Goal: Information Seeking & Learning: Learn about a topic

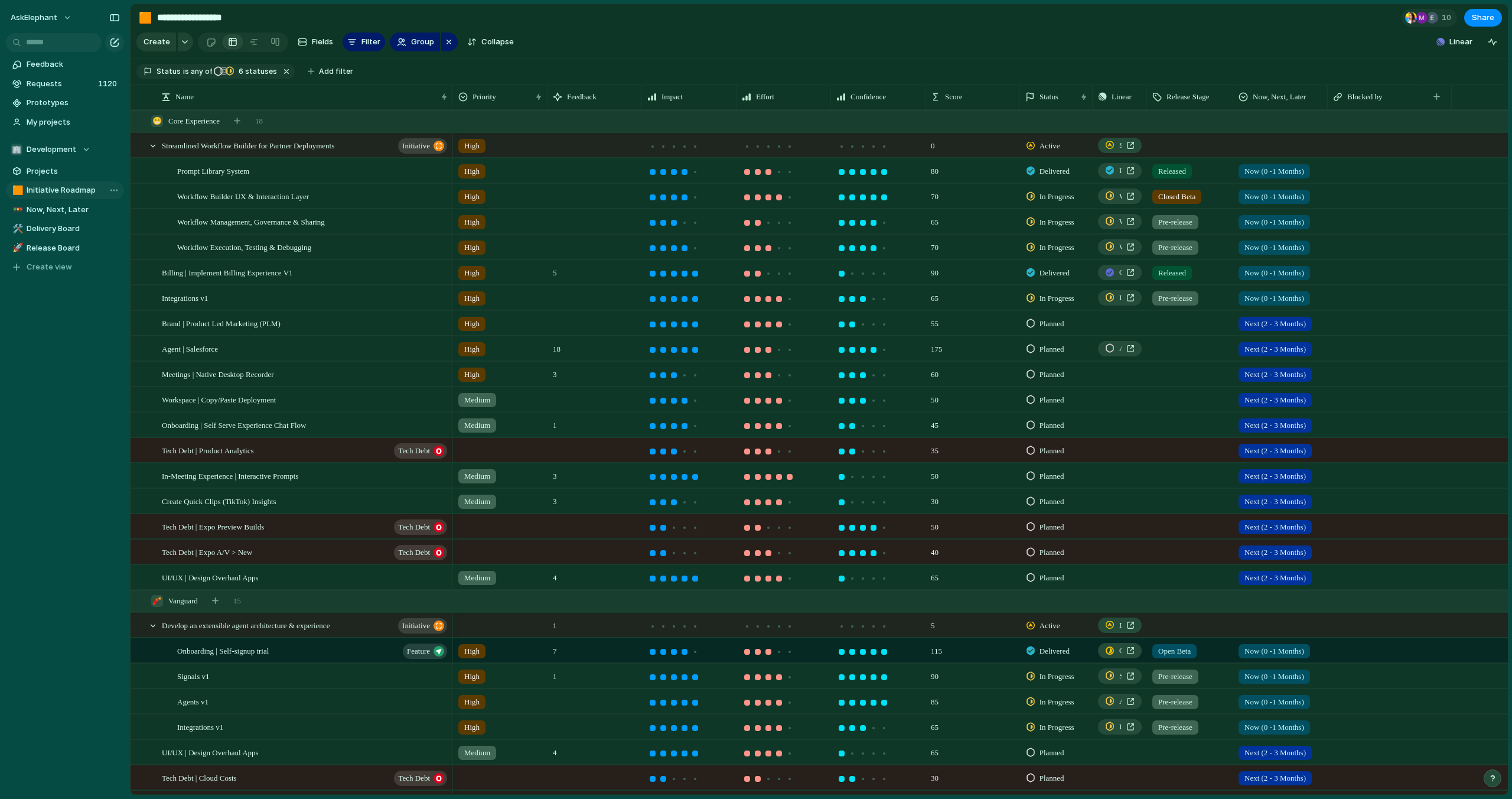
click at [64, 192] on span "Initiative Roadmap" at bounding box center [73, 190] width 93 height 12
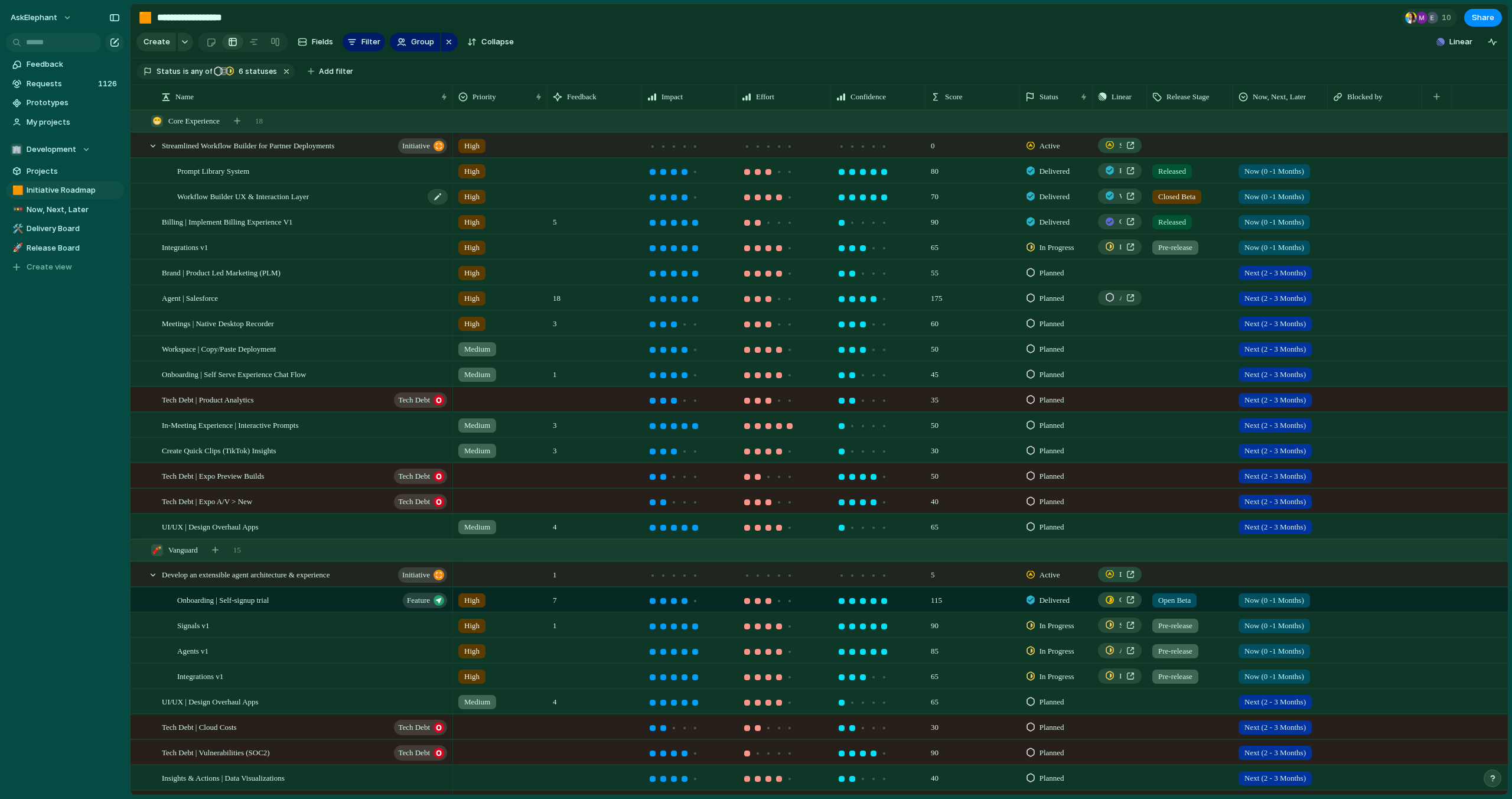
click at [361, 196] on div "Workflow Builder UX & Interaction Layer" at bounding box center [313, 196] width 272 height 24
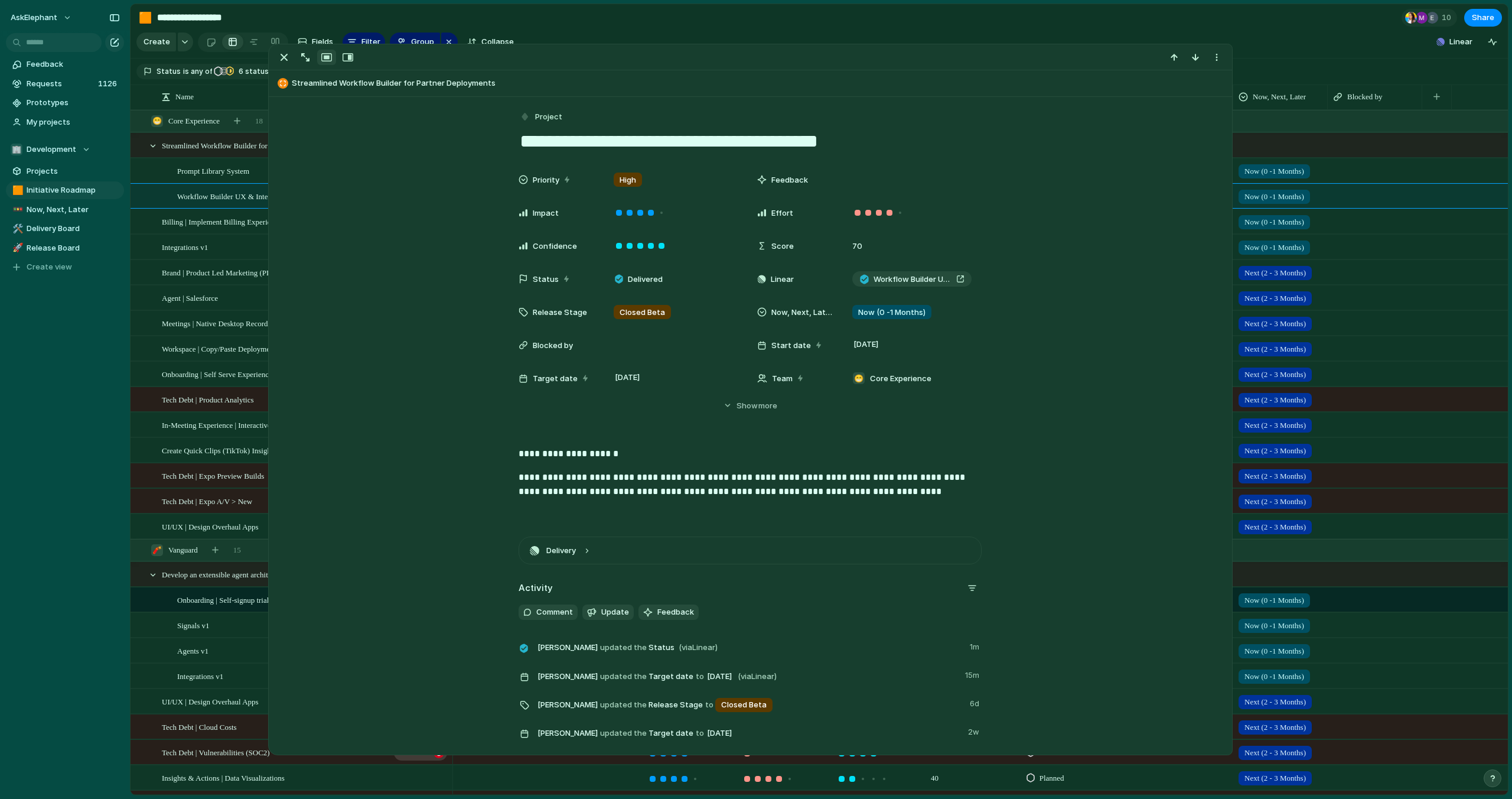
click at [1265, 36] on section "Create Fields Filter Group Zoom Collapse Linear" at bounding box center [820, 44] width 1378 height 28
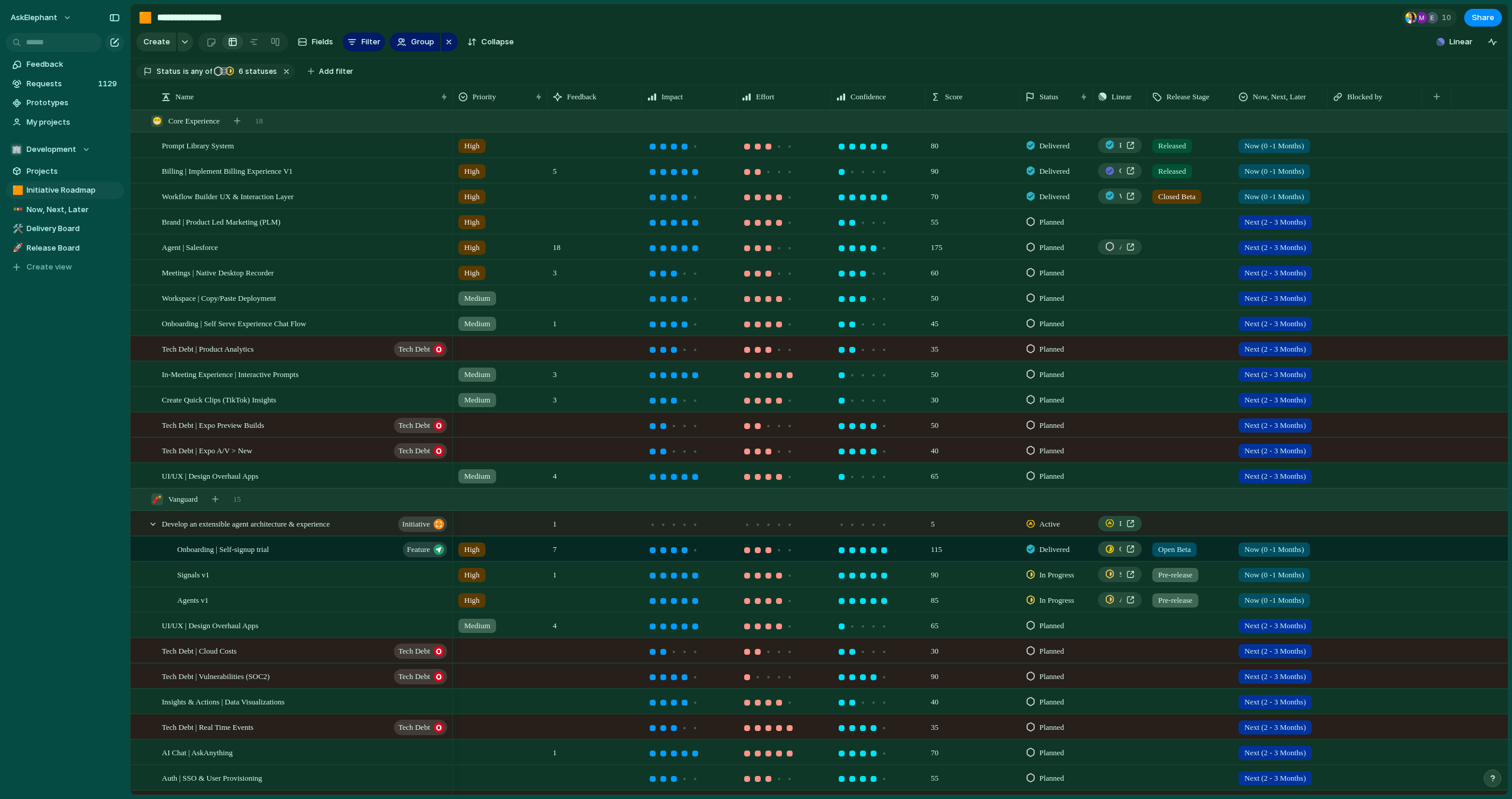
click at [1171, 197] on span "Closed Beta" at bounding box center [1177, 197] width 37 height 12
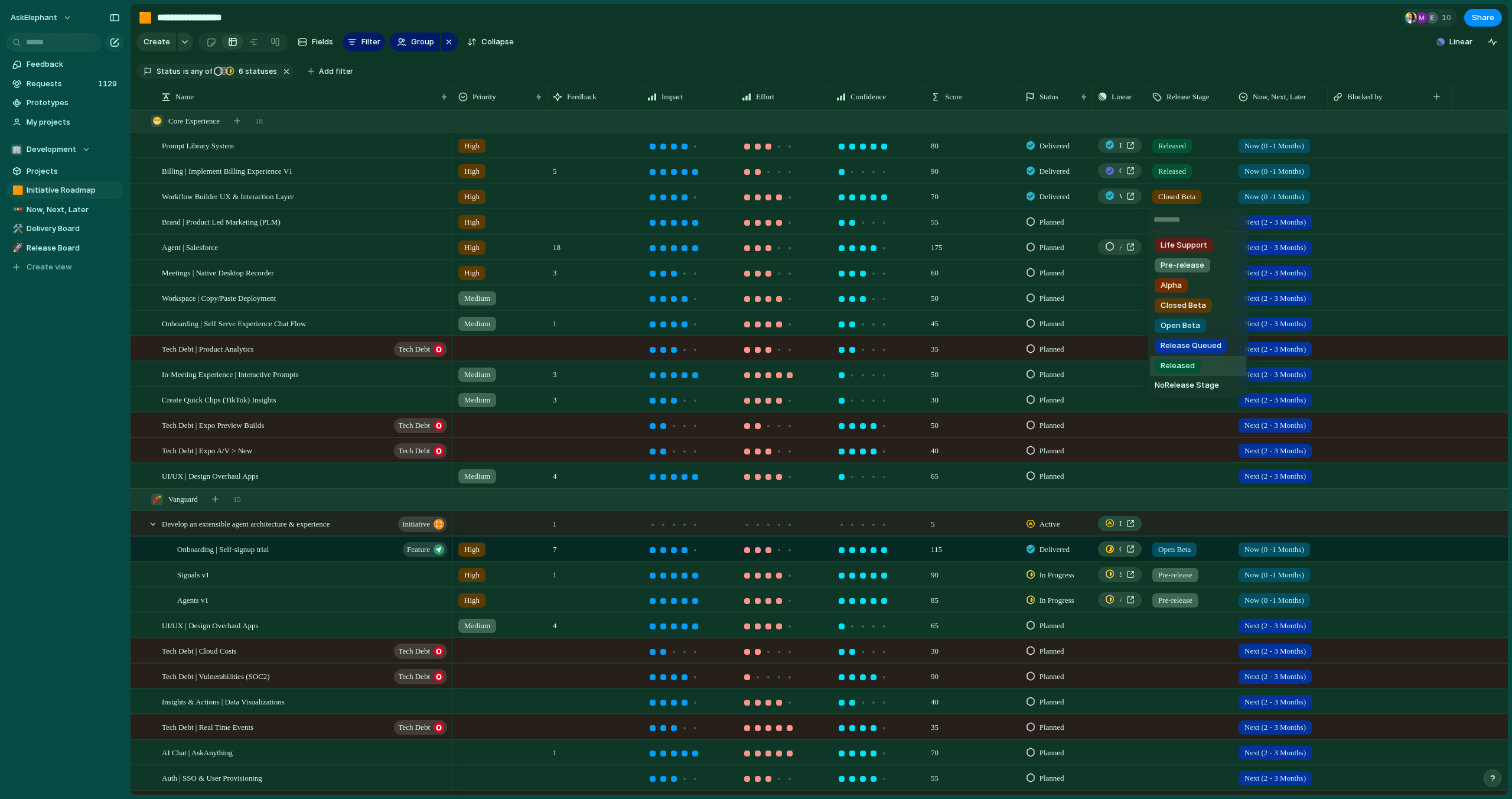
click at [1191, 362] on span "Released" at bounding box center [1178, 366] width 34 height 12
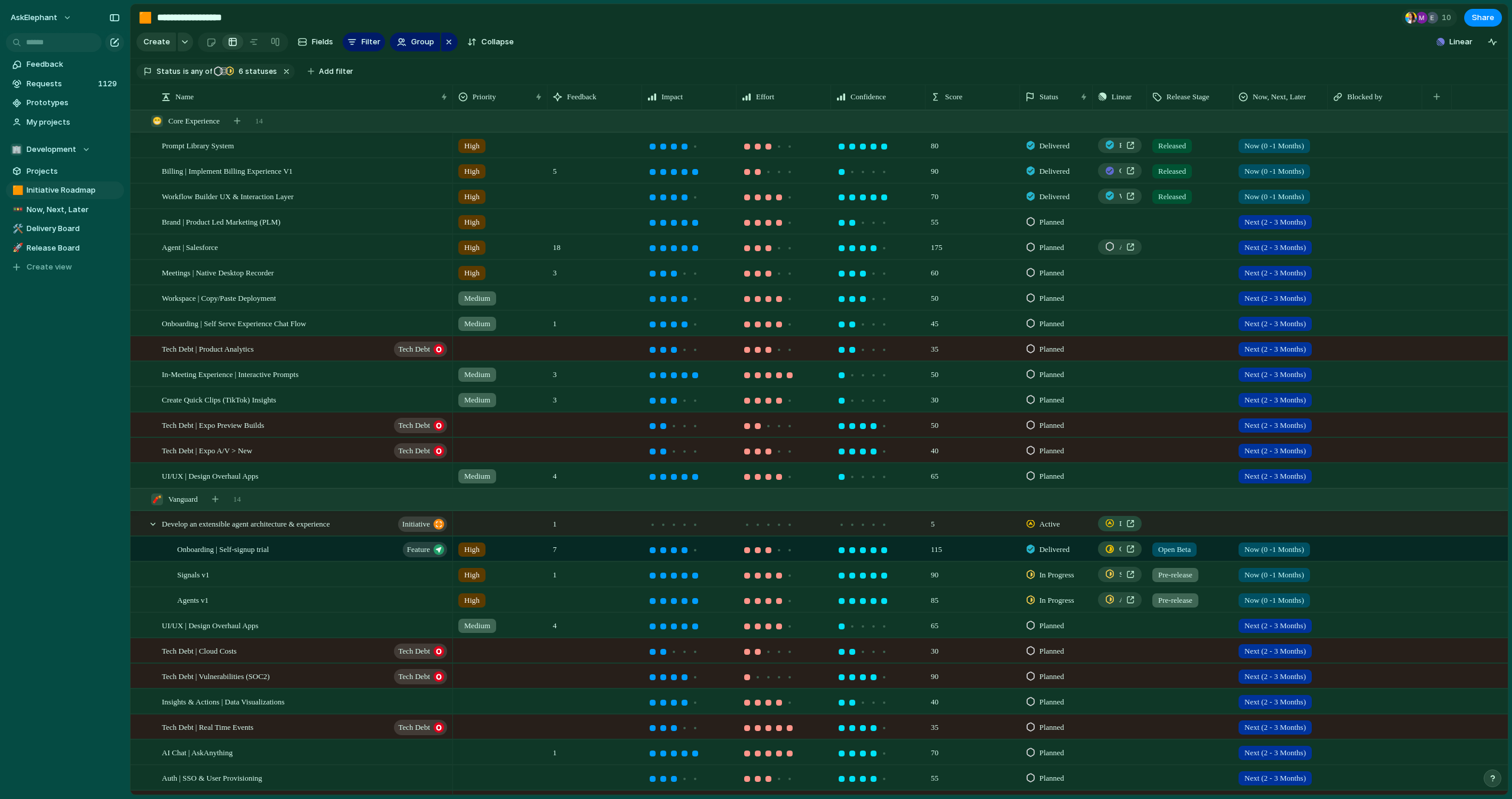
click at [1305, 142] on span "Now (0 -1 Months)" at bounding box center [1275, 146] width 60 height 12
click at [1291, 197] on li "Released" at bounding box center [1285, 194] width 97 height 20
click at [1289, 166] on span "Now (0 -1 Months)" at bounding box center [1275, 172] width 60 height 12
click at [1275, 218] on span "Released" at bounding box center [1264, 220] width 34 height 12
click at [1280, 200] on span "Now (0 -1 Months)" at bounding box center [1275, 197] width 60 height 12
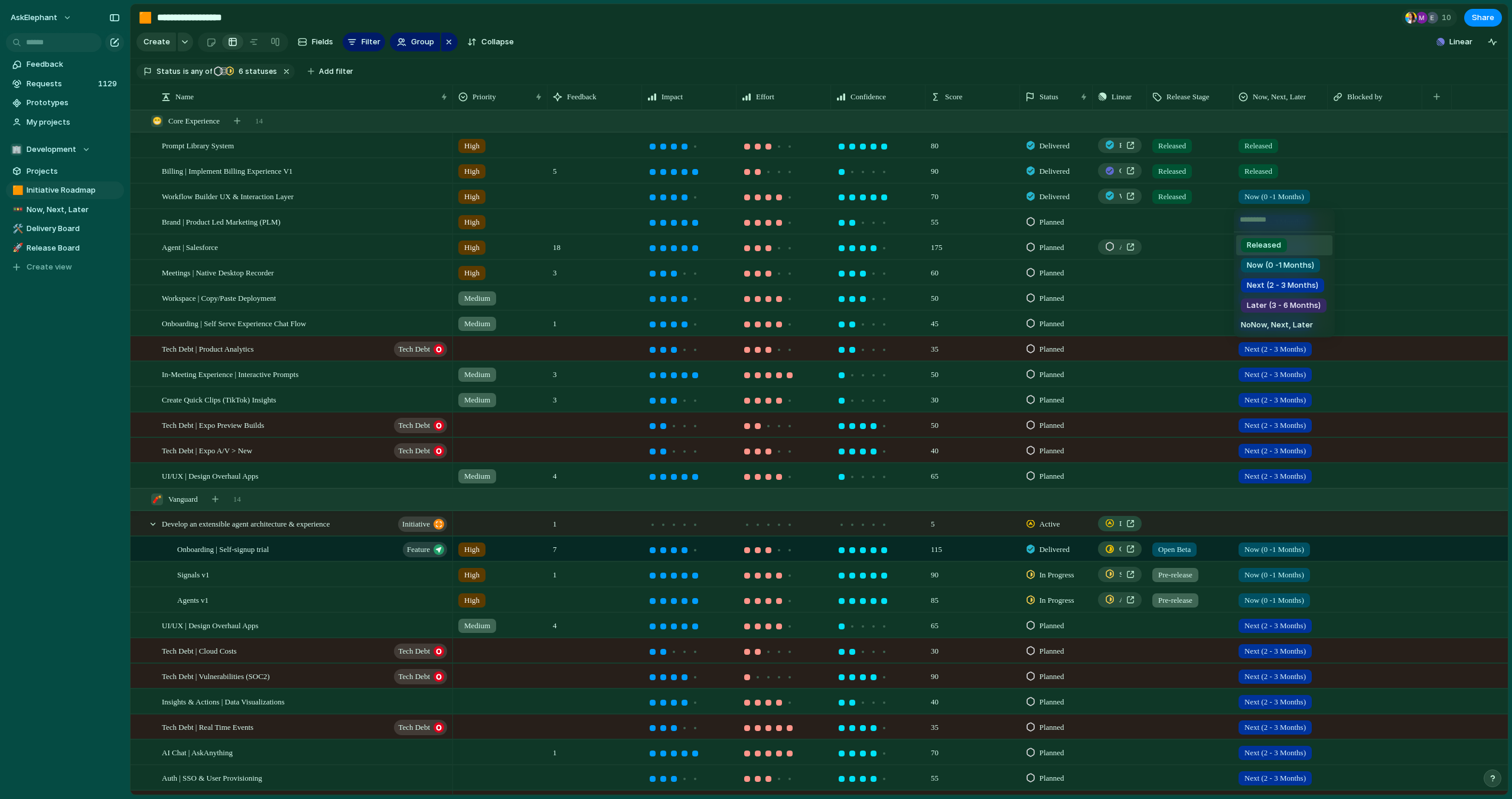
click at [1288, 251] on li "Released" at bounding box center [1285, 245] width 97 height 20
click at [1296, 253] on div "Next (2 - 3 Months)" at bounding box center [1275, 247] width 73 height 14
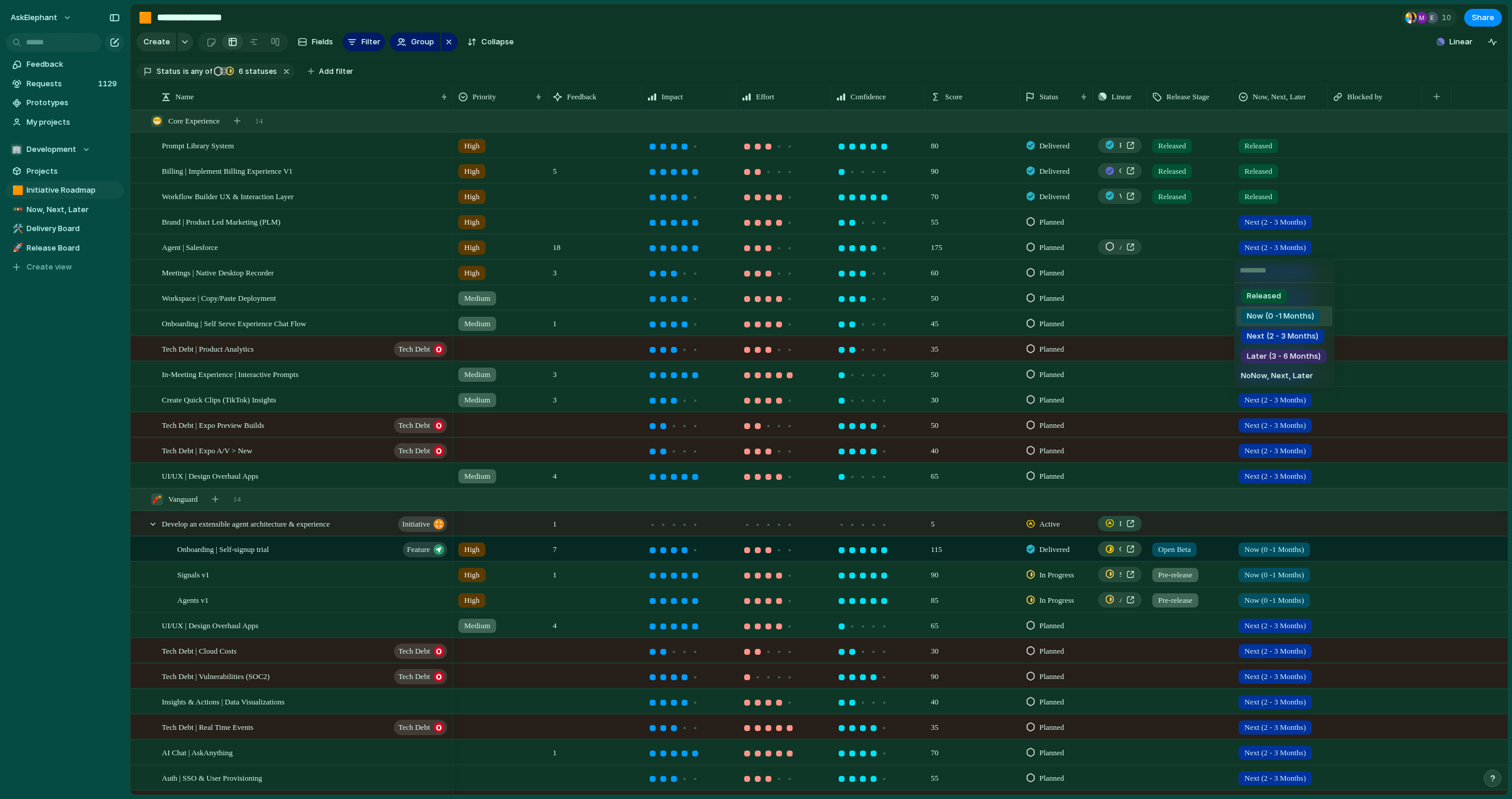
click at [1294, 312] on span "Now (0 -1 Months)" at bounding box center [1280, 316] width 67 height 12
click at [1280, 277] on span "Next (2 - 3 Months)" at bounding box center [1275, 273] width 62 height 12
click at [1376, 258] on div "Released Now (0 -1 Months) Next (2 - 3 Months) Later (3 - 6 Months) No Now, Nex…" at bounding box center [756, 399] width 1512 height 799
click at [63, 207] on span "Now, Next, Later" at bounding box center [73, 210] width 93 height 12
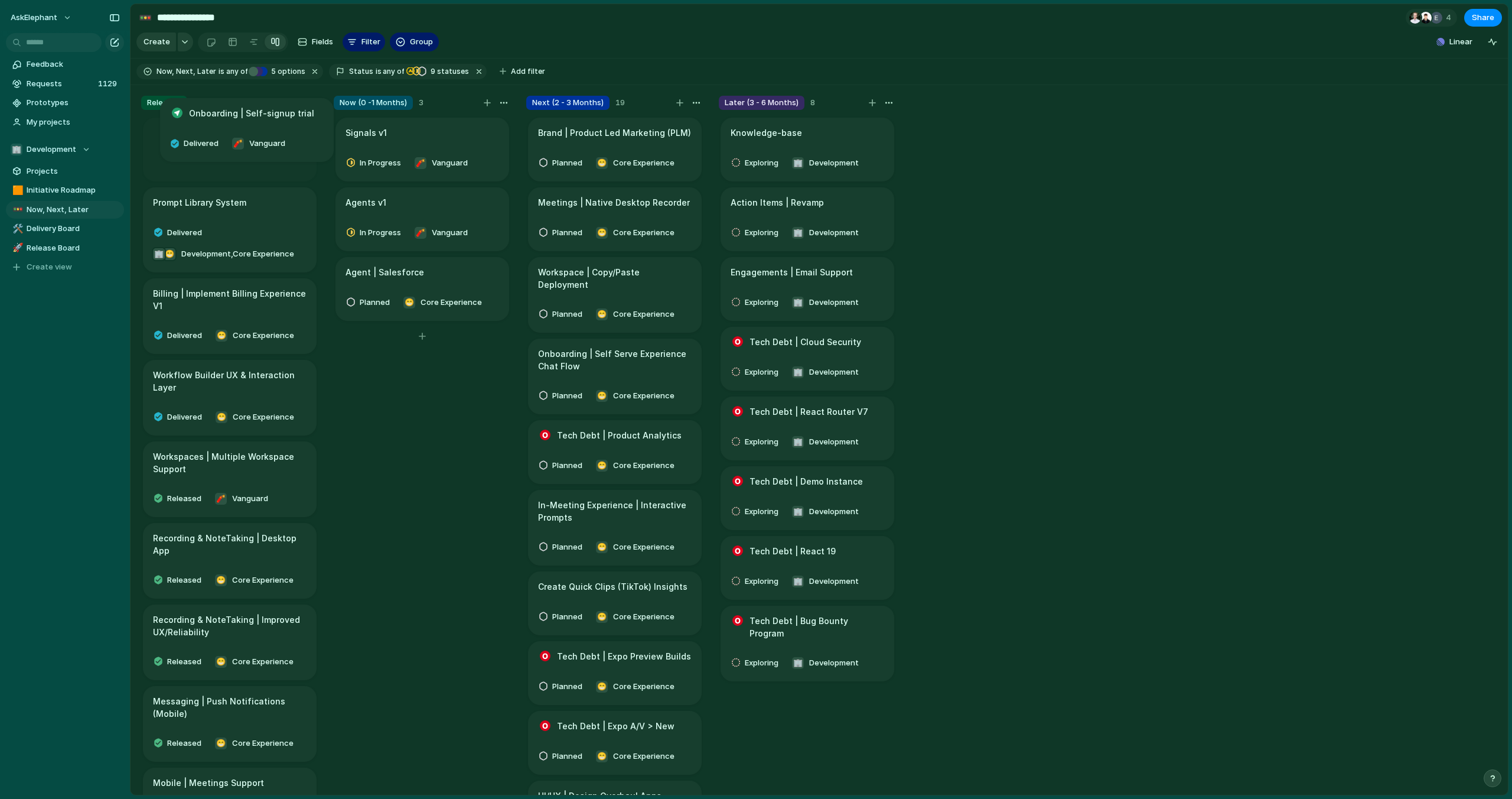
drag, startPoint x: 482, startPoint y: 157, endPoint x: 297, endPoint y: 139, distance: 185.9
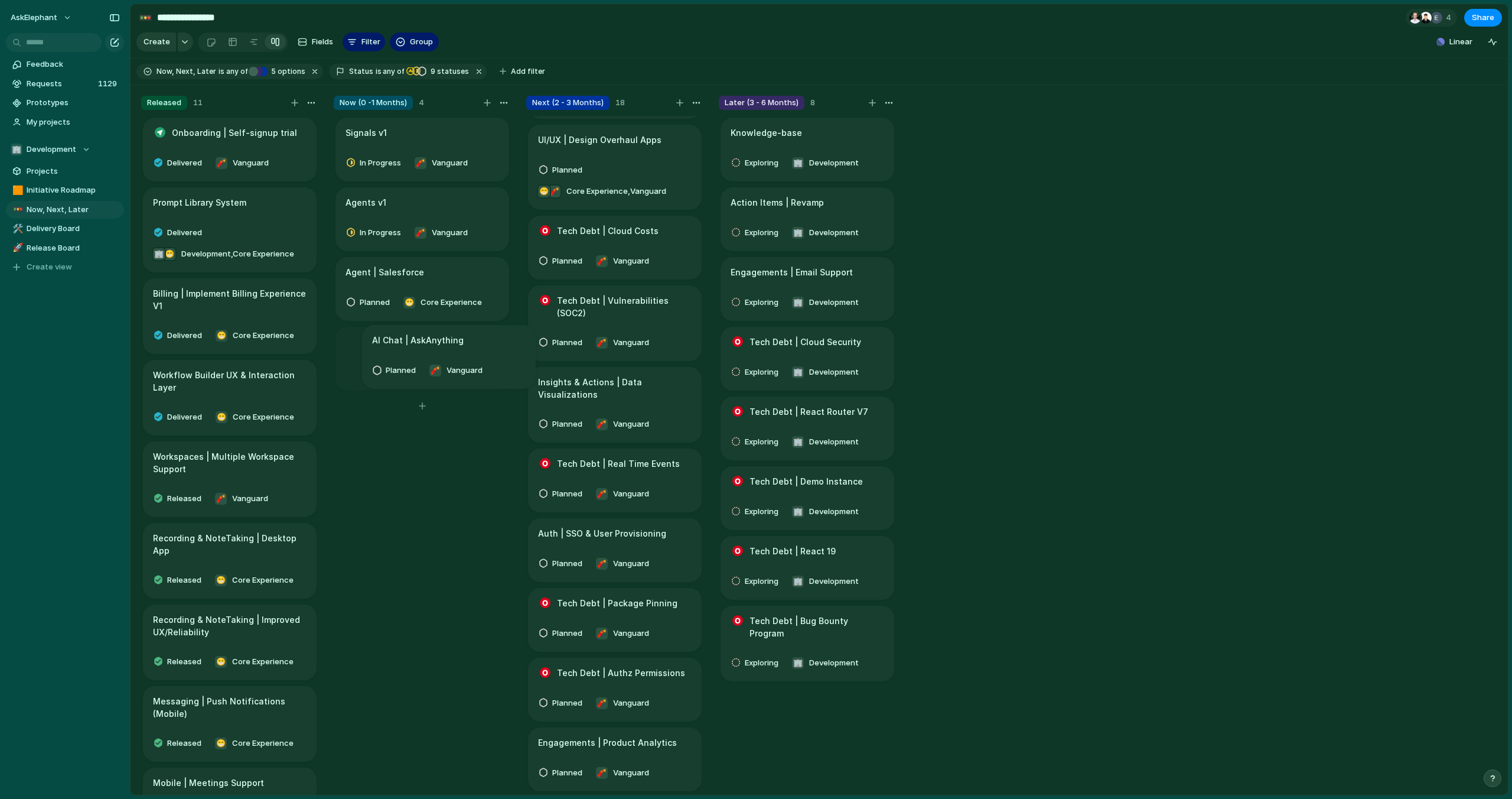
scroll to position [611, 0]
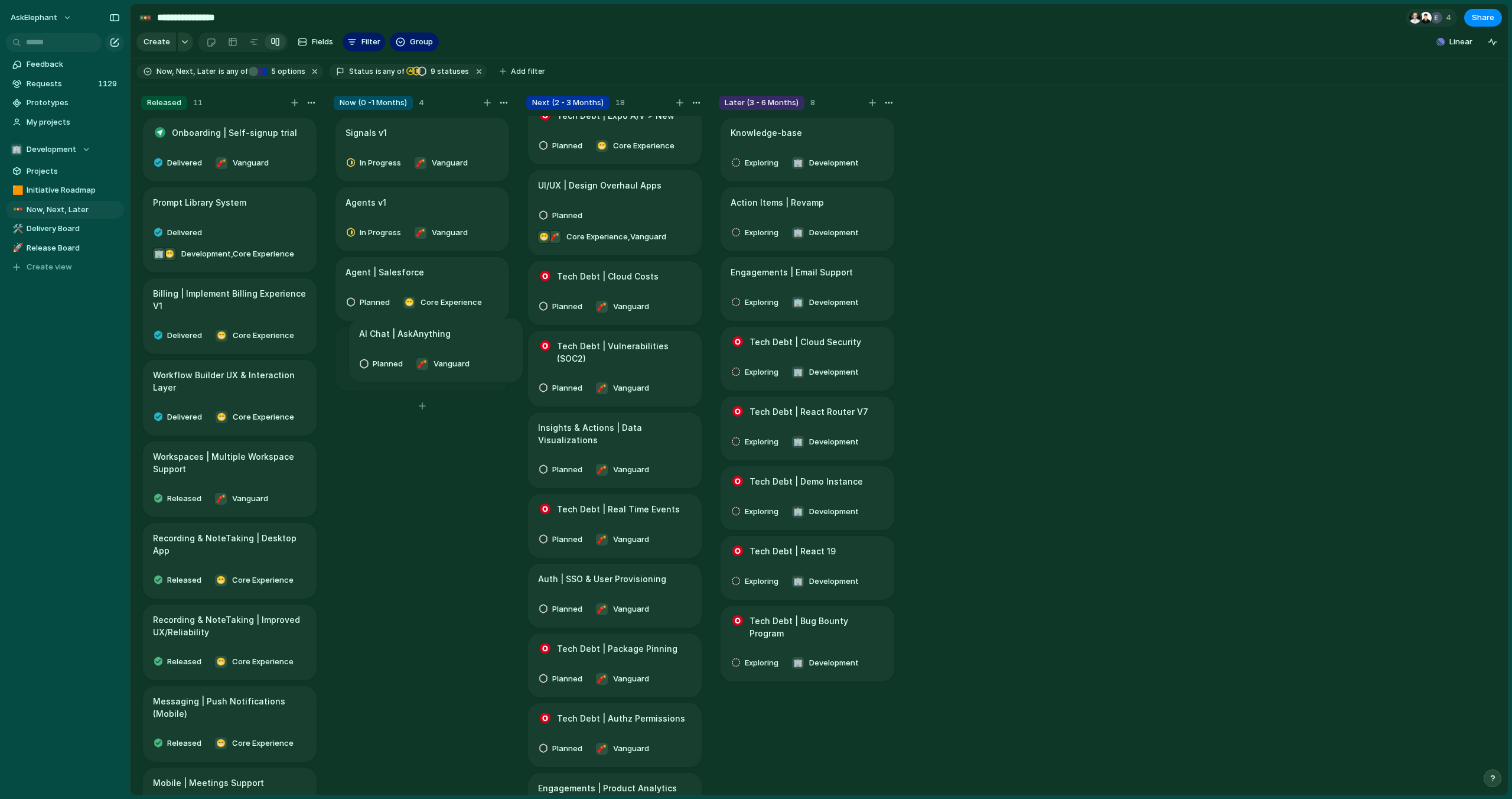
drag, startPoint x: 649, startPoint y: 475, endPoint x: 471, endPoint y: 344, distance: 221.0
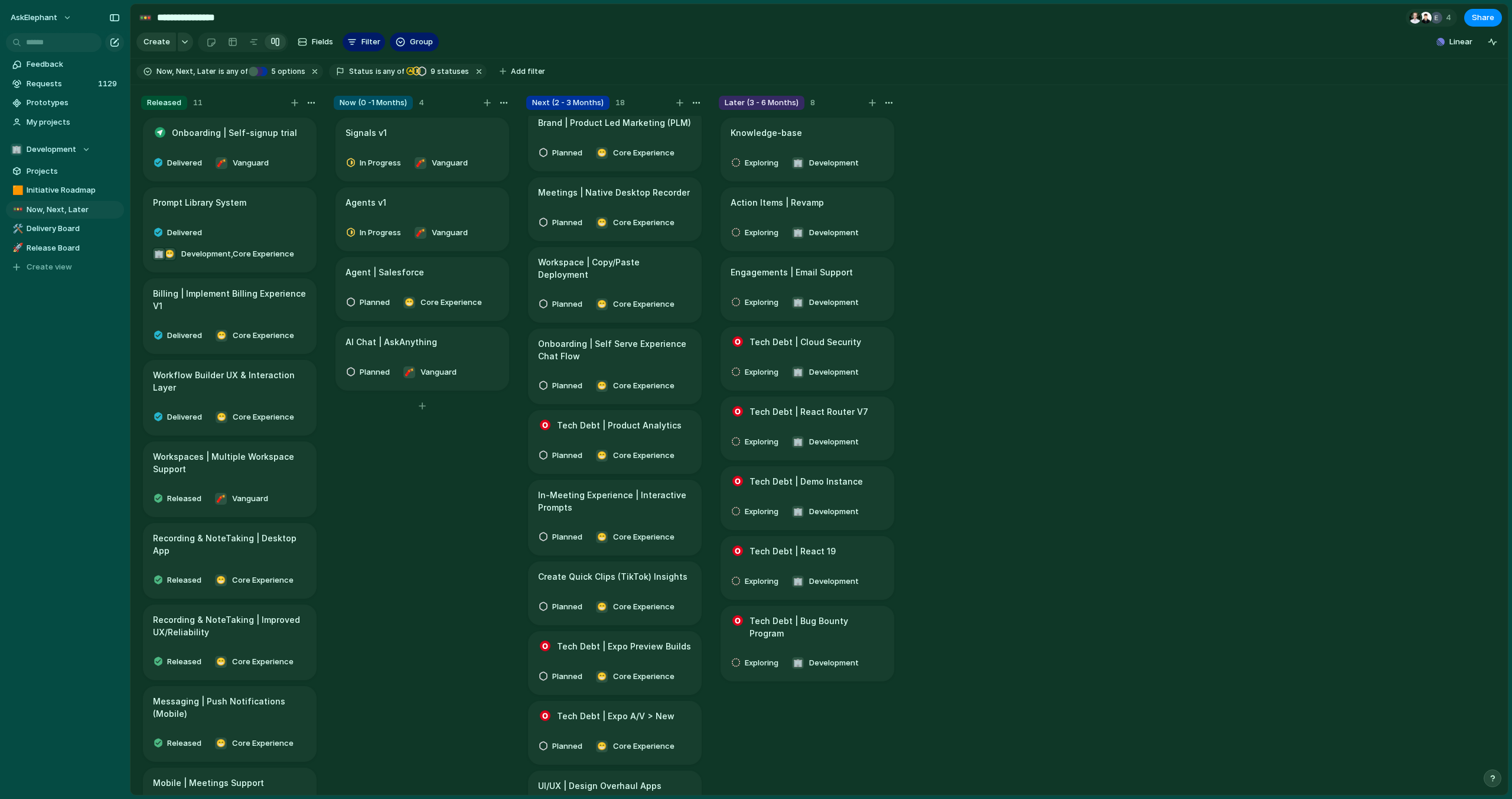
scroll to position [0, 0]
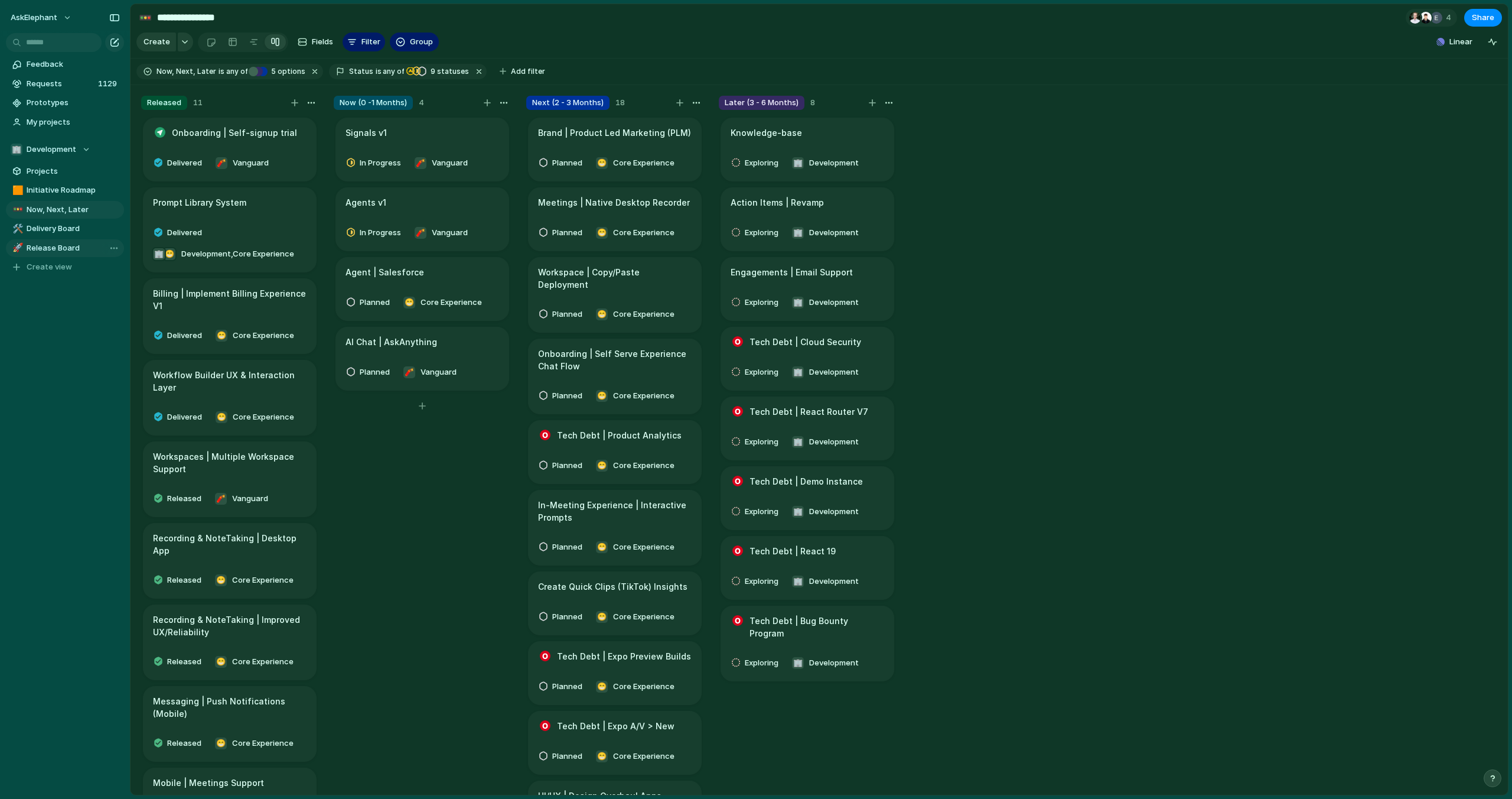
click at [60, 248] on span "Release Board" at bounding box center [73, 248] width 93 height 12
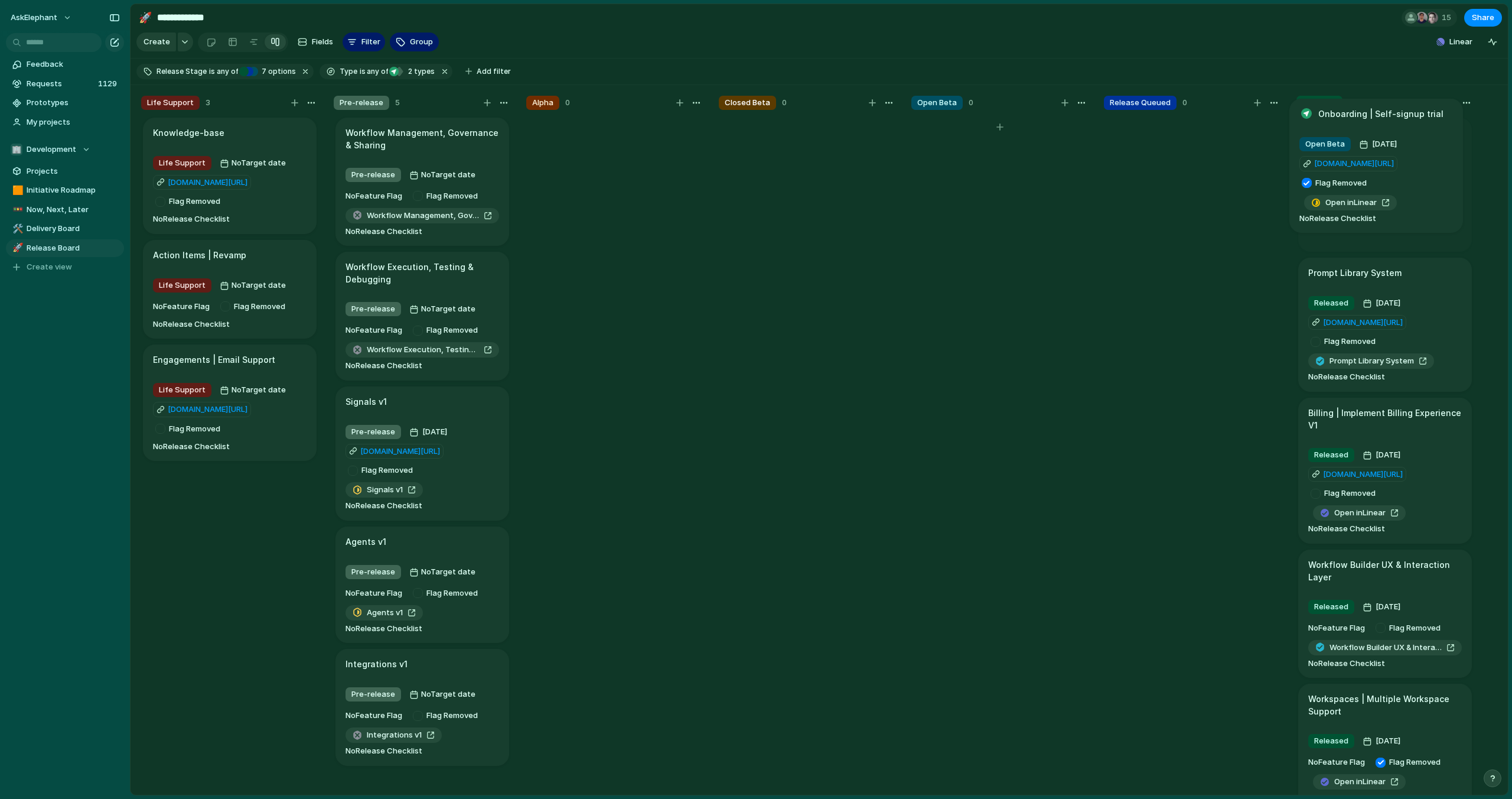
drag, startPoint x: 1051, startPoint y: 220, endPoint x: 1425, endPoint y: 203, distance: 374.4
click at [1344, 221] on span "Open in Linear" at bounding box center [1360, 221] width 52 height 12
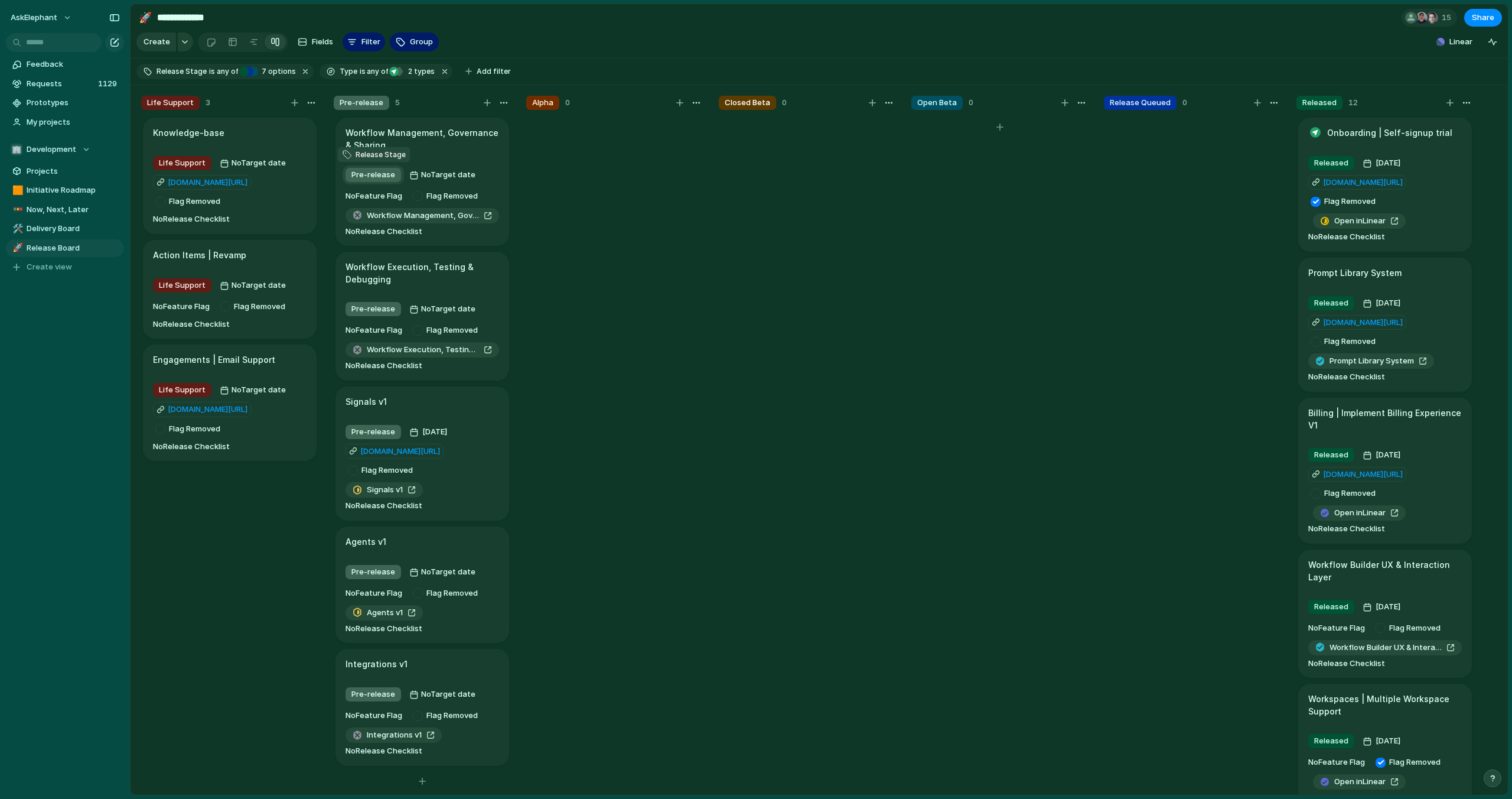
click at [369, 174] on span "Pre-release" at bounding box center [373, 175] width 43 height 12
click at [400, 362] on li "No selection" at bounding box center [397, 364] width 97 height 19
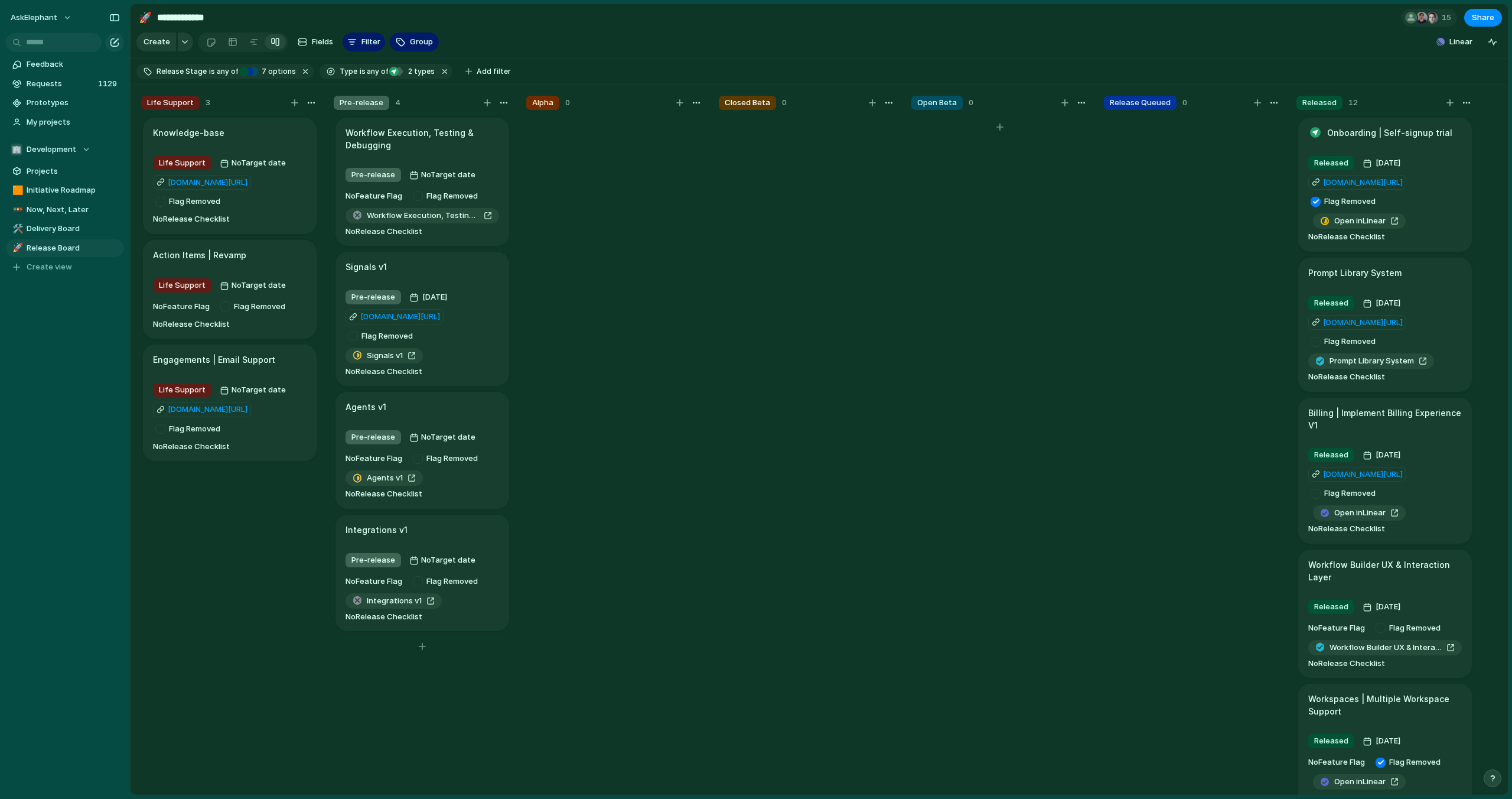
click at [481, 153] on article "Workflow Execution, Testing & Debugging Pre-release No Target date No Feature F…" at bounding box center [422, 182] width 173 height 129
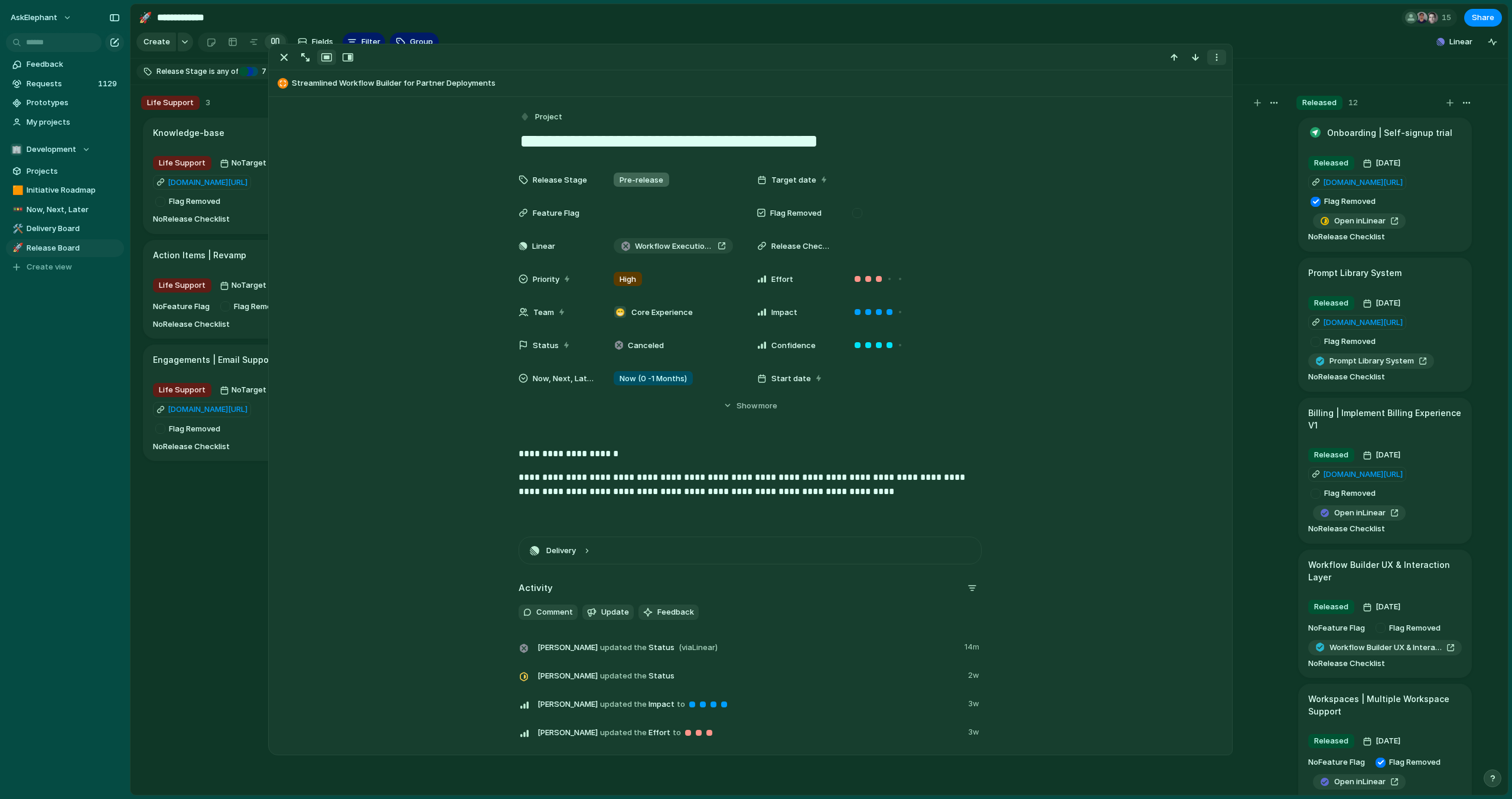
click at [1218, 60] on div "button" at bounding box center [1216, 57] width 9 height 9
click at [681, 182] on div "Mark as duplicate Delete" at bounding box center [756, 399] width 1512 height 799
click at [676, 182] on div "Pre-release" at bounding box center [673, 180] width 129 height 13
click at [650, 371] on span "No Release Stage" at bounding box center [648, 369] width 64 height 12
click at [1050, 27] on section "**********" at bounding box center [820, 17] width 1378 height 27
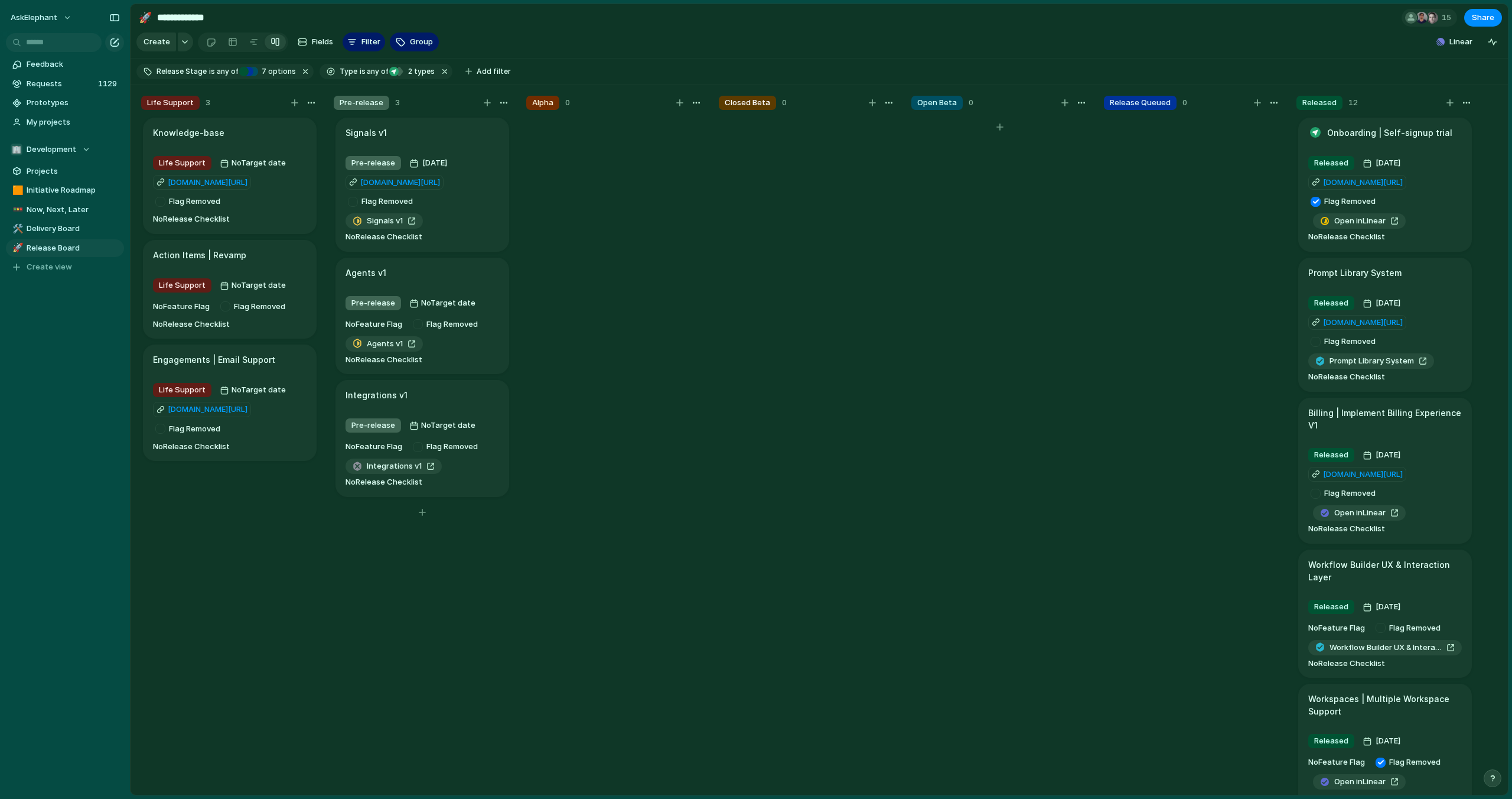
click at [478, 405] on article "Integrations v1 Pre-release No Target date No Feature Flag Flag Removed Integra…" at bounding box center [422, 438] width 173 height 117
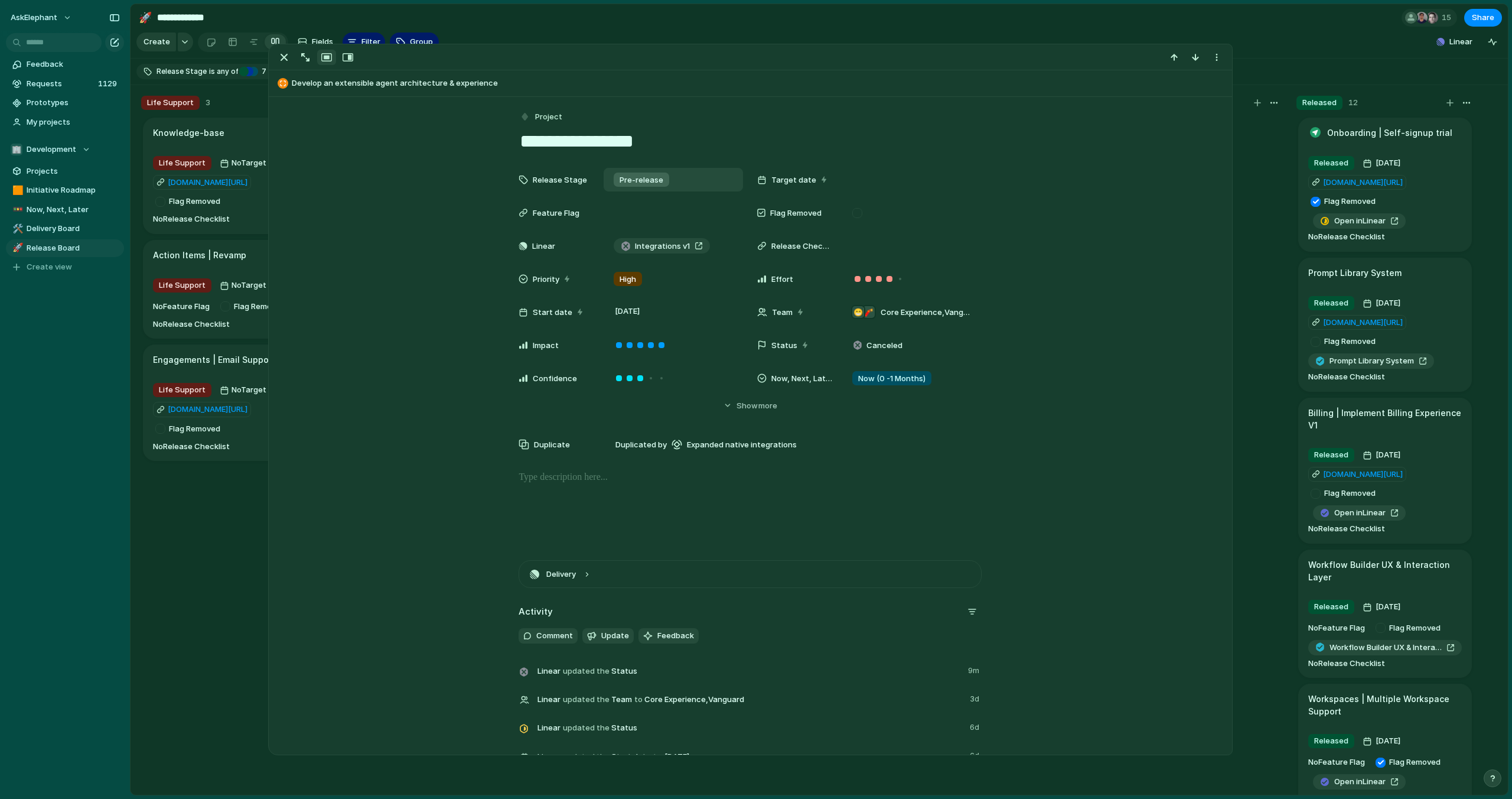
click at [650, 174] on span "Pre-release" at bounding box center [641, 180] width 43 height 12
click at [647, 367] on span "No Release Stage" at bounding box center [648, 369] width 64 height 12
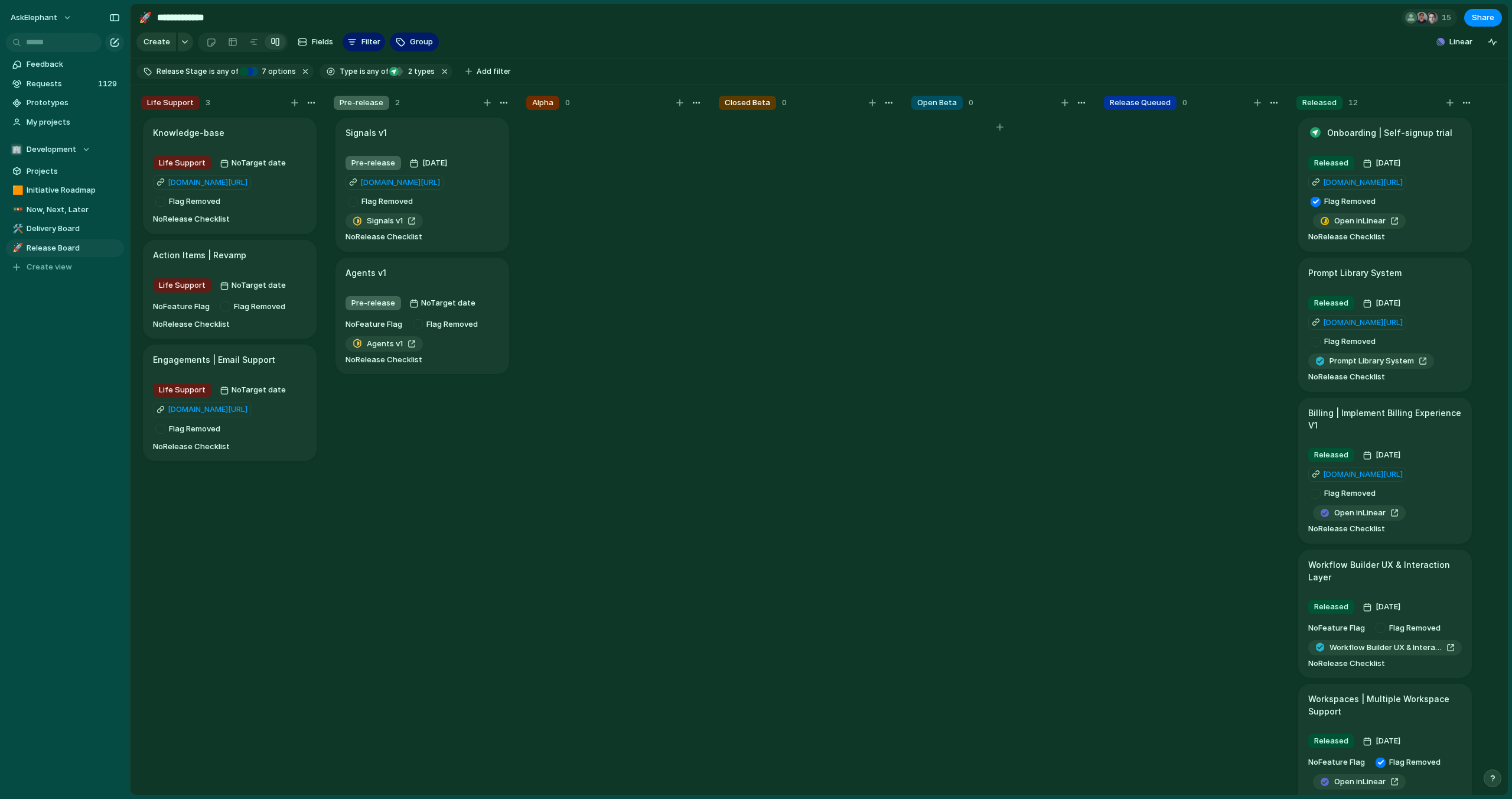
click at [868, 29] on section "**********" at bounding box center [820, 17] width 1378 height 27
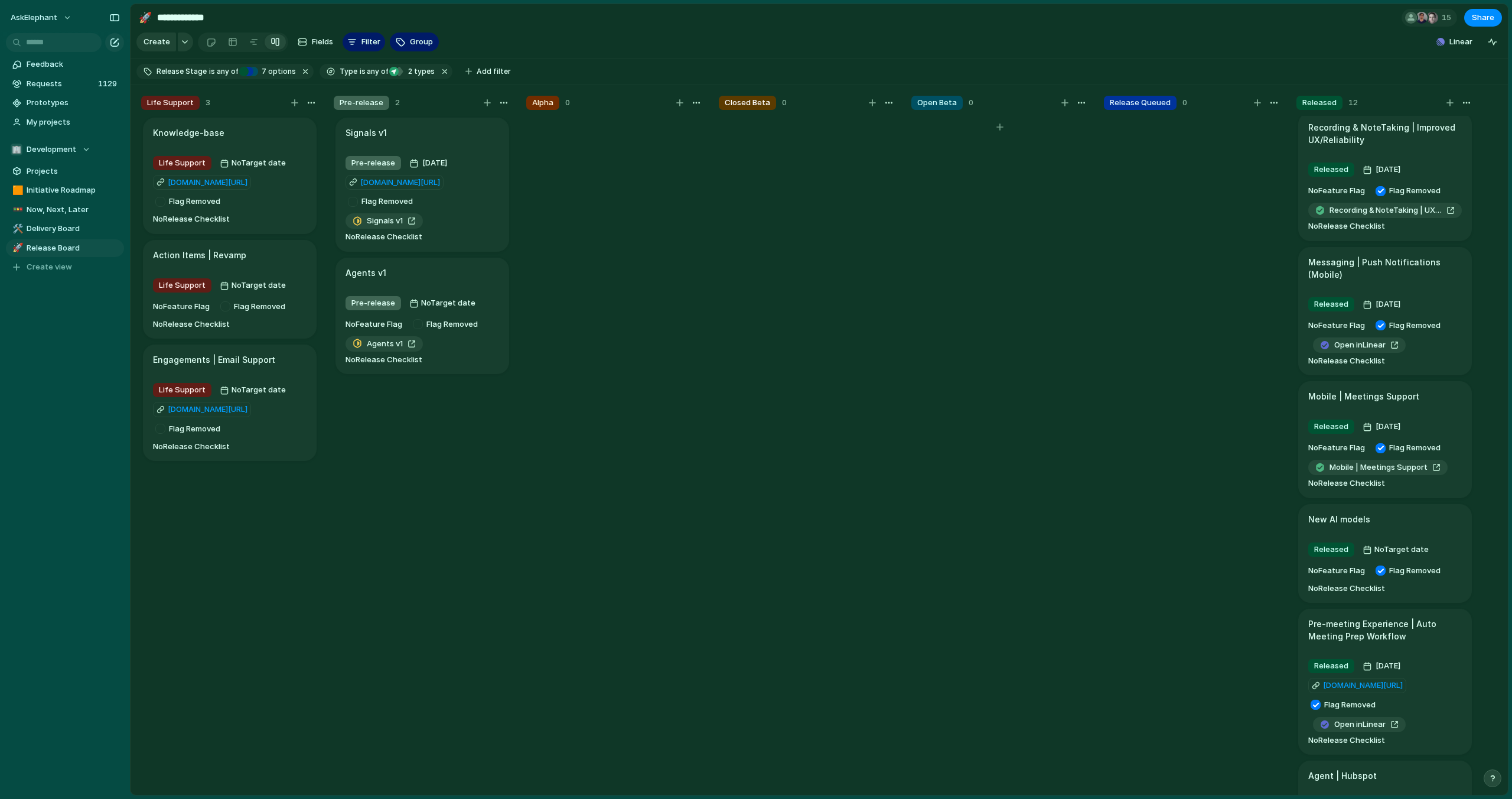
scroll to position [838, 0]
click at [71, 224] on span "Delivery Board" at bounding box center [73, 228] width 93 height 12
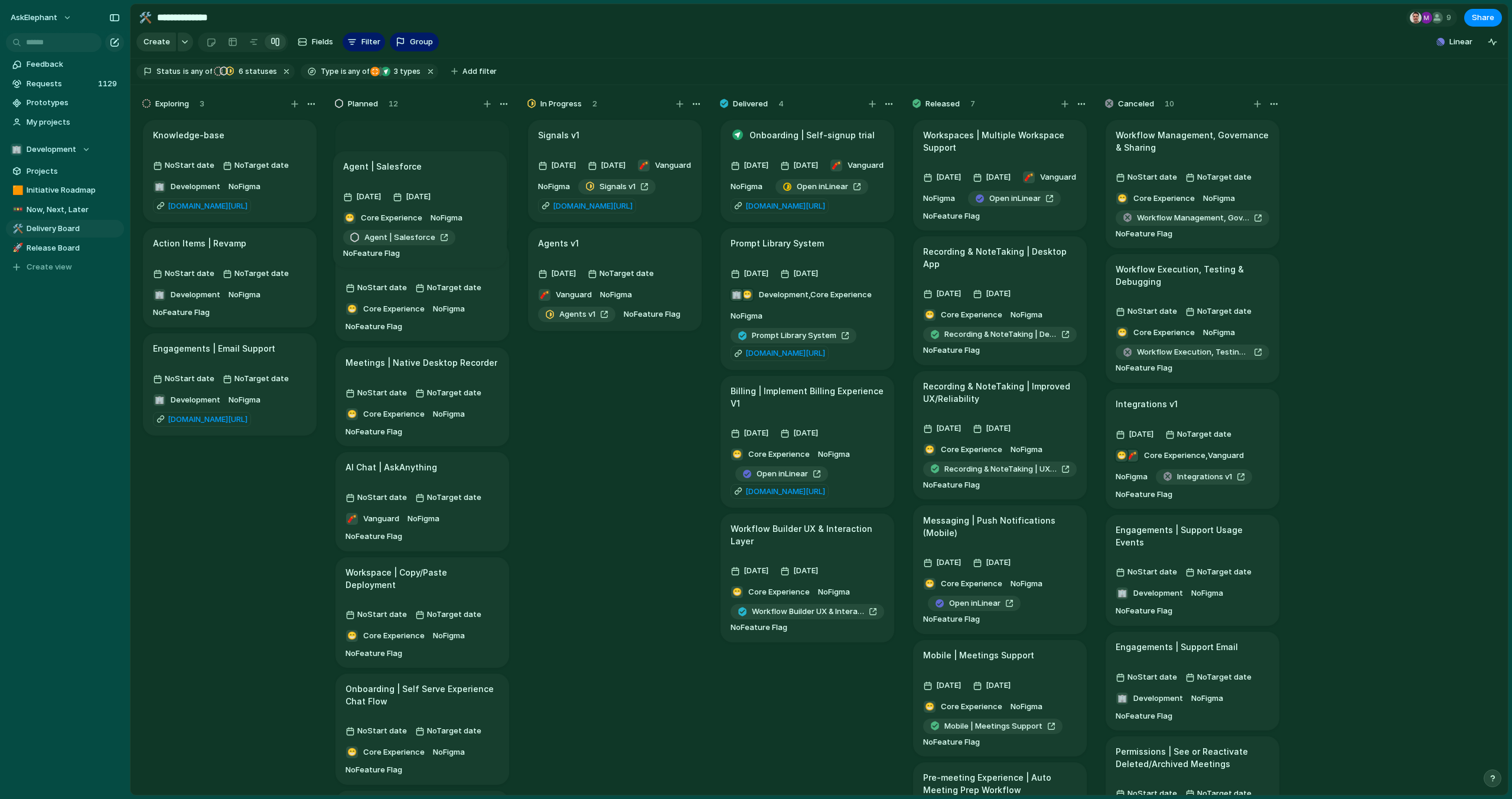
drag, startPoint x: 467, startPoint y: 242, endPoint x: 464, endPoint y: 167, distance: 75.1
click at [464, 167] on body "**********" at bounding box center [756, 399] width 1512 height 799
drag, startPoint x: 449, startPoint y: 436, endPoint x: 446, endPoint y: 275, distance: 161.0
click at [446, 275] on body "**********" at bounding box center [756, 399] width 1512 height 799
click at [464, 326] on div "No Start date No Target date 🧨 Vanguard No Figma No Feature Flag" at bounding box center [422, 305] width 153 height 54
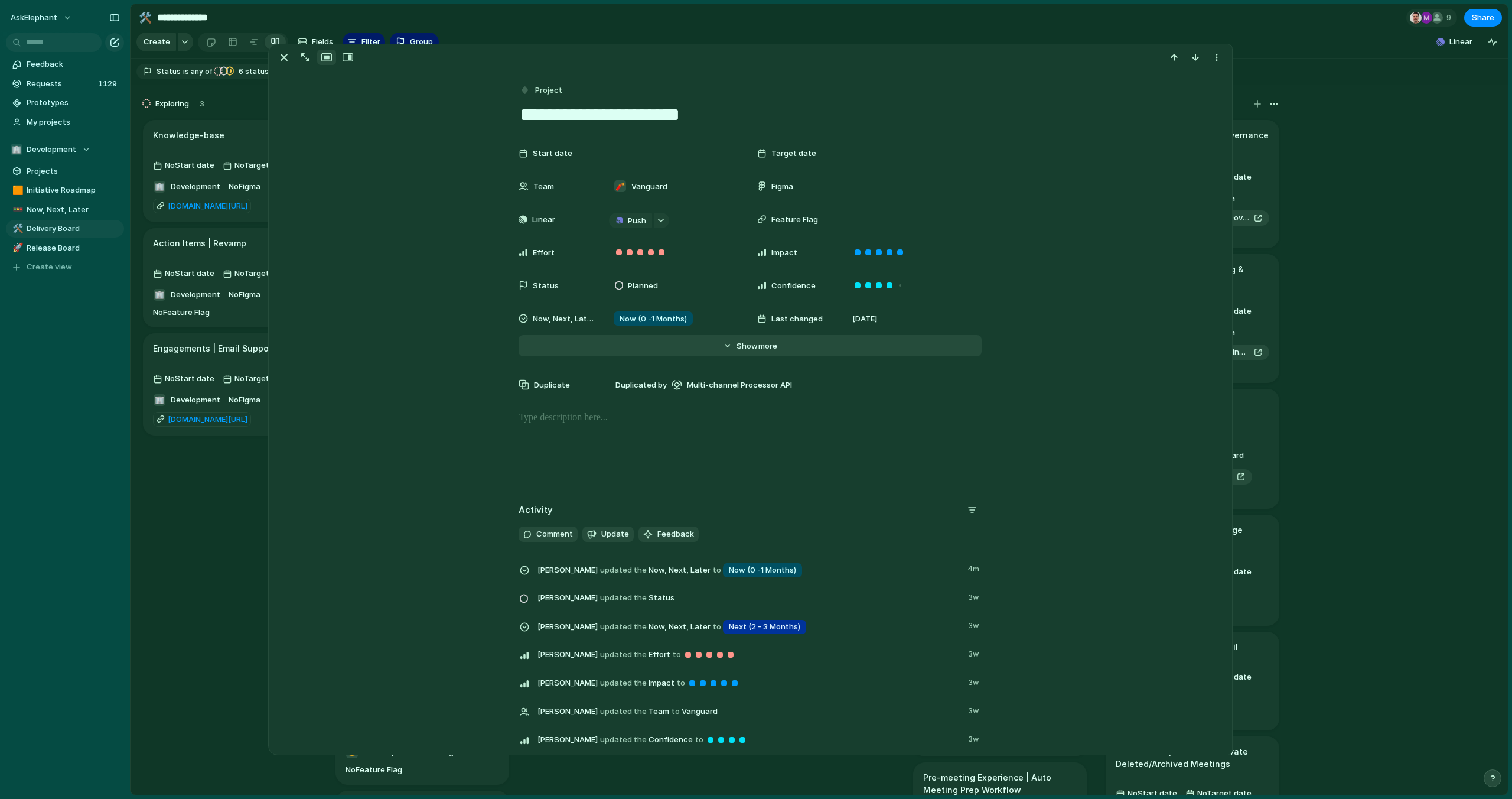
click at [718, 347] on button "Hide Show more" at bounding box center [751, 346] width 463 height 22
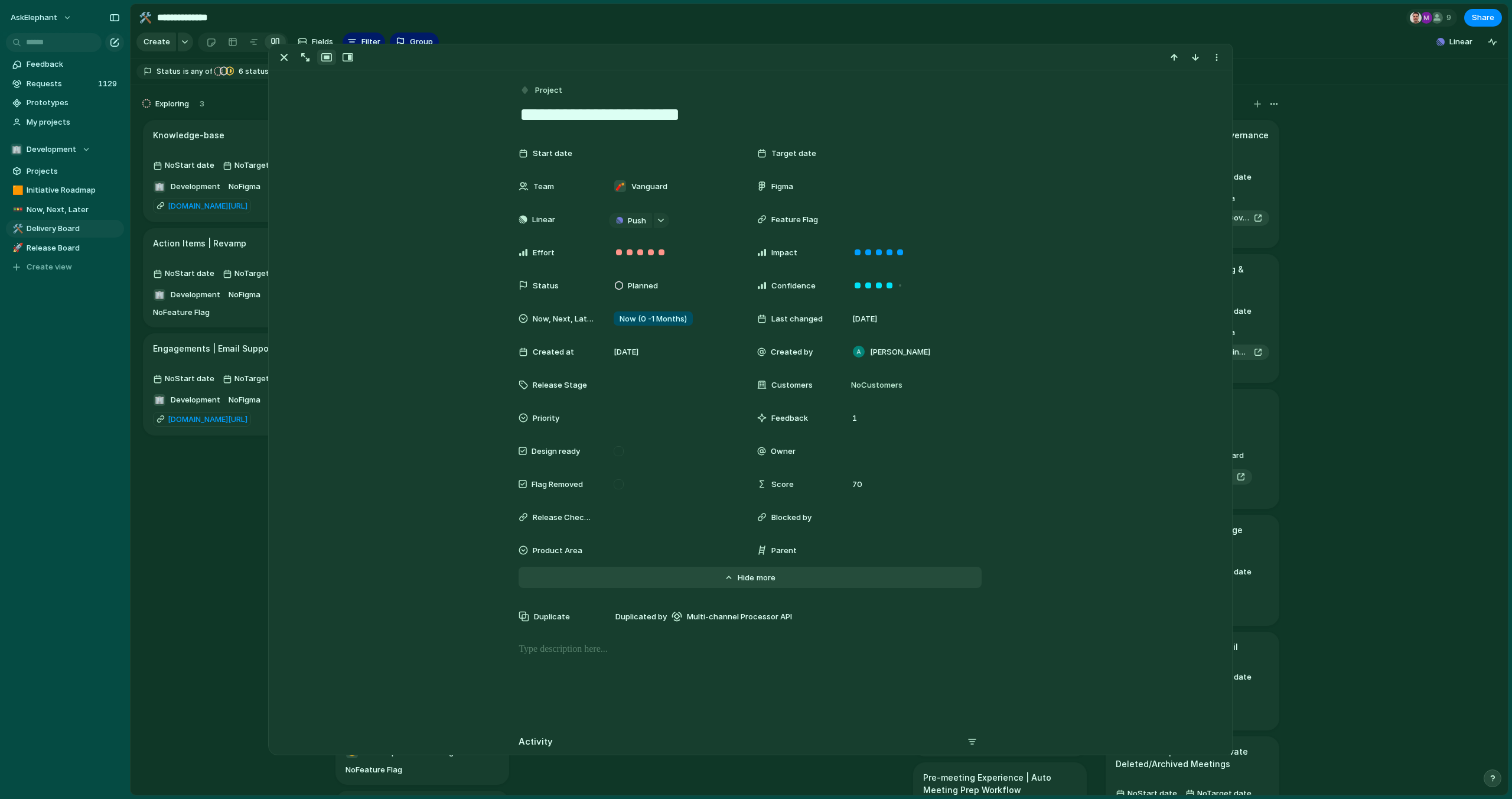
click at [732, 577] on button "Hide Show more" at bounding box center [751, 577] width 463 height 22
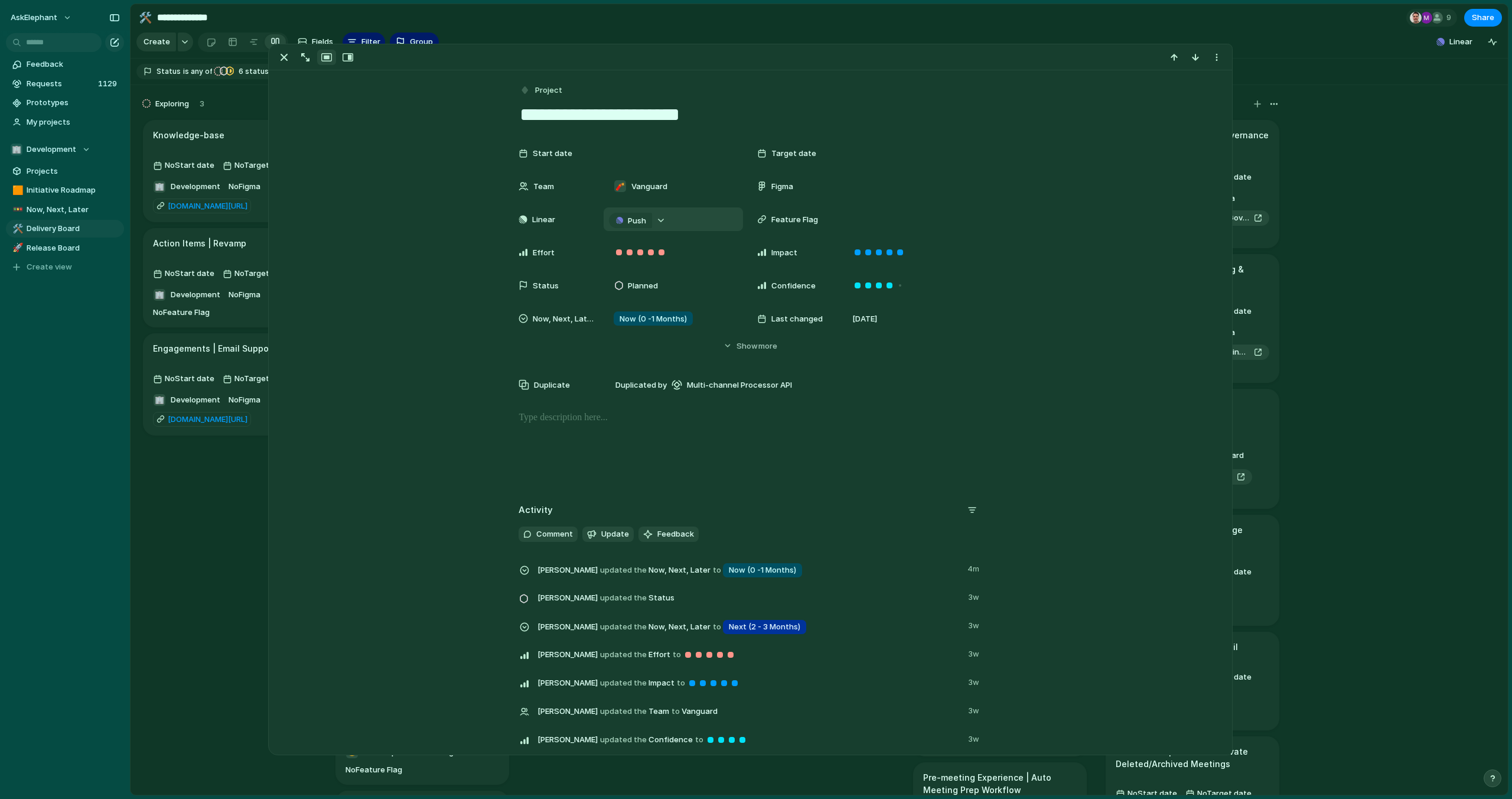
click at [659, 222] on div "button" at bounding box center [661, 221] width 8 height 5
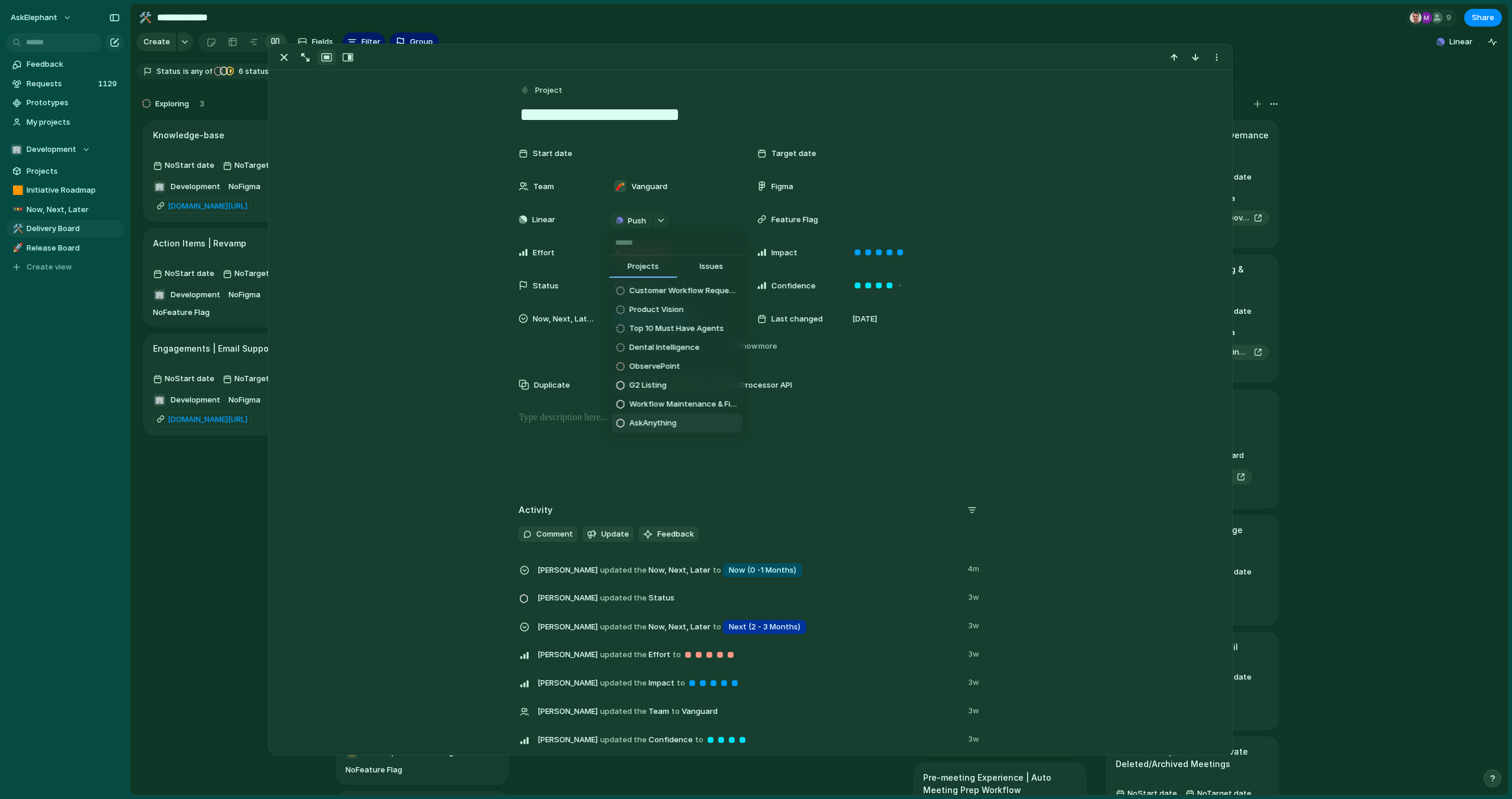
click at [658, 431] on li "AskAnything" at bounding box center [677, 422] width 131 height 19
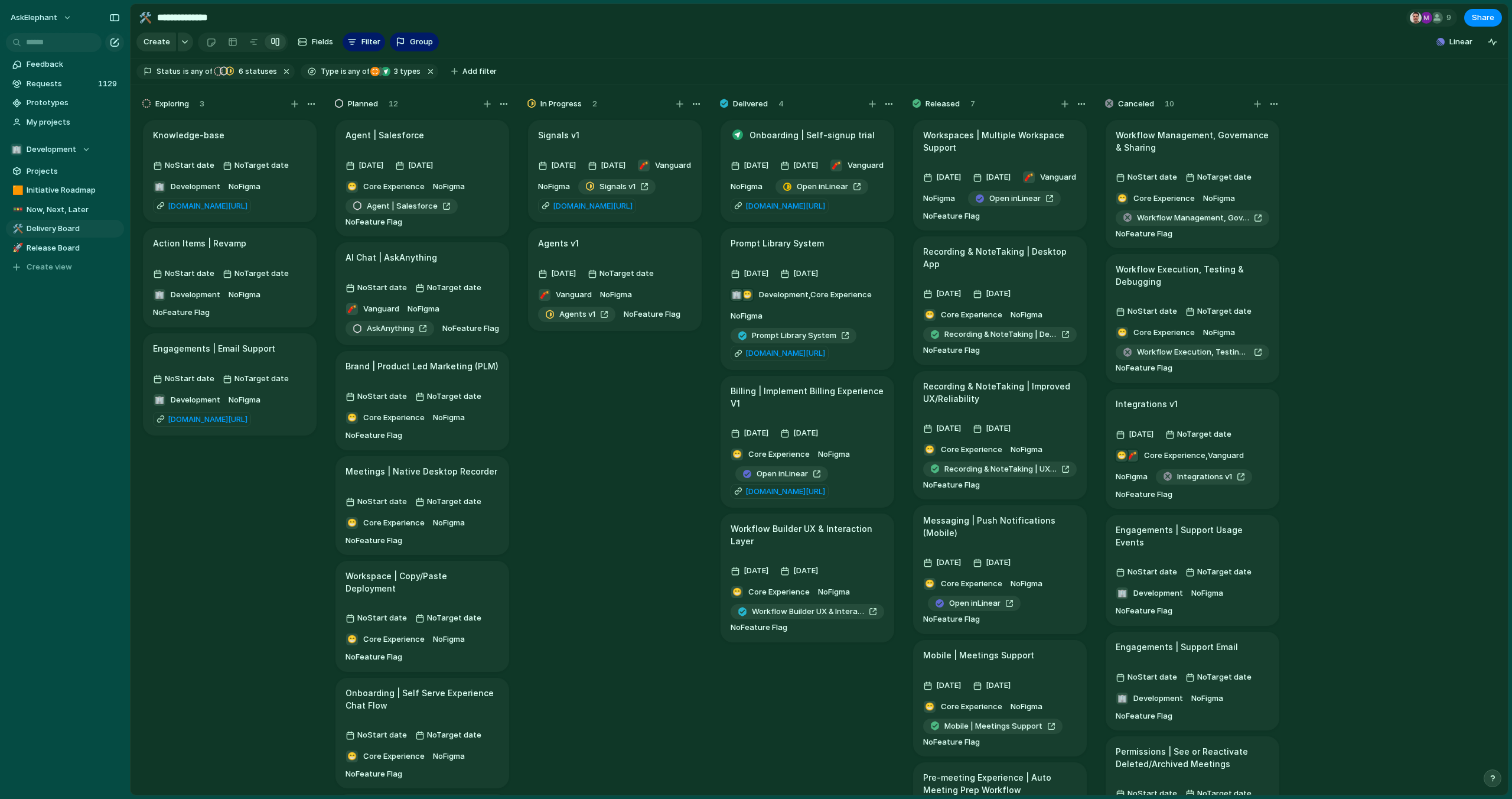
click at [866, 24] on section "**********" at bounding box center [820, 17] width 1378 height 27
click at [1460, 46] on span "Linear" at bounding box center [1461, 42] width 23 height 12
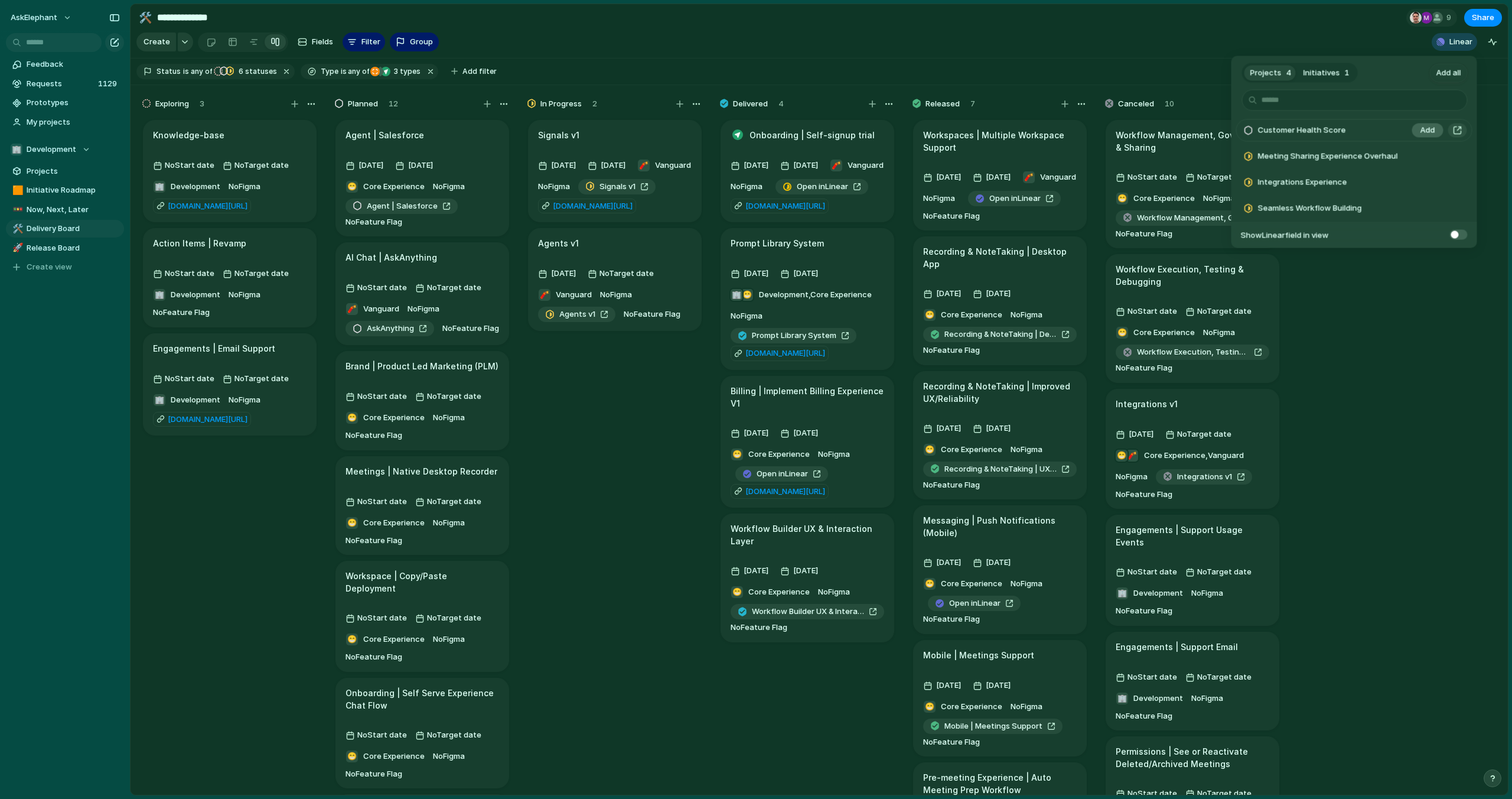
click at [1425, 133] on span "Add" at bounding box center [1429, 131] width 15 height 12
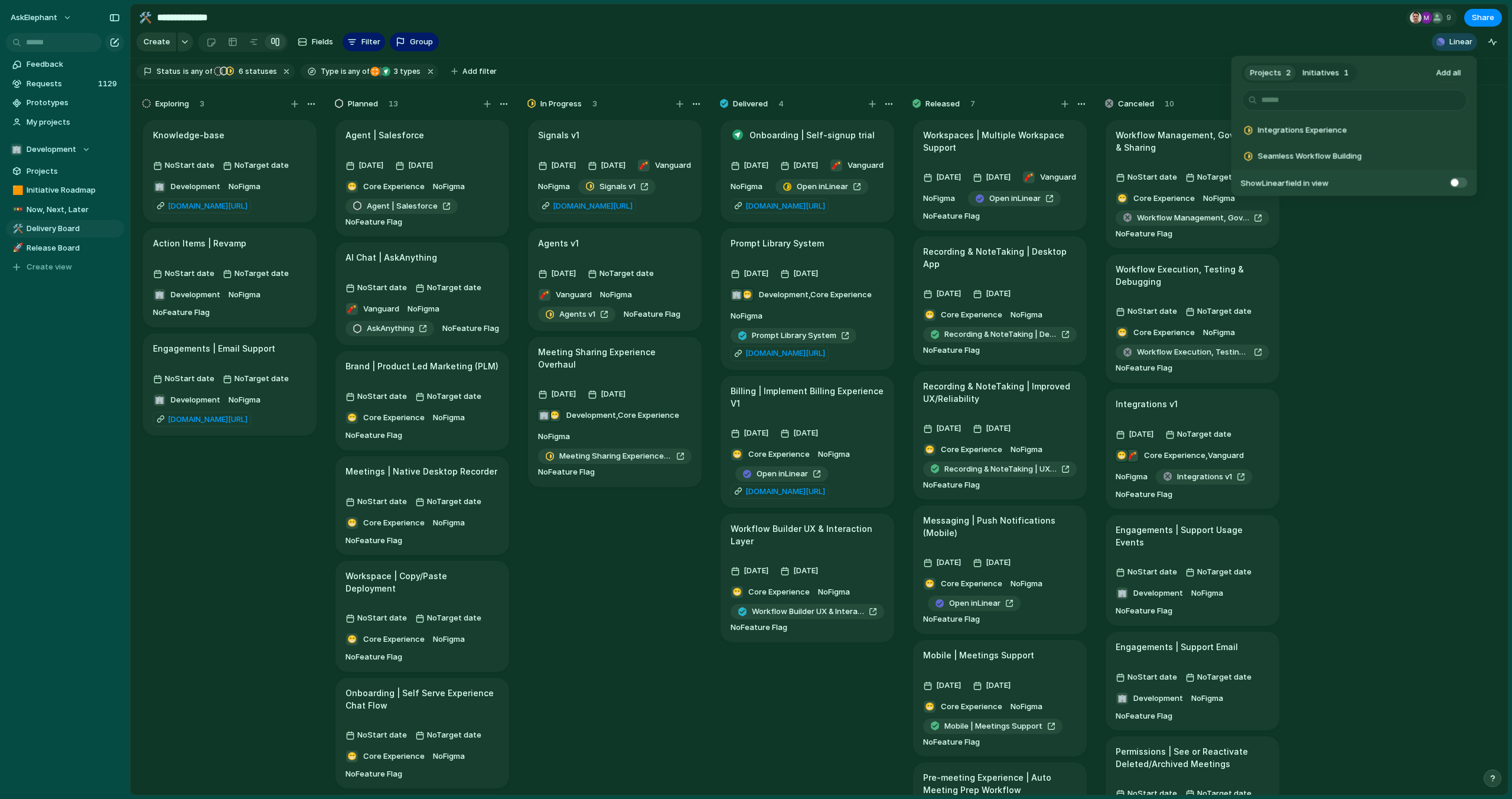
click at [1425, 133] on span "Add" at bounding box center [1429, 131] width 15 height 12
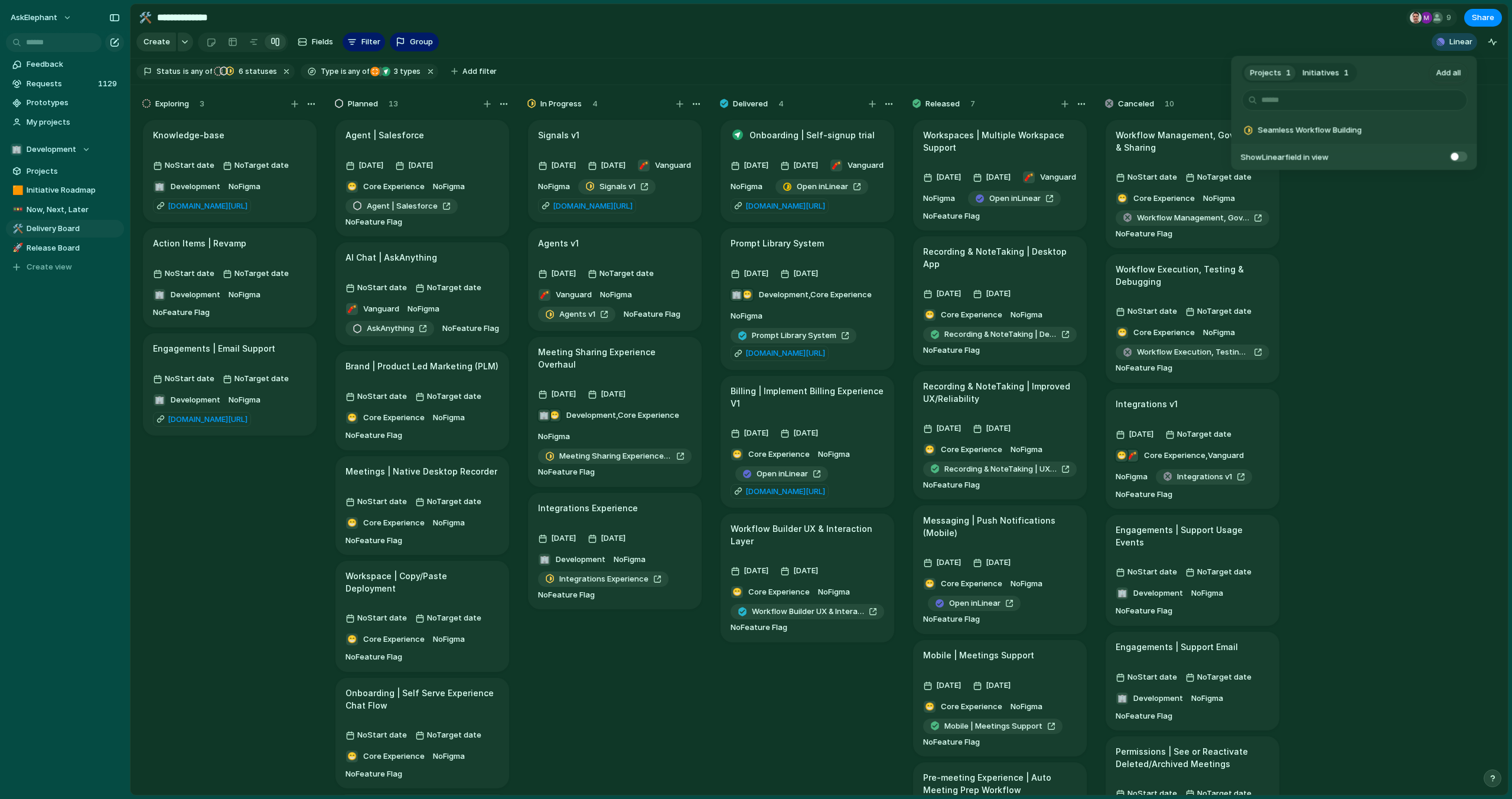
click at [1425, 133] on span "Add" at bounding box center [1429, 131] width 15 height 12
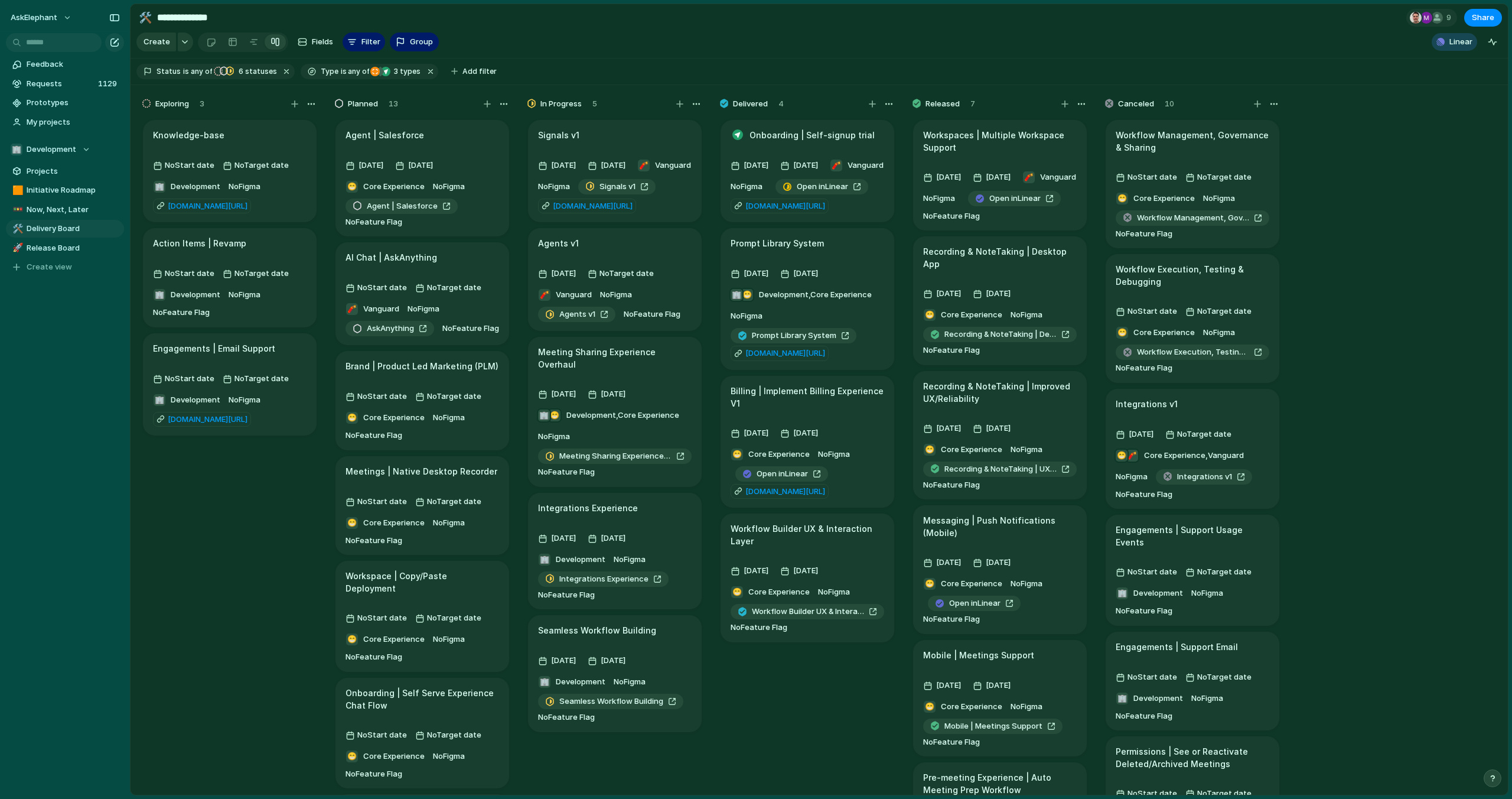
click at [663, 382] on div "Projects 0 Initiatives 1 Add all ✅️ In sync with Linear Show Linear field in vi…" at bounding box center [756, 399] width 1512 height 799
click at [657, 384] on article "Meeting Sharing Experience Overhaul 10 September 14 November 😁 🏢 Development , …" at bounding box center [615, 412] width 173 height 150
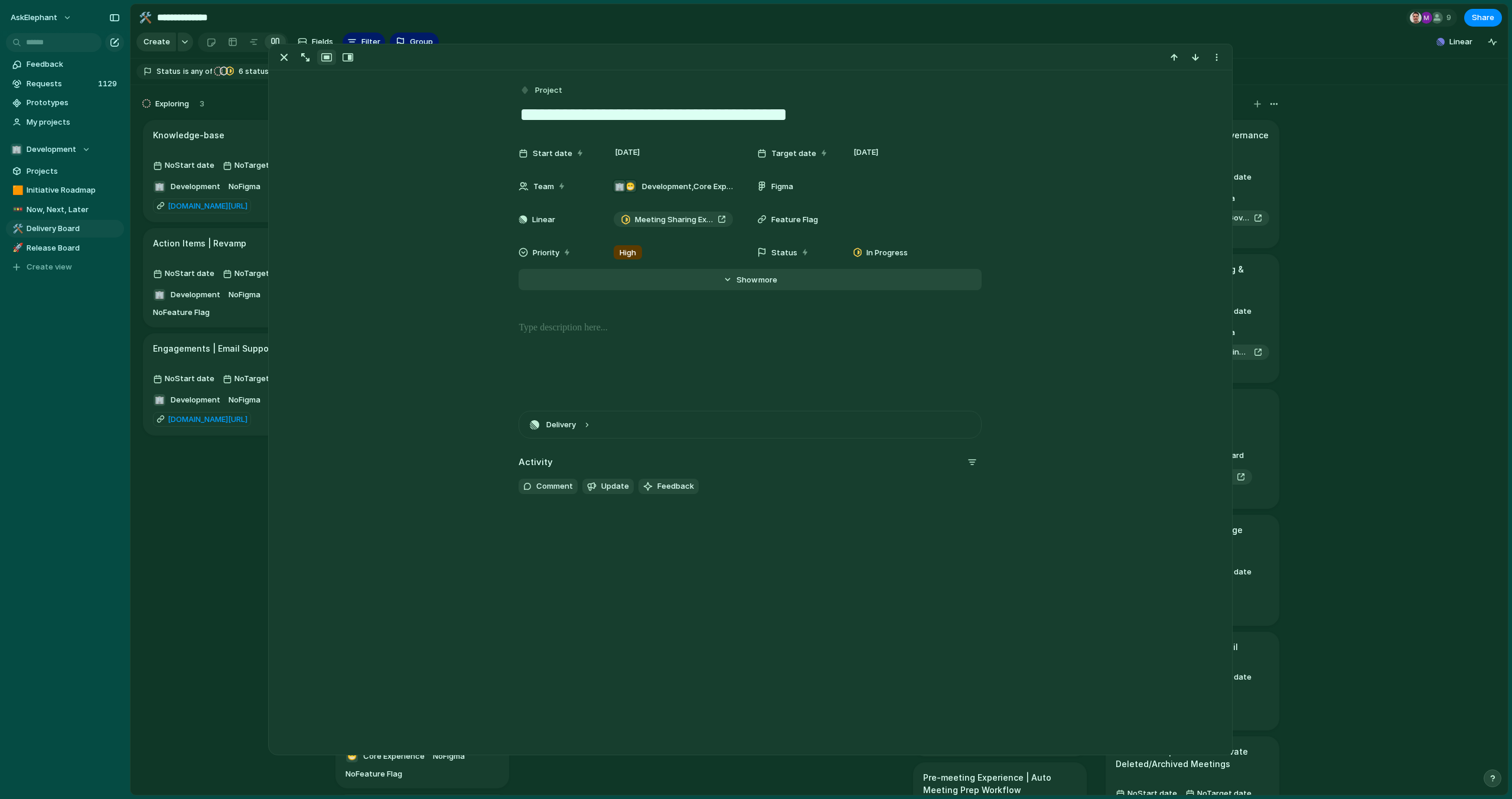
click at [751, 277] on span "Show" at bounding box center [747, 280] width 22 height 12
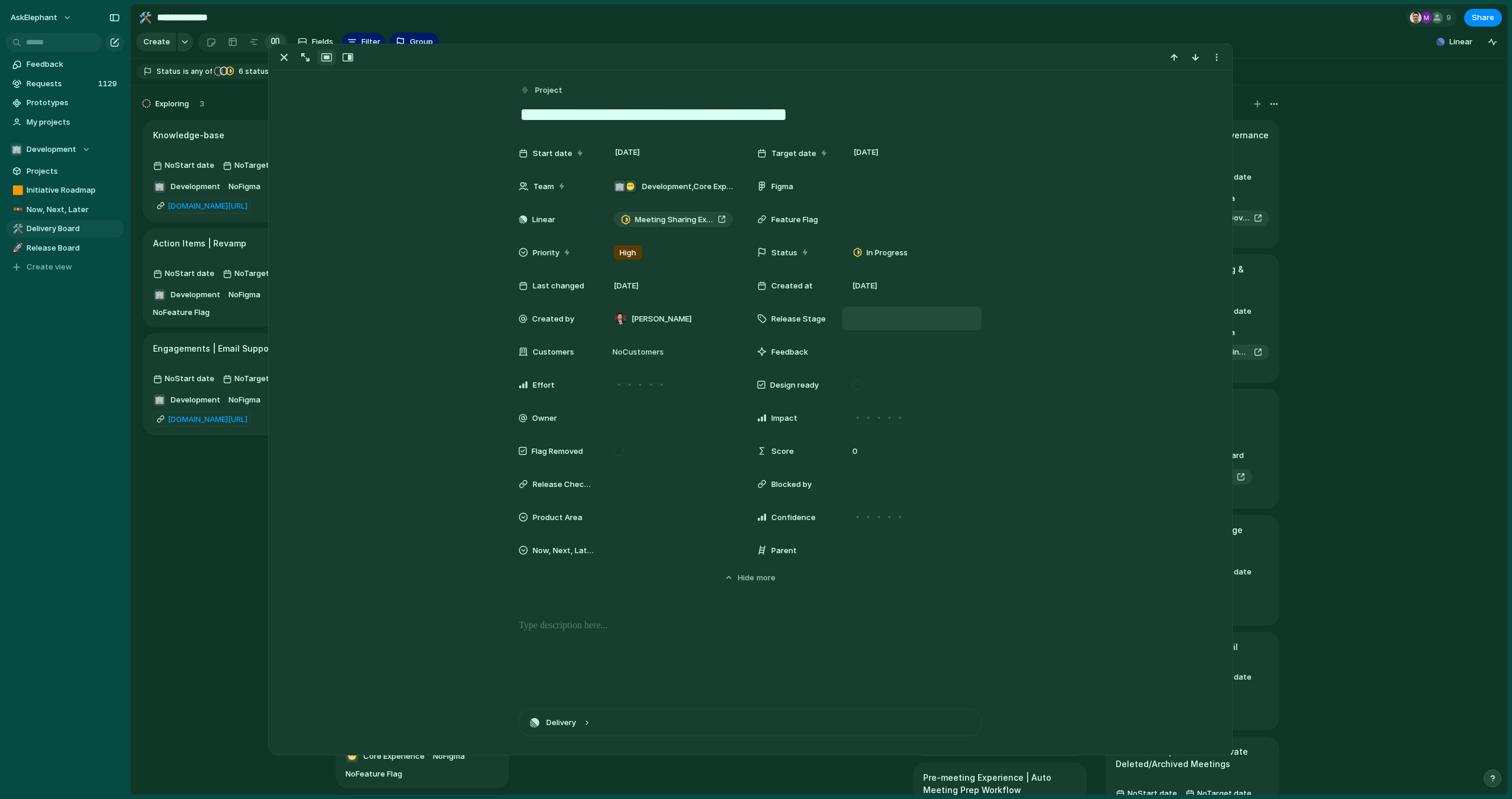
click at [844, 320] on div at bounding box center [911, 318] width 139 height 23
click at [892, 382] on span "Pre-release" at bounding box center [883, 381] width 43 height 12
click at [1361, 115] on div "Exploring 3 Knowledge-base No Start date No Target date 🏢 Development No Figma …" at bounding box center [820, 440] width 1378 height 710
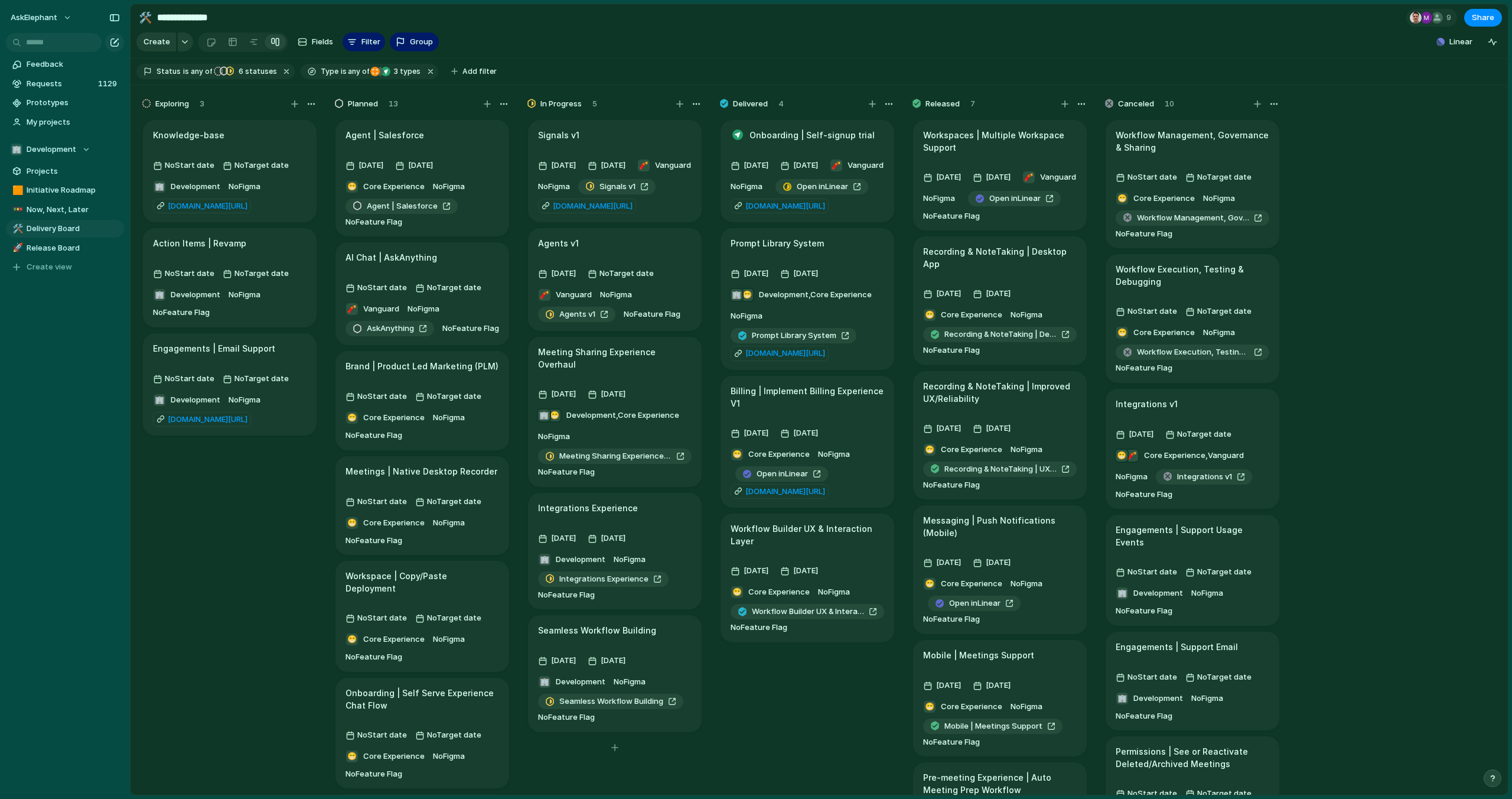
click at [671, 529] on article "Integrations Experience 12 September 14 November 🏢 Development No Figma Integra…" at bounding box center [615, 551] width 173 height 117
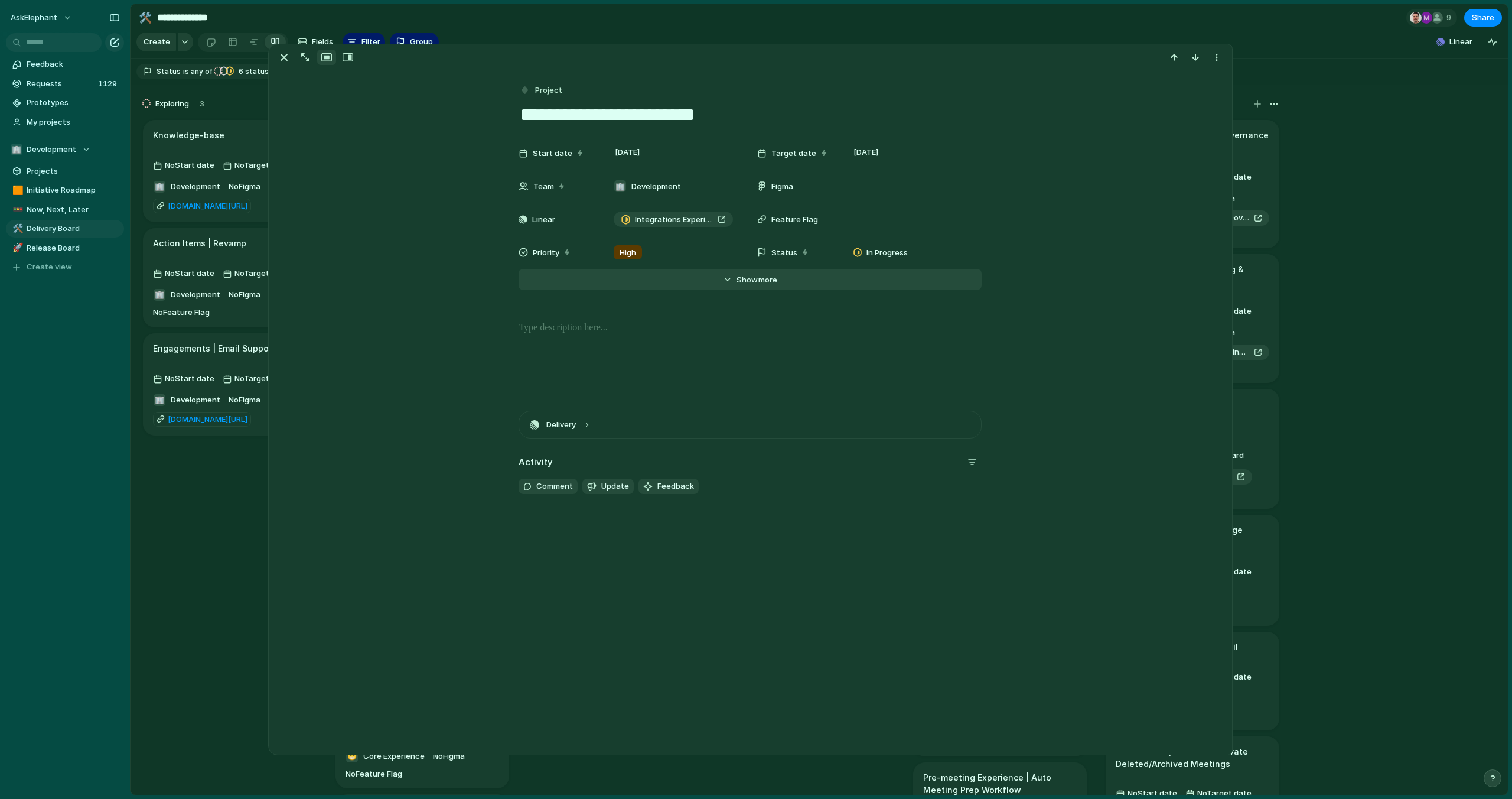
click at [753, 284] on span "Show" at bounding box center [747, 280] width 22 height 12
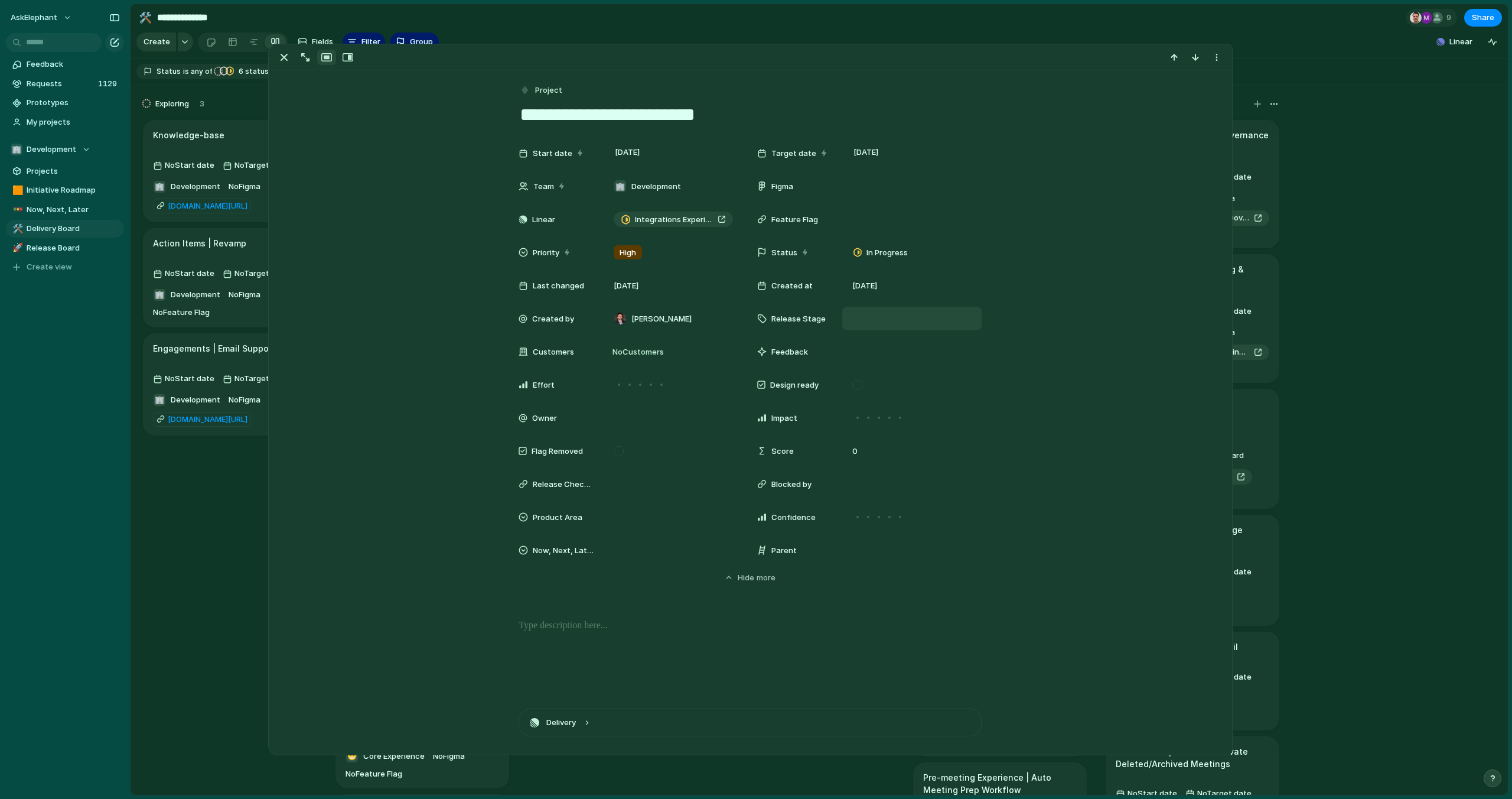
click at [860, 316] on div at bounding box center [912, 318] width 129 height 13
click at [901, 385] on span "Pre-release" at bounding box center [883, 381] width 43 height 12
click at [1360, 307] on div "Exploring 3 Knowledge-base No Start date No Target date 🏢 Development No Figma …" at bounding box center [820, 440] width 1378 height 710
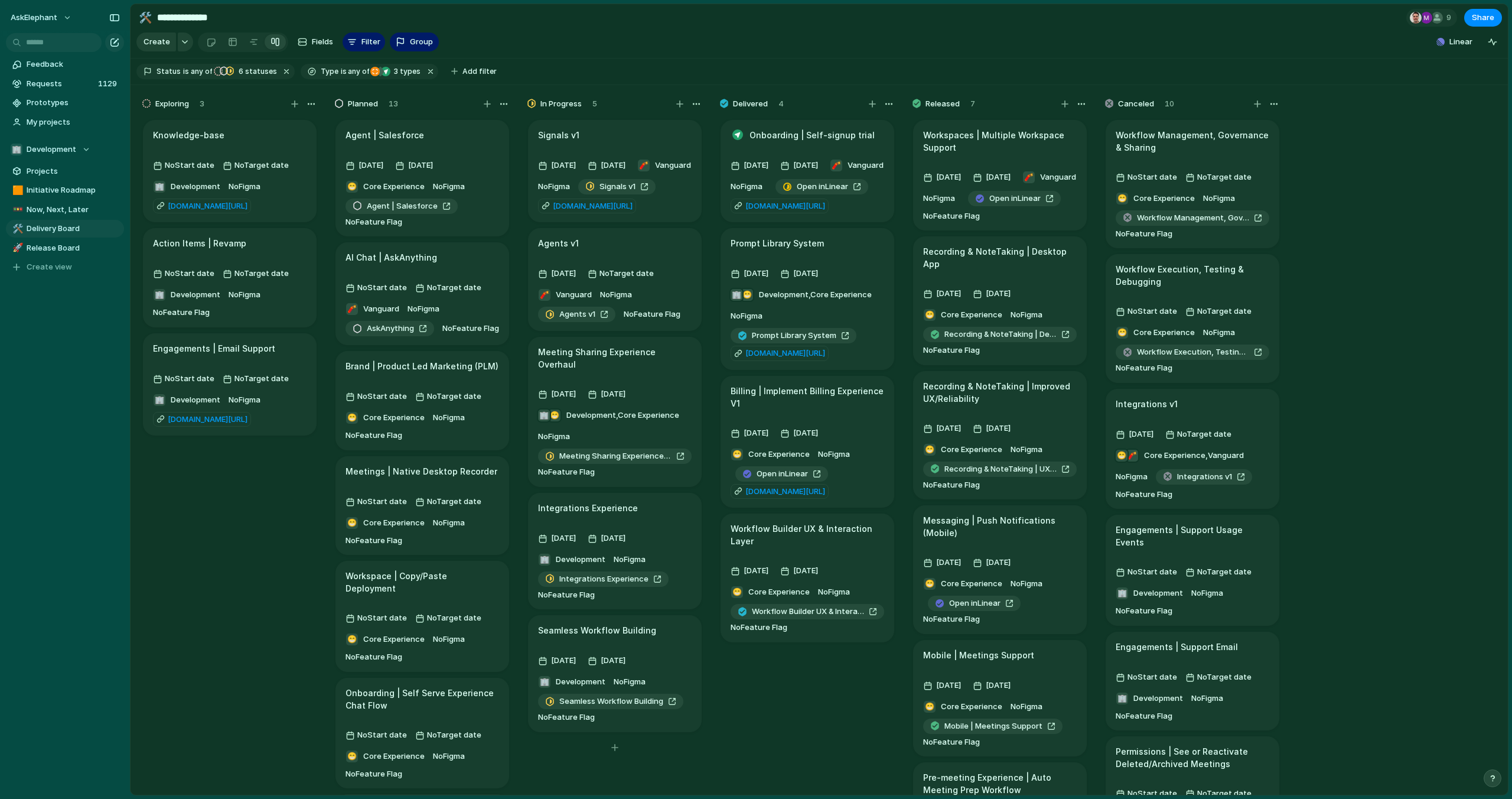
click at [651, 646] on article "Seamless Workflow Building 11 September 22 October 🏢 Development No Figma Seaml…" at bounding box center [615, 673] width 173 height 117
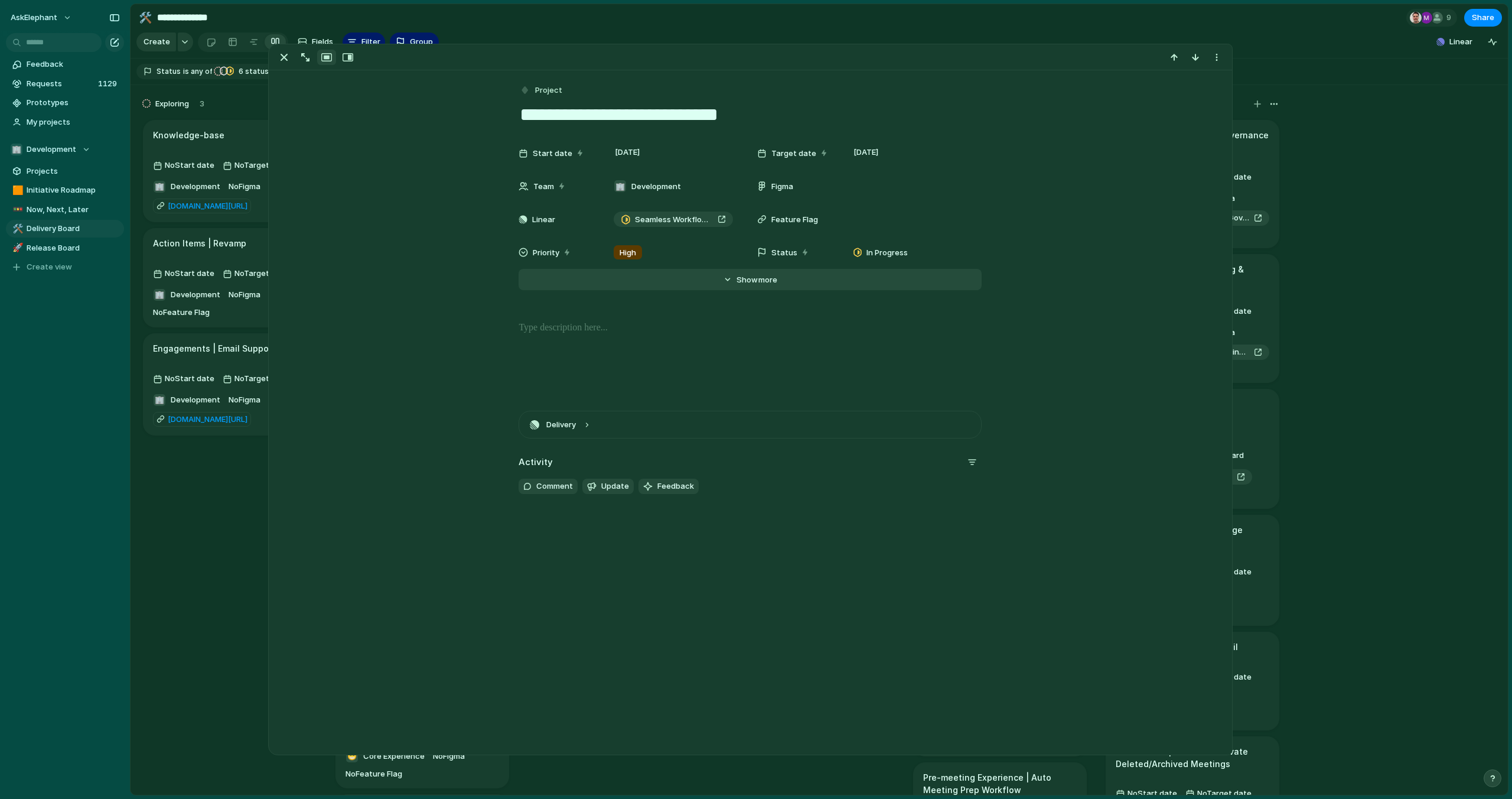
click at [740, 285] on span "Show" at bounding box center [747, 280] width 22 height 12
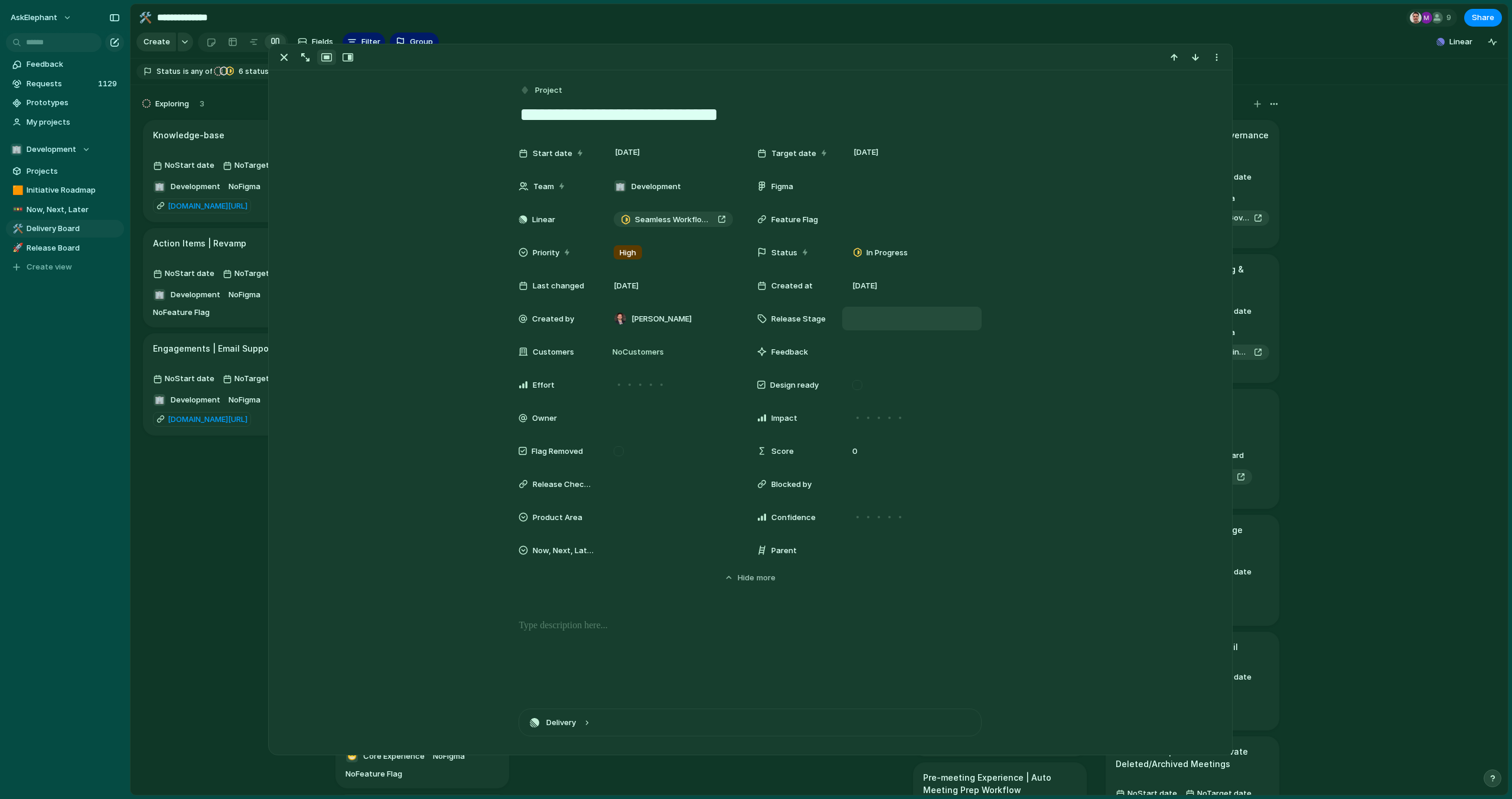
click at [899, 317] on div at bounding box center [912, 318] width 129 height 13
click at [906, 377] on div "Pre-release" at bounding box center [883, 381] width 56 height 14
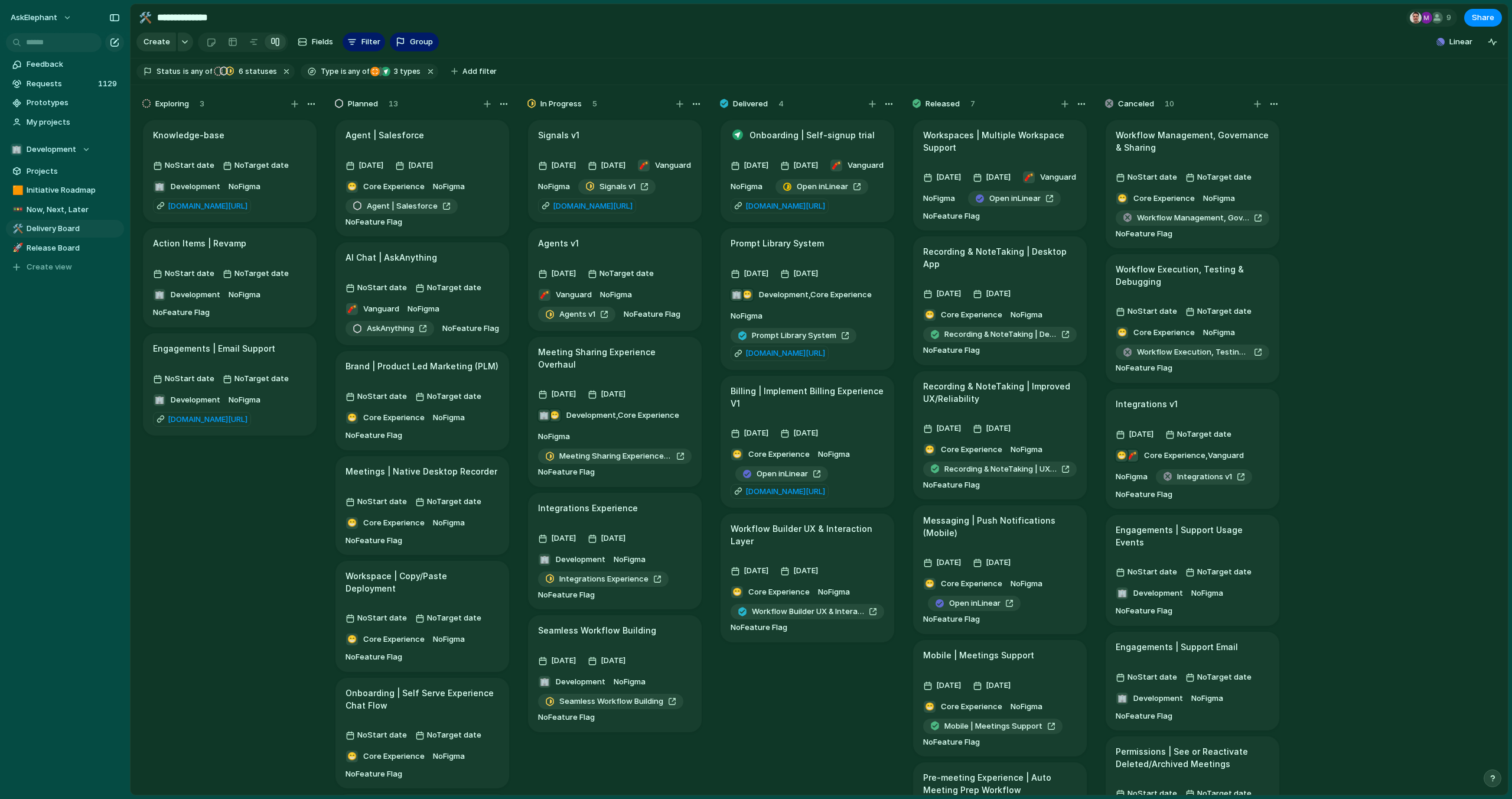
click at [1396, 152] on div "Exploring 3 Knowledge-base No Start date No Target date 🏢 Development No Figma …" at bounding box center [820, 440] width 1378 height 710
click at [67, 192] on span "Initiative Roadmap" at bounding box center [73, 190] width 93 height 12
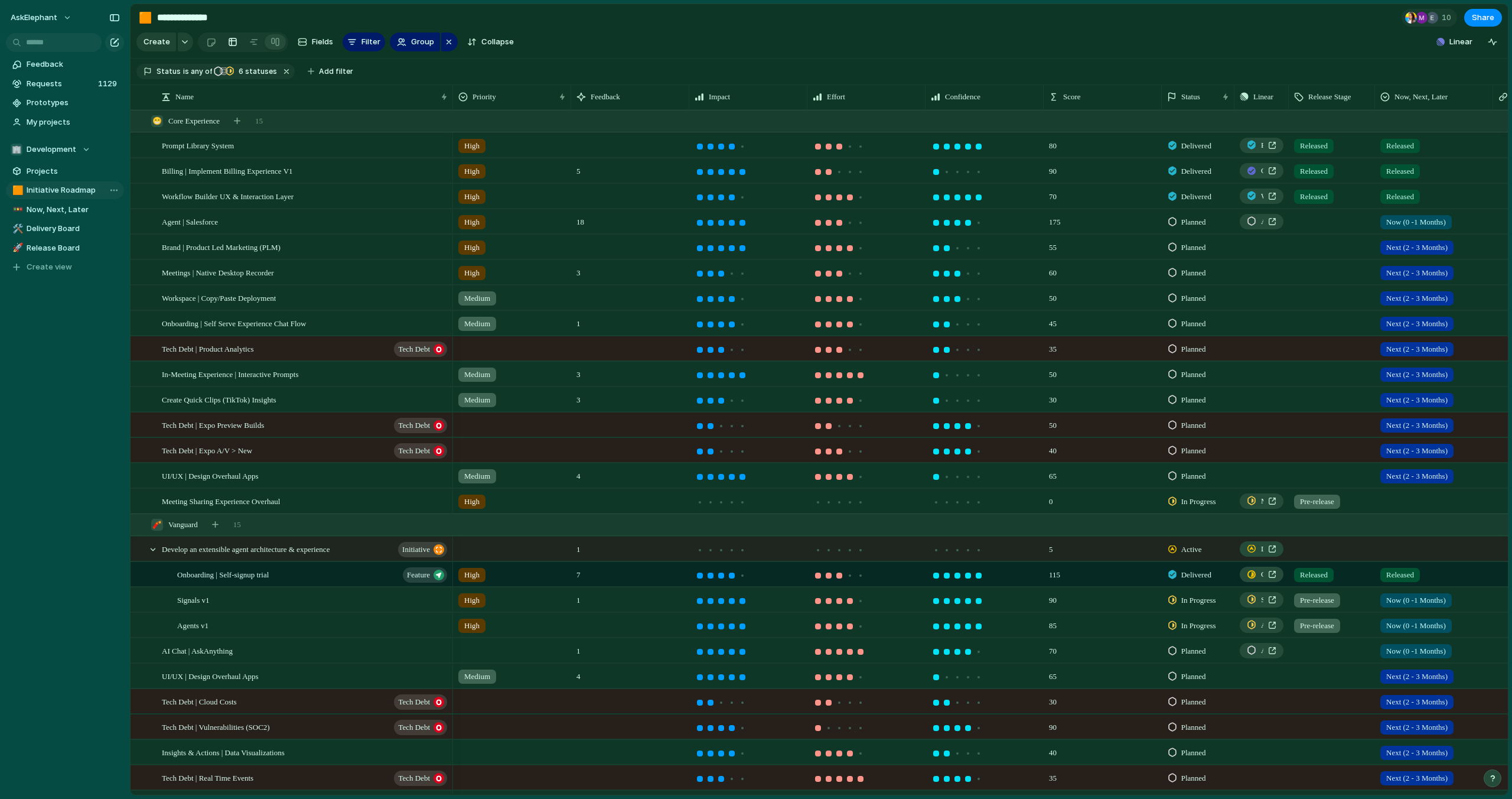
type input "**********"
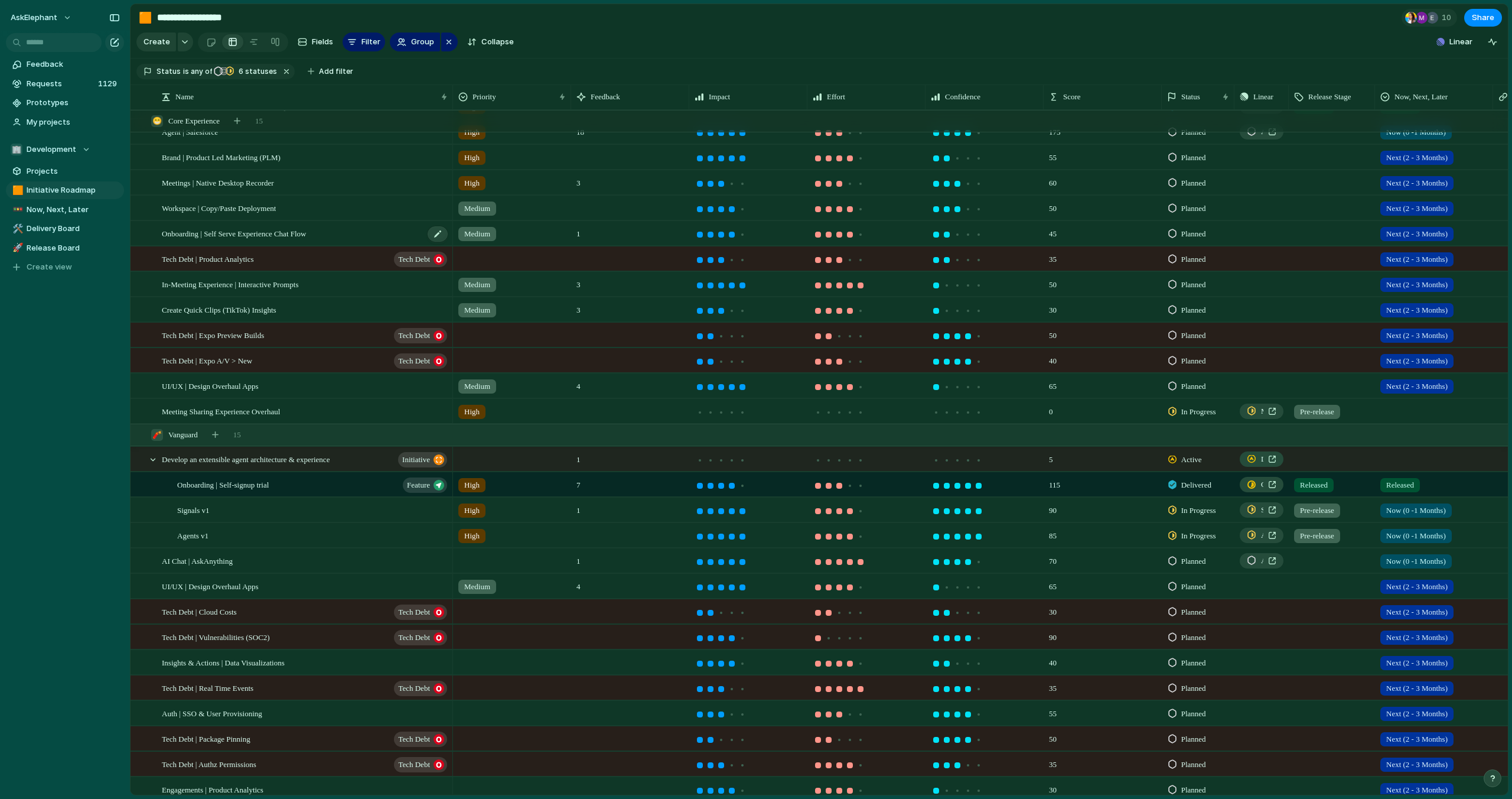
scroll to position [22, 0]
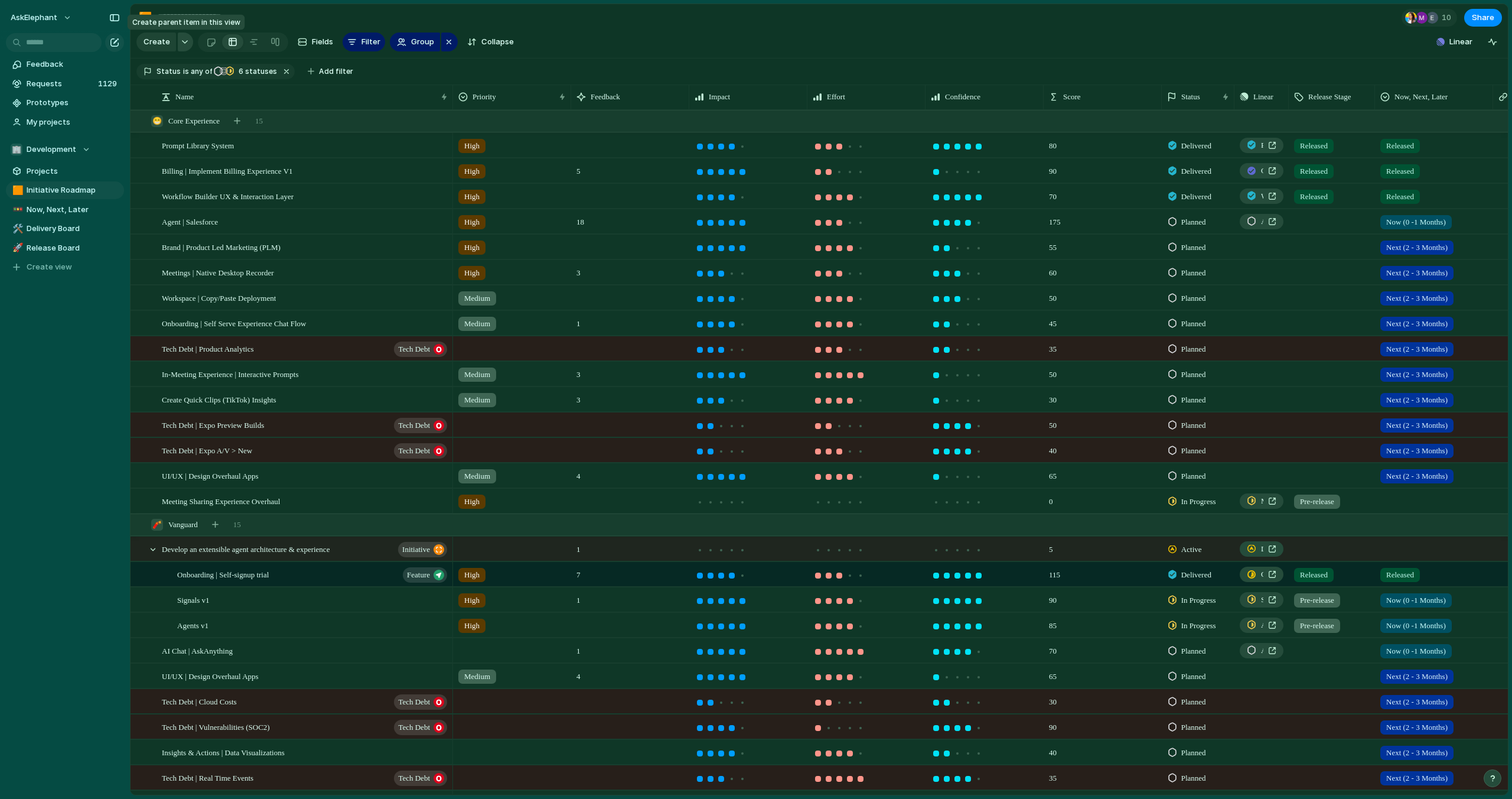
click at [182, 42] on div "button" at bounding box center [185, 42] width 8 height 5
click at [180, 114] on span "Initiative" at bounding box center [175, 112] width 32 height 12
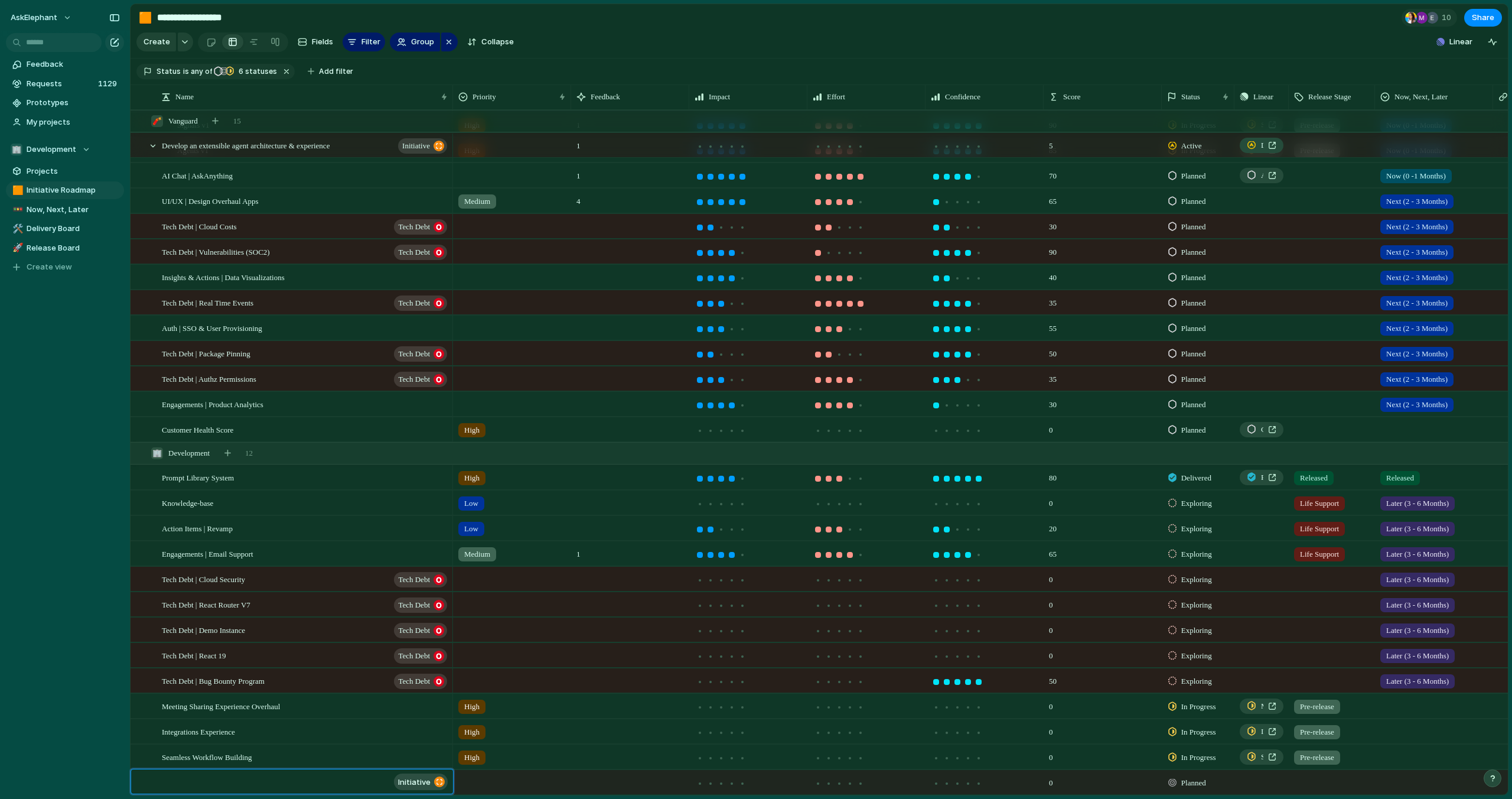
paste textarea "**********"
type textarea "**********"
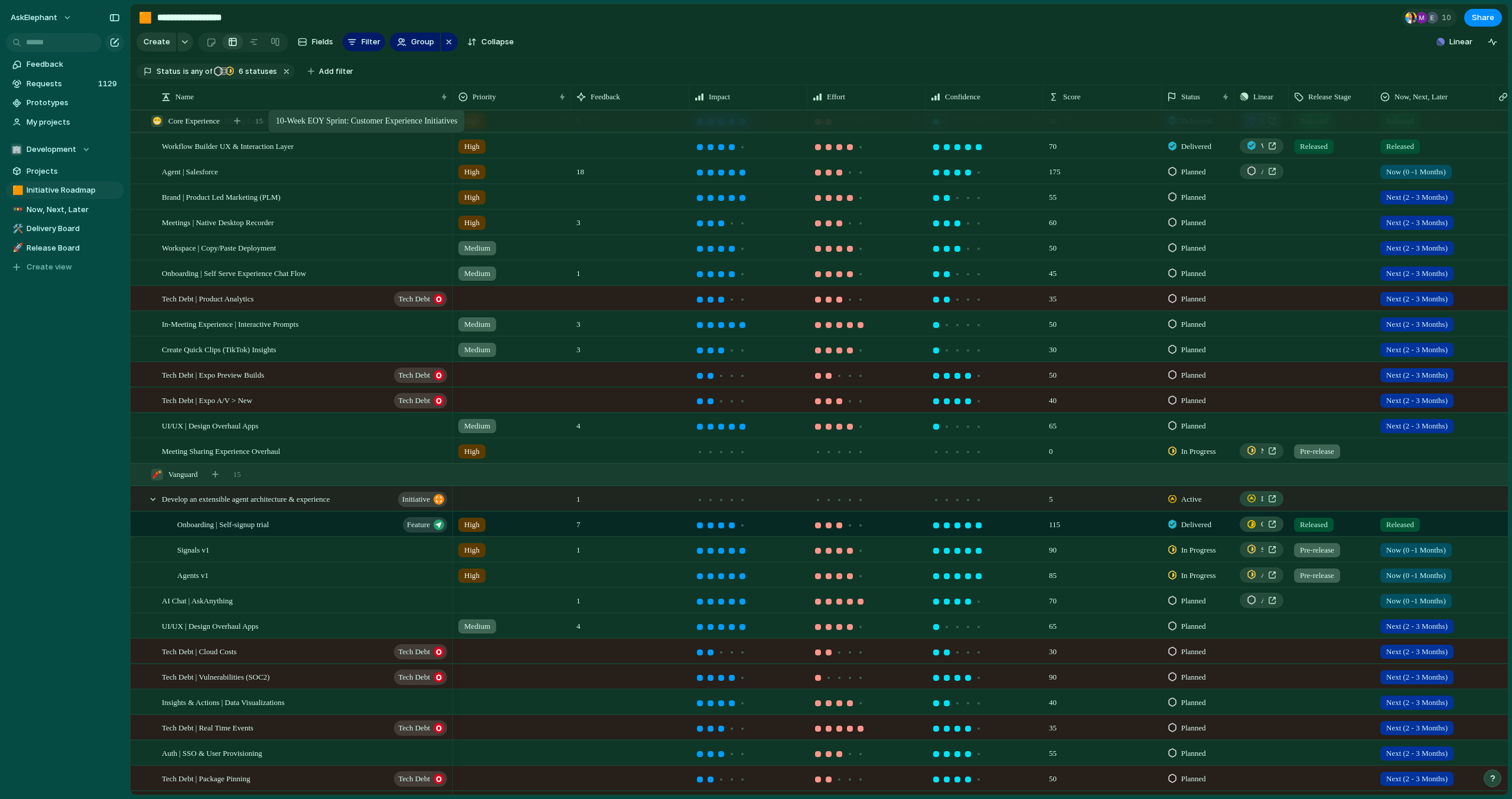
scroll to position [27, 0]
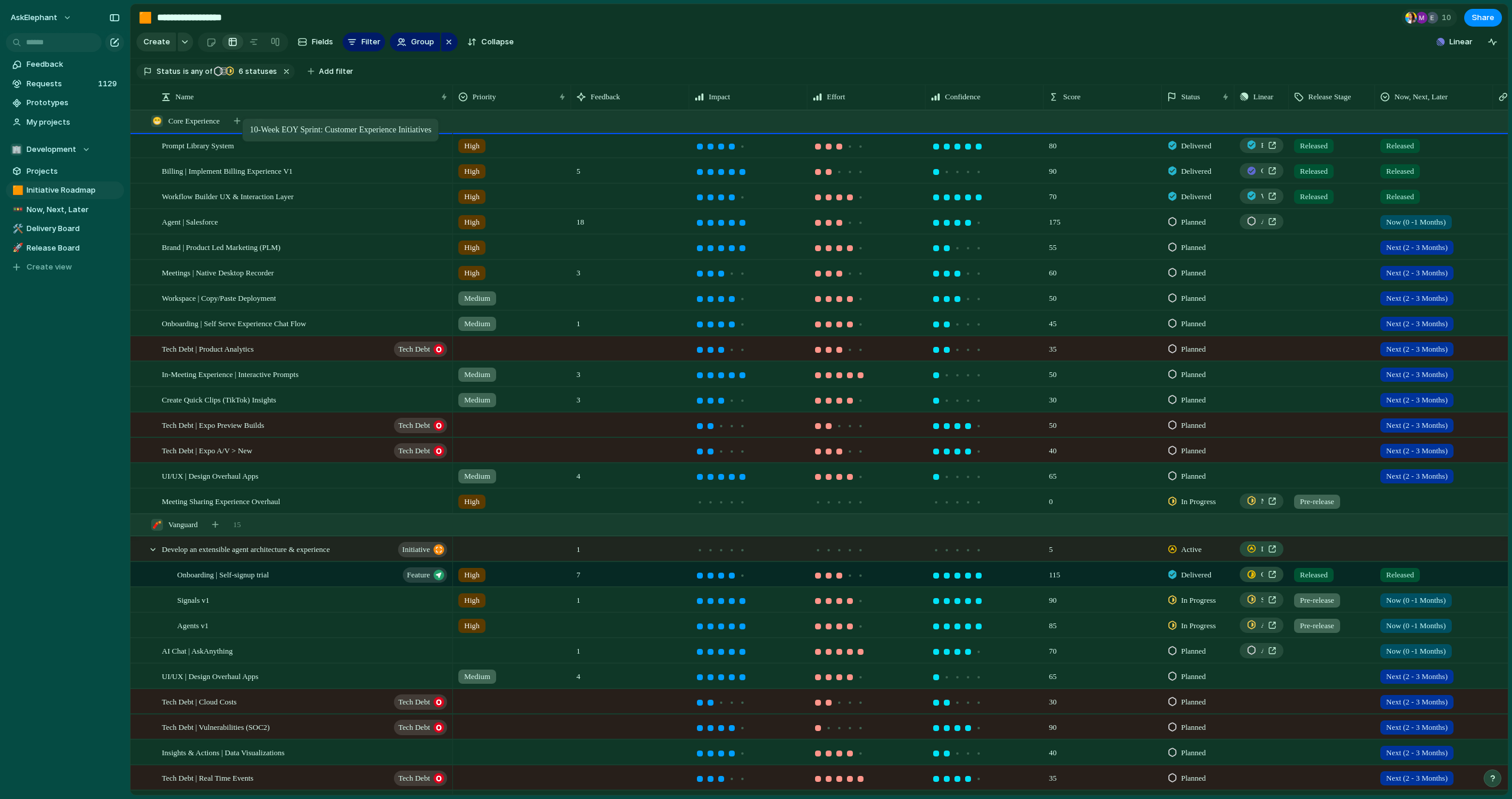
drag, startPoint x: 362, startPoint y: 782, endPoint x: 248, endPoint y: 121, distance: 670.8
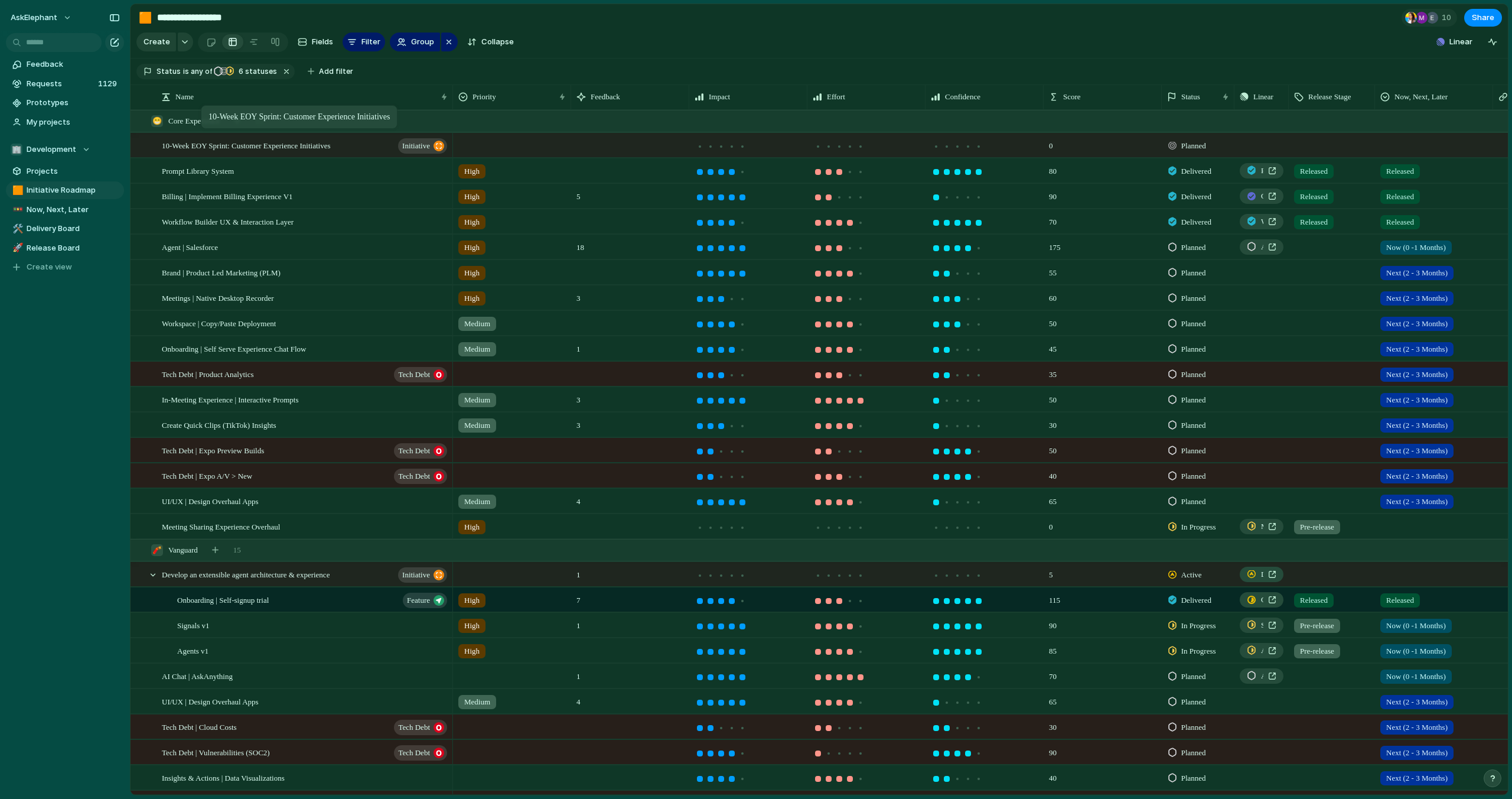
drag, startPoint x: 465, startPoint y: 150, endPoint x: 207, endPoint y: 107, distance: 261.6
click at [447, 42] on div "button" at bounding box center [448, 42] width 9 height 14
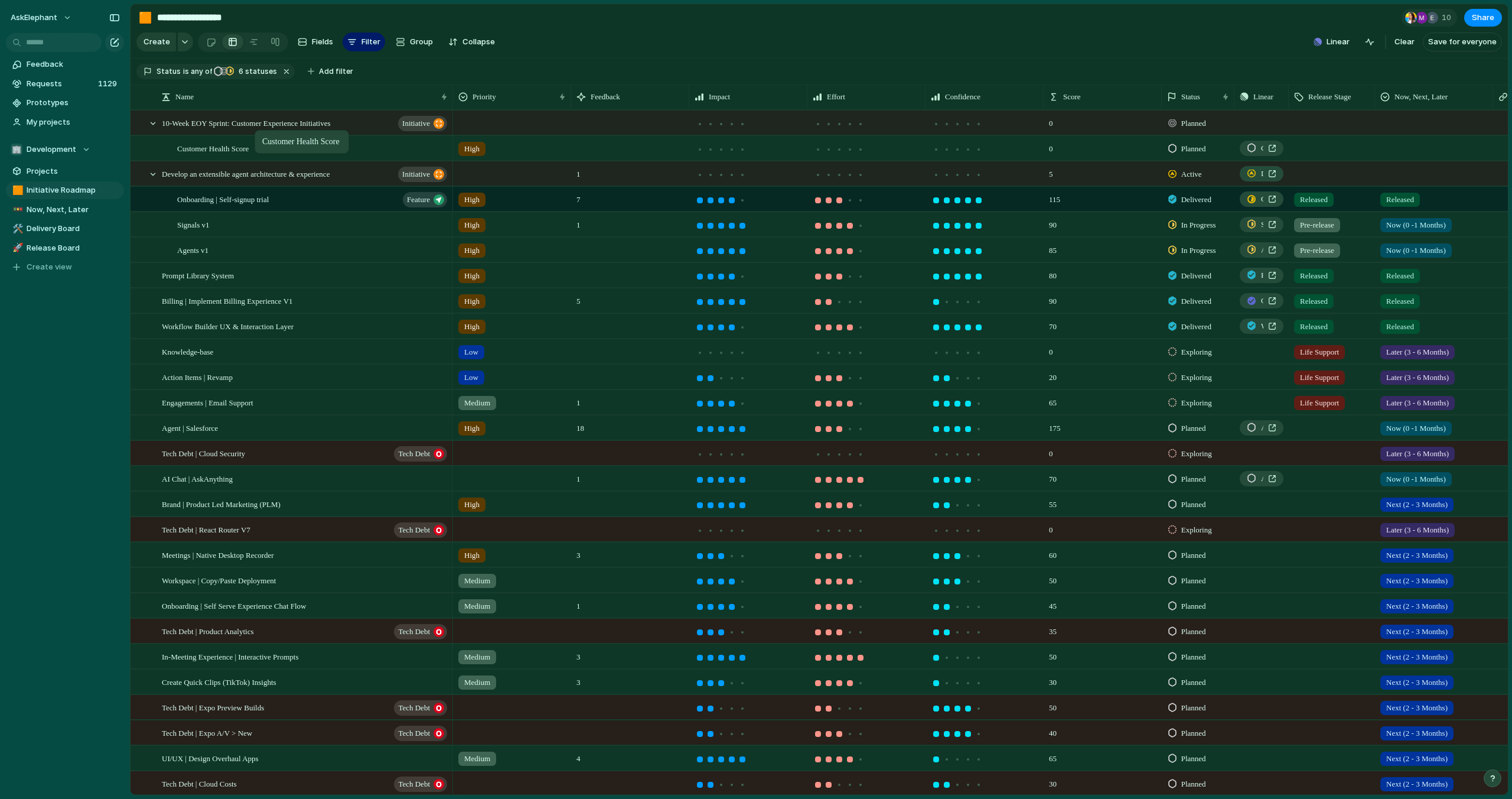
drag, startPoint x: 327, startPoint y: 680, endPoint x: 261, endPoint y: 132, distance: 552.0
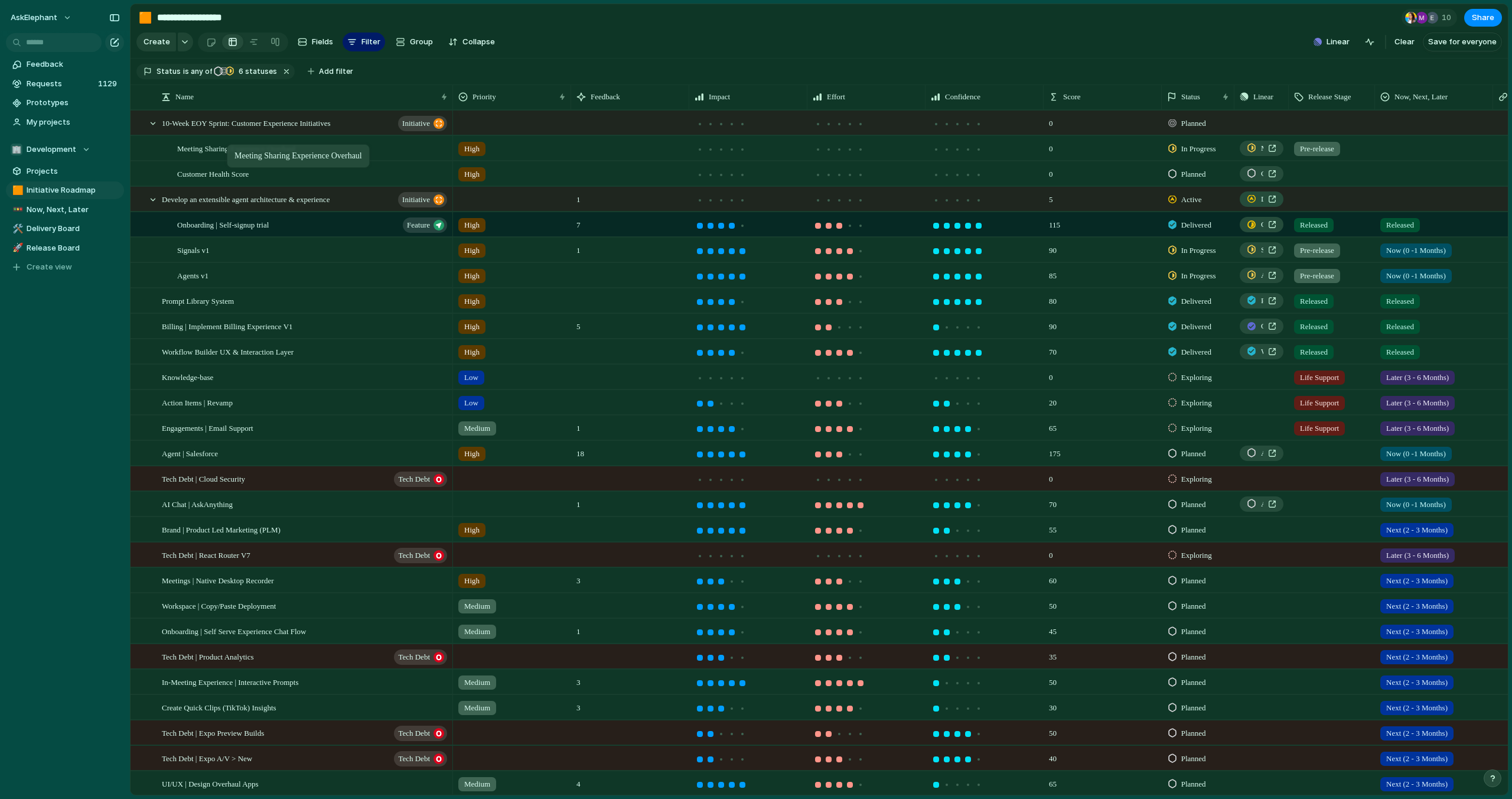
drag, startPoint x: 332, startPoint y: 703, endPoint x: 232, endPoint y: 146, distance: 565.9
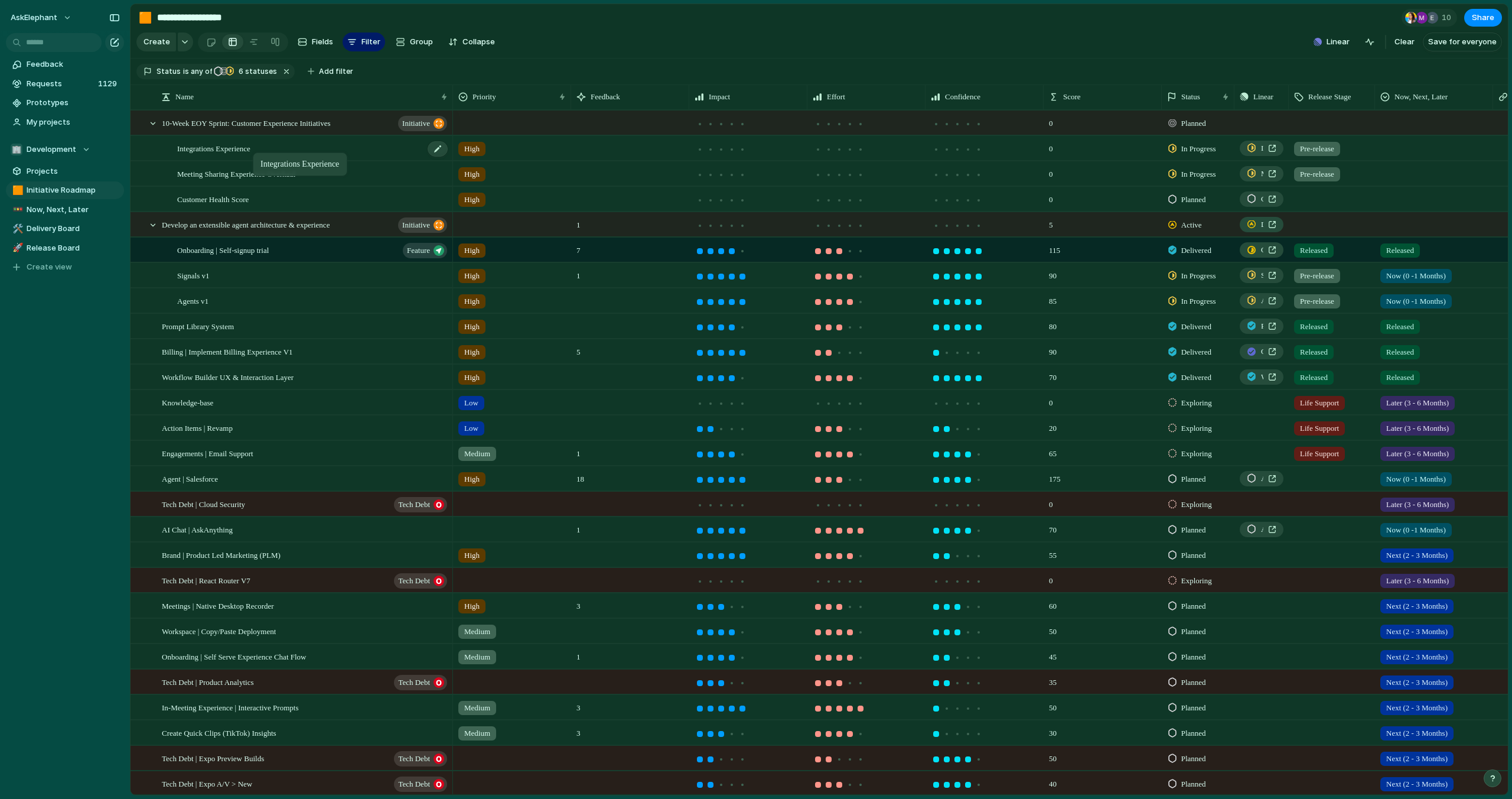
drag, startPoint x: 312, startPoint y: 712, endPoint x: 259, endPoint y: 155, distance: 559.5
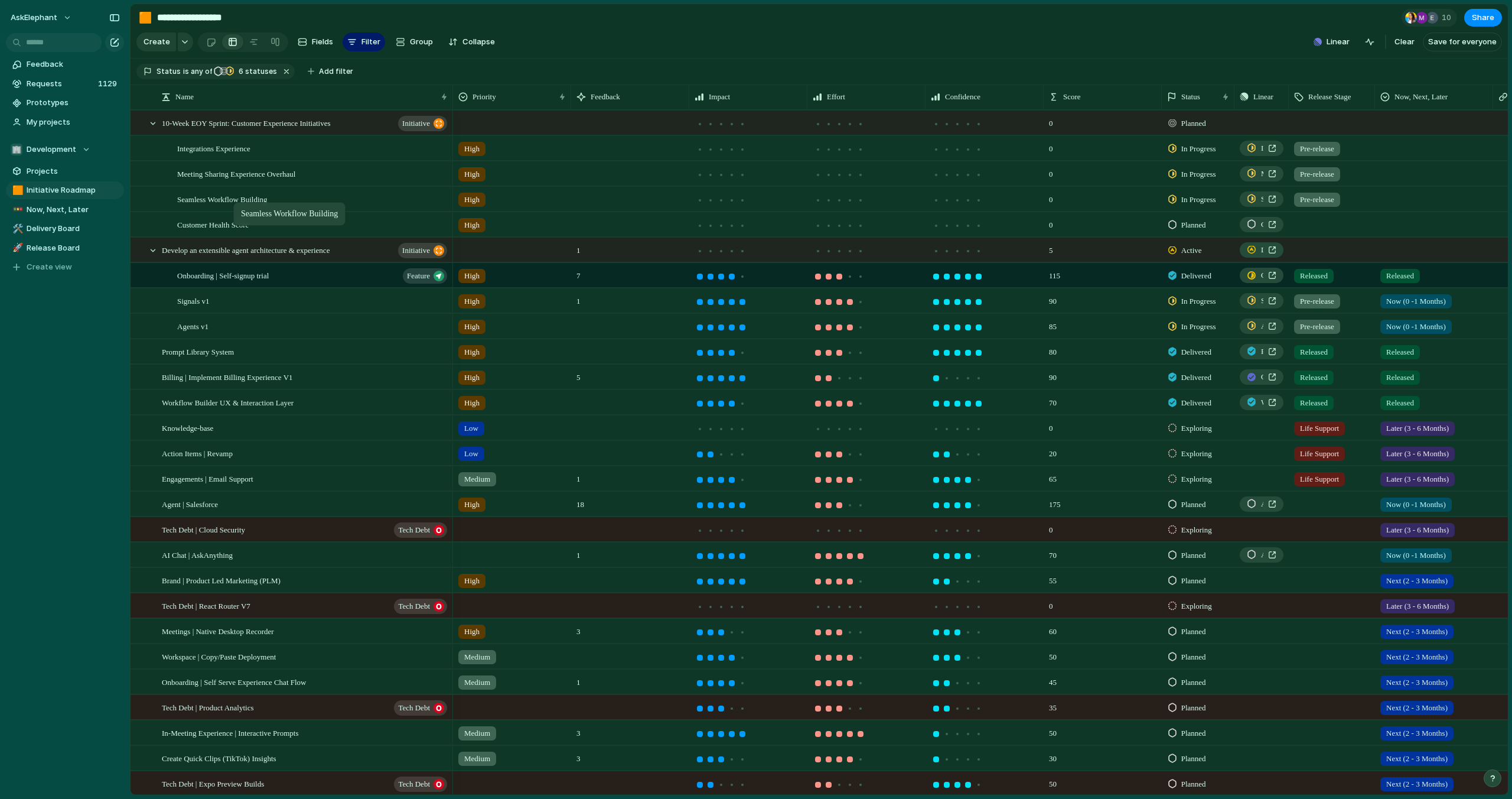
drag, startPoint x: 309, startPoint y: 757, endPoint x: 239, endPoint y: 204, distance: 557.4
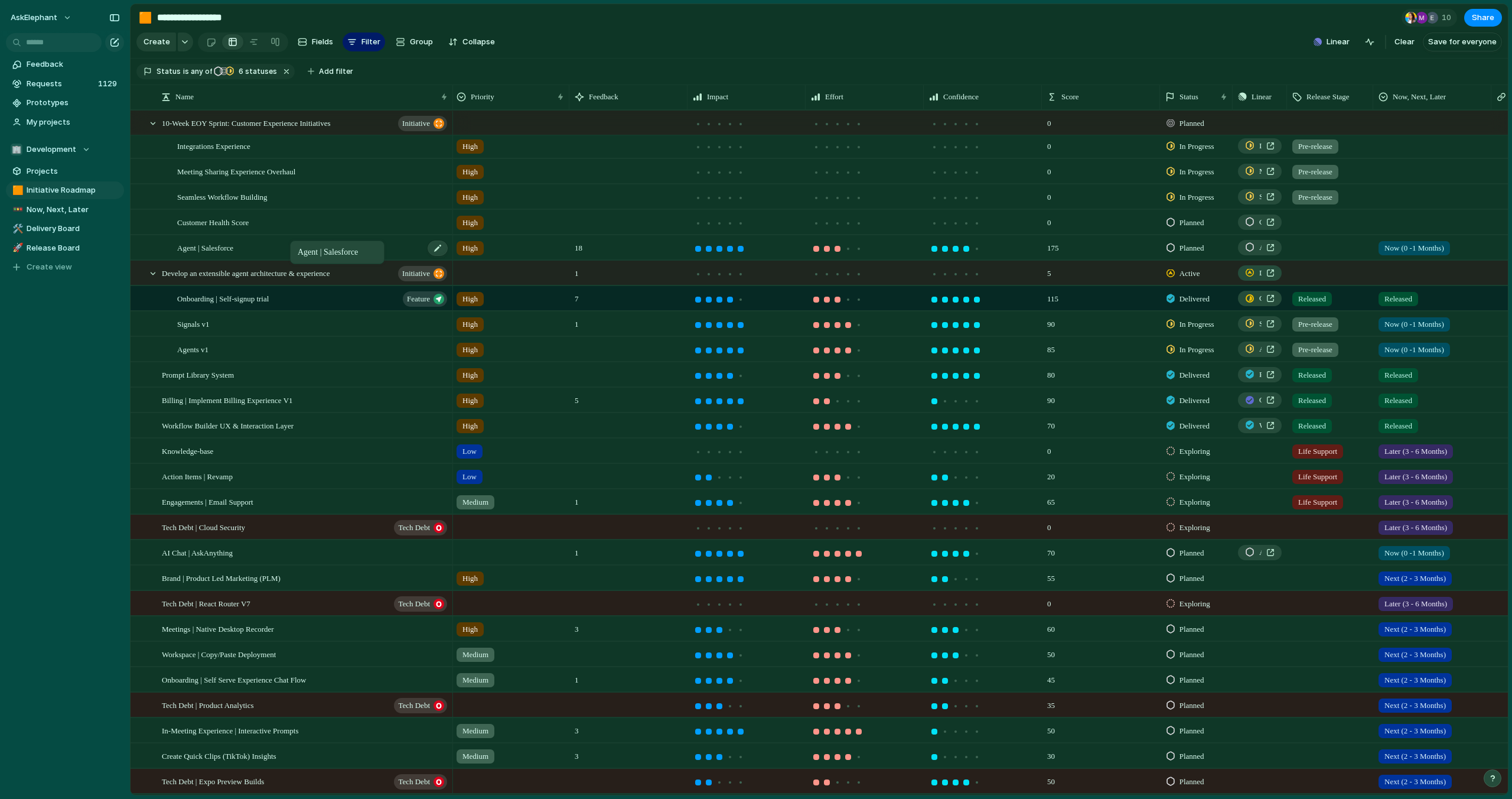
drag, startPoint x: 306, startPoint y: 509, endPoint x: 296, endPoint y: 242, distance: 267.2
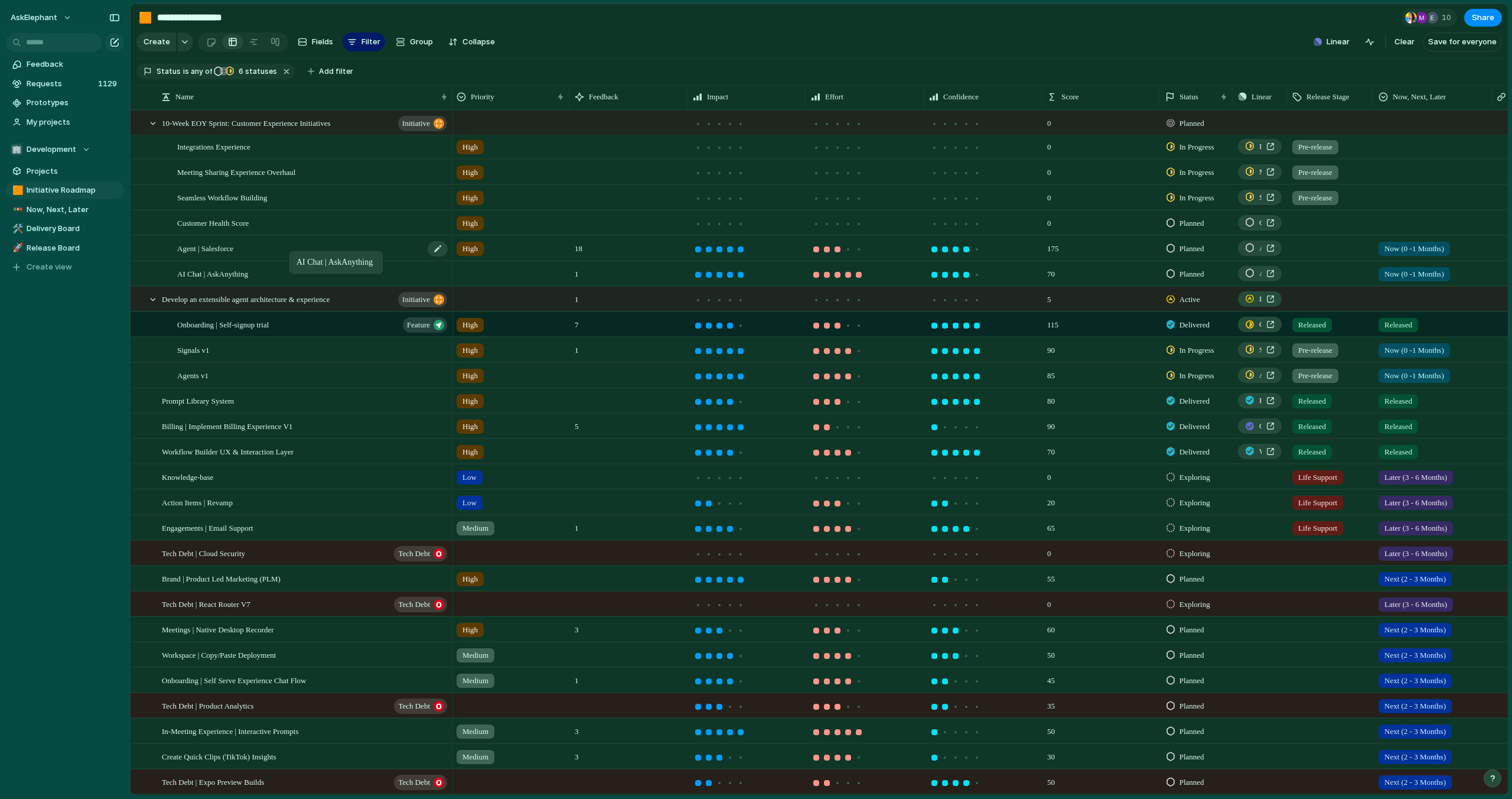
drag, startPoint x: 322, startPoint y: 555, endPoint x: 295, endPoint y: 253, distance: 303.2
click at [1172, 578] on div at bounding box center [1171, 578] width 8 height 11
click at [1173, 644] on div at bounding box center [1171, 648] width 7 height 11
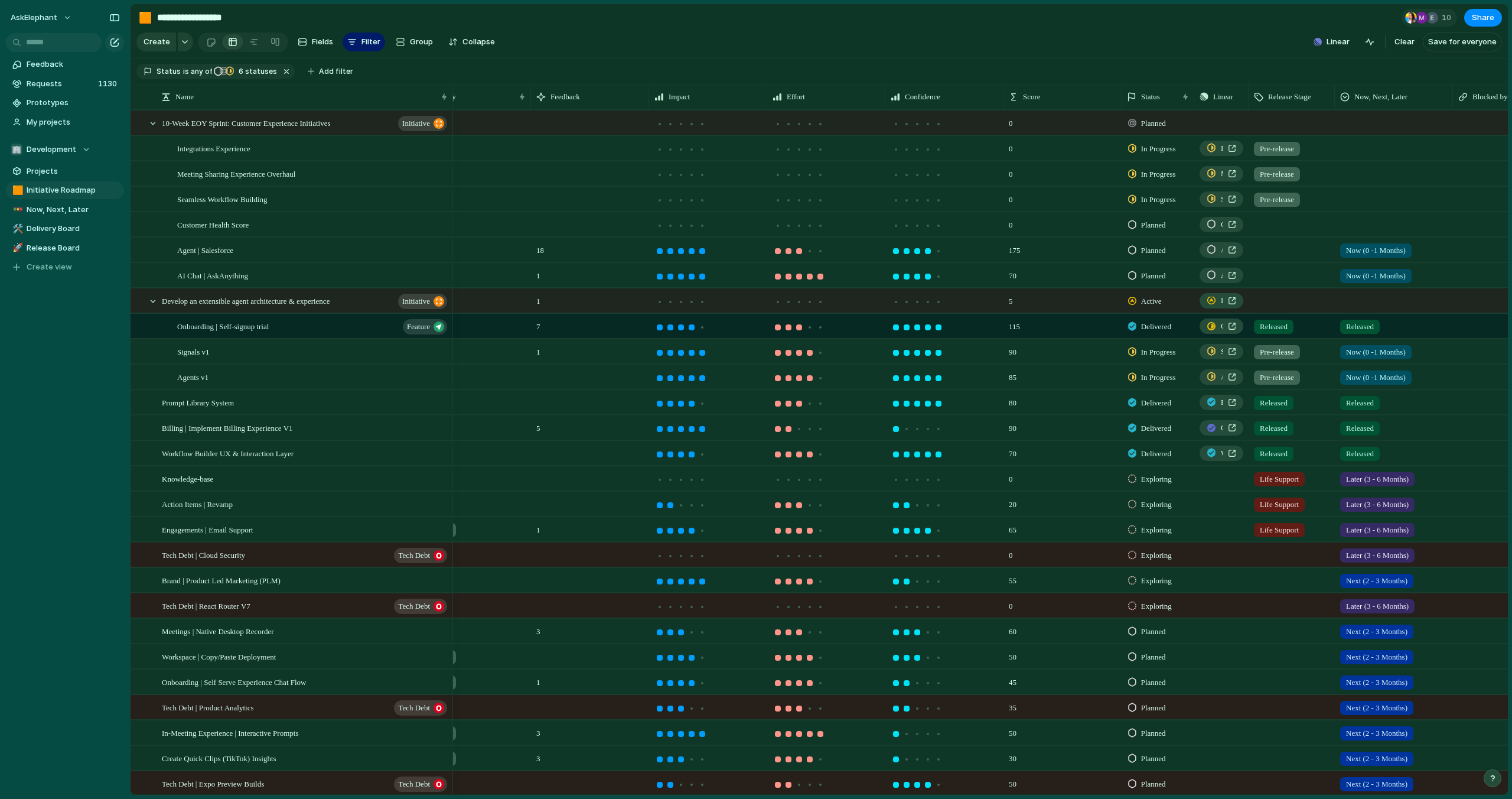
click at [1289, 224] on div at bounding box center [1292, 222] width 85 height 19
click at [1275, 297] on span "Pre-release" at bounding box center [1285, 293] width 43 height 12
click at [1270, 249] on div at bounding box center [1292, 247] width 85 height 19
click at [1280, 323] on span "Pre-release" at bounding box center [1285, 319] width 43 height 12
click at [1271, 277] on div at bounding box center [1292, 272] width 85 height 19
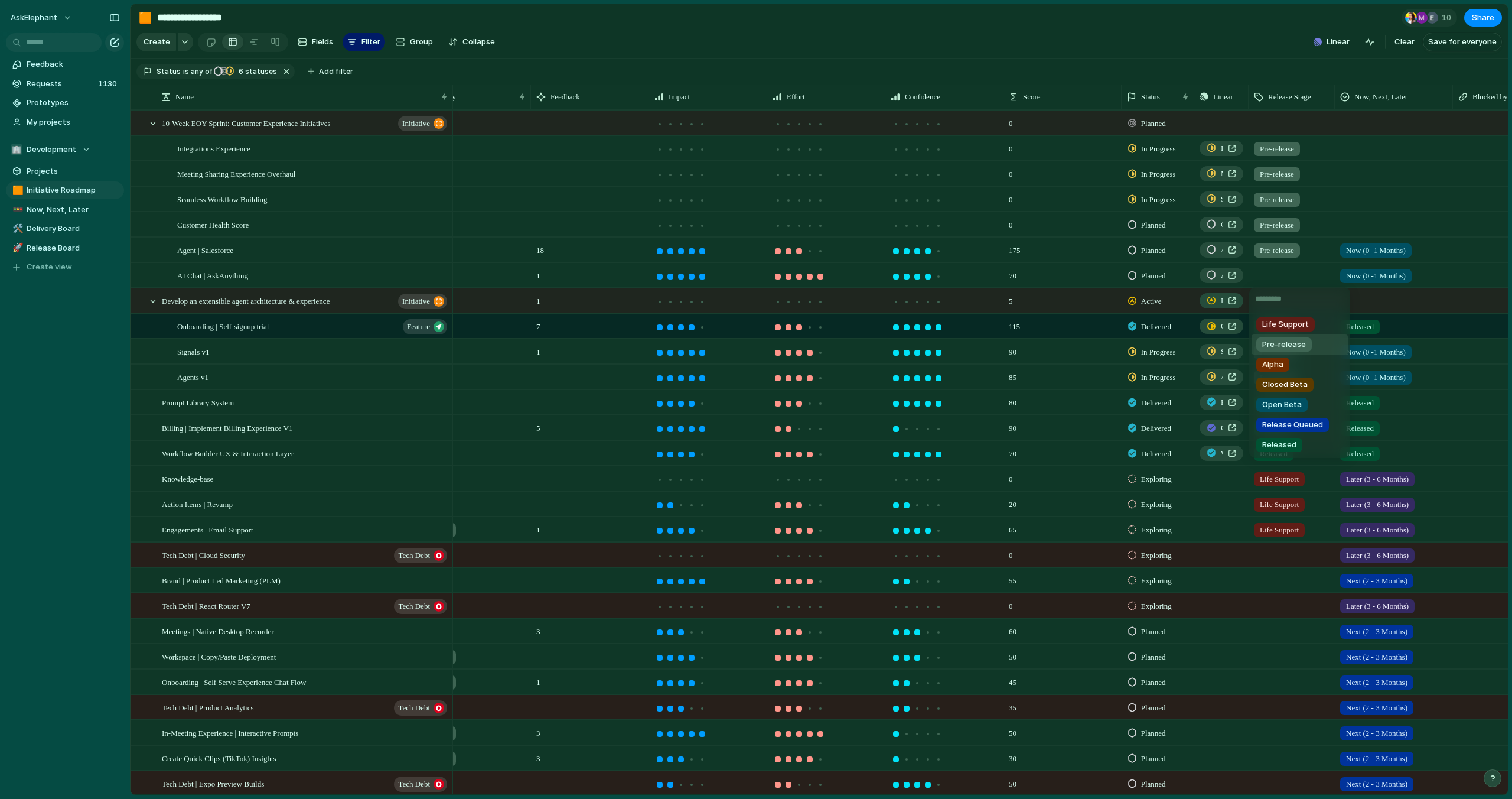
click at [1275, 348] on span "Pre-release" at bounding box center [1285, 344] width 43 height 12
click at [704, 150] on div at bounding box center [702, 149] width 6 height 6
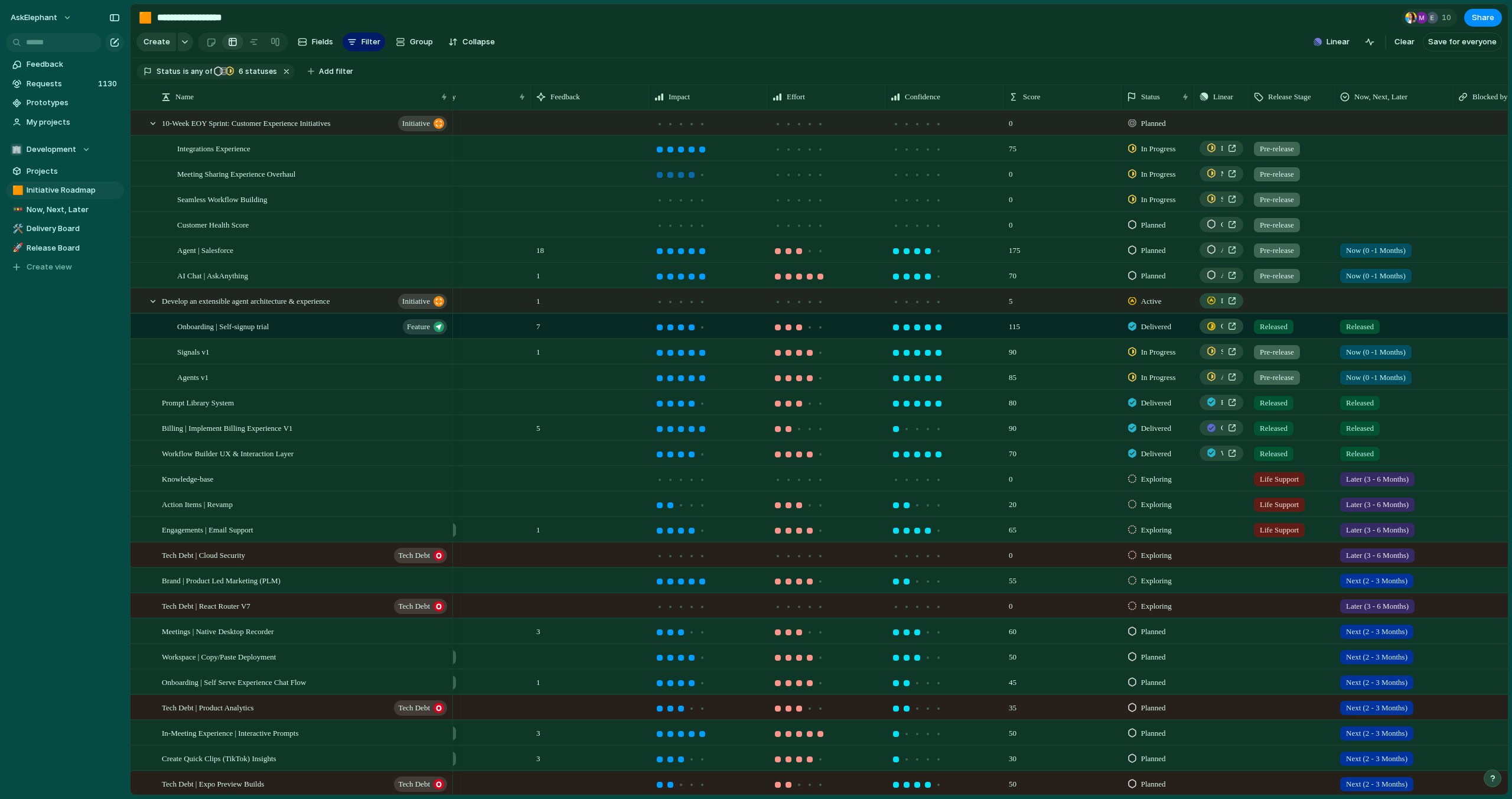
click at [692, 173] on div at bounding box center [691, 174] width 6 height 6
click at [704, 200] on div at bounding box center [702, 200] width 6 height 6
click at [684, 225] on div at bounding box center [681, 225] width 6 height 6
click at [811, 150] on div at bounding box center [810, 149] width 6 height 6
click at [821, 173] on div at bounding box center [821, 174] width 6 height 6
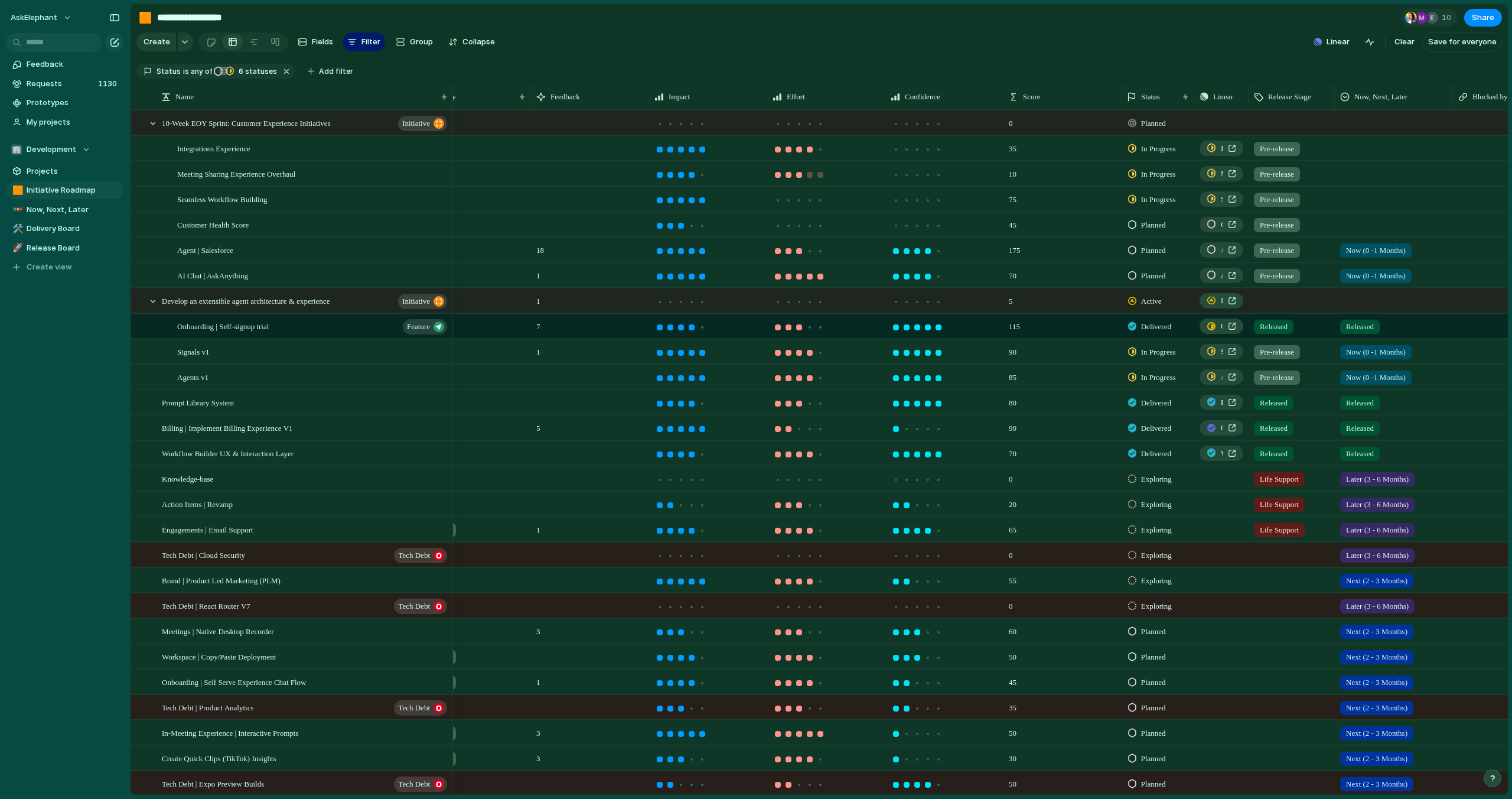
click at [800, 173] on div at bounding box center [799, 174] width 6 height 6
click at [821, 200] on div at bounding box center [821, 200] width 6 height 6
click at [797, 227] on div at bounding box center [799, 225] width 6 height 6
click at [940, 148] on div at bounding box center [938, 149] width 6 height 6
click at [926, 177] on div at bounding box center [928, 175] width 11 height 11
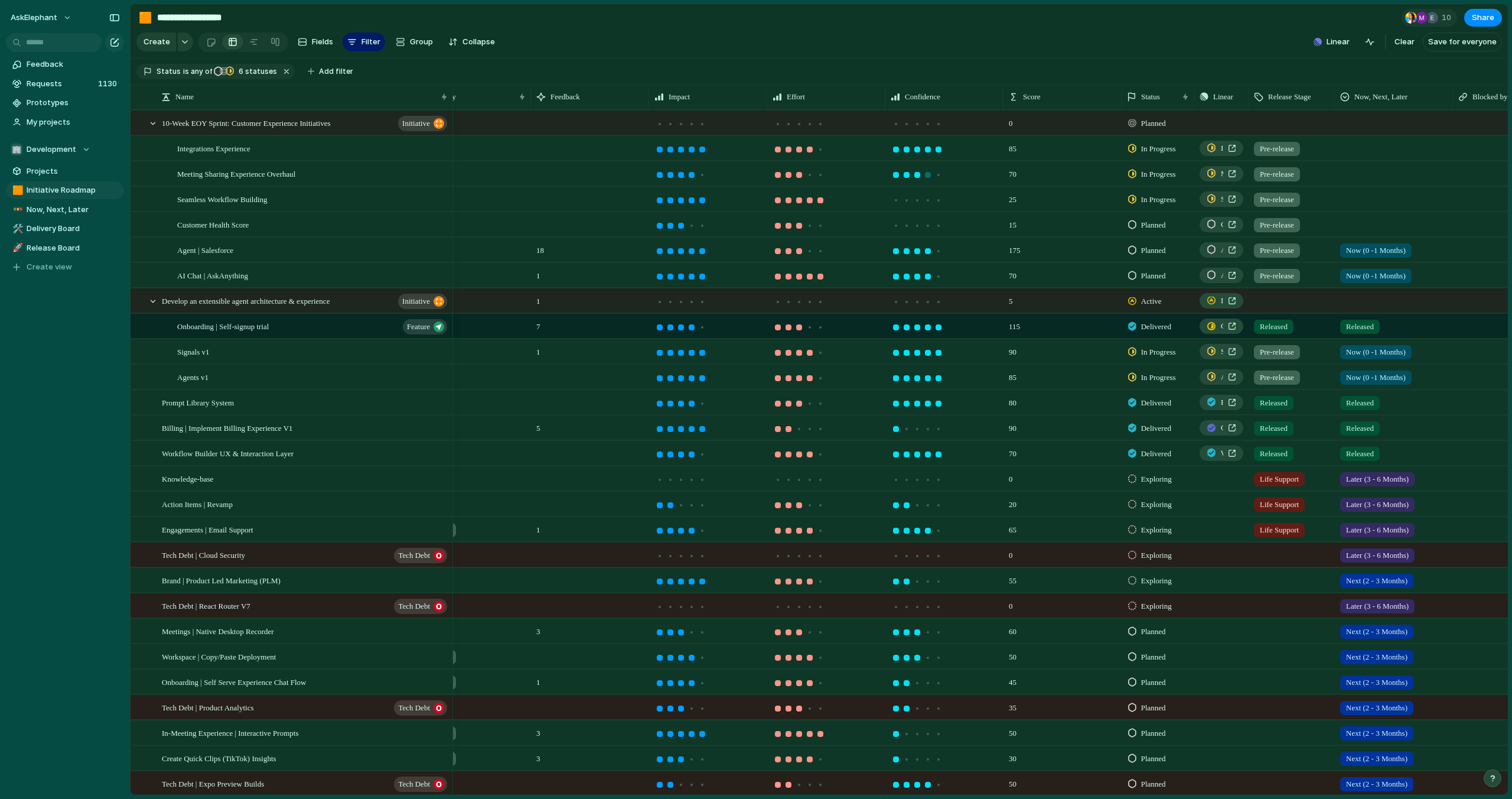
click at [919, 177] on div at bounding box center [917, 174] width 6 height 6
click at [937, 199] on div at bounding box center [938, 200] width 6 height 6
click at [920, 227] on div at bounding box center [917, 226] width 11 height 11
click at [1354, 149] on div at bounding box center [1394, 146] width 117 height 19
click at [1371, 219] on span "Now (0 -1 Months)" at bounding box center [1382, 217] width 67 height 12
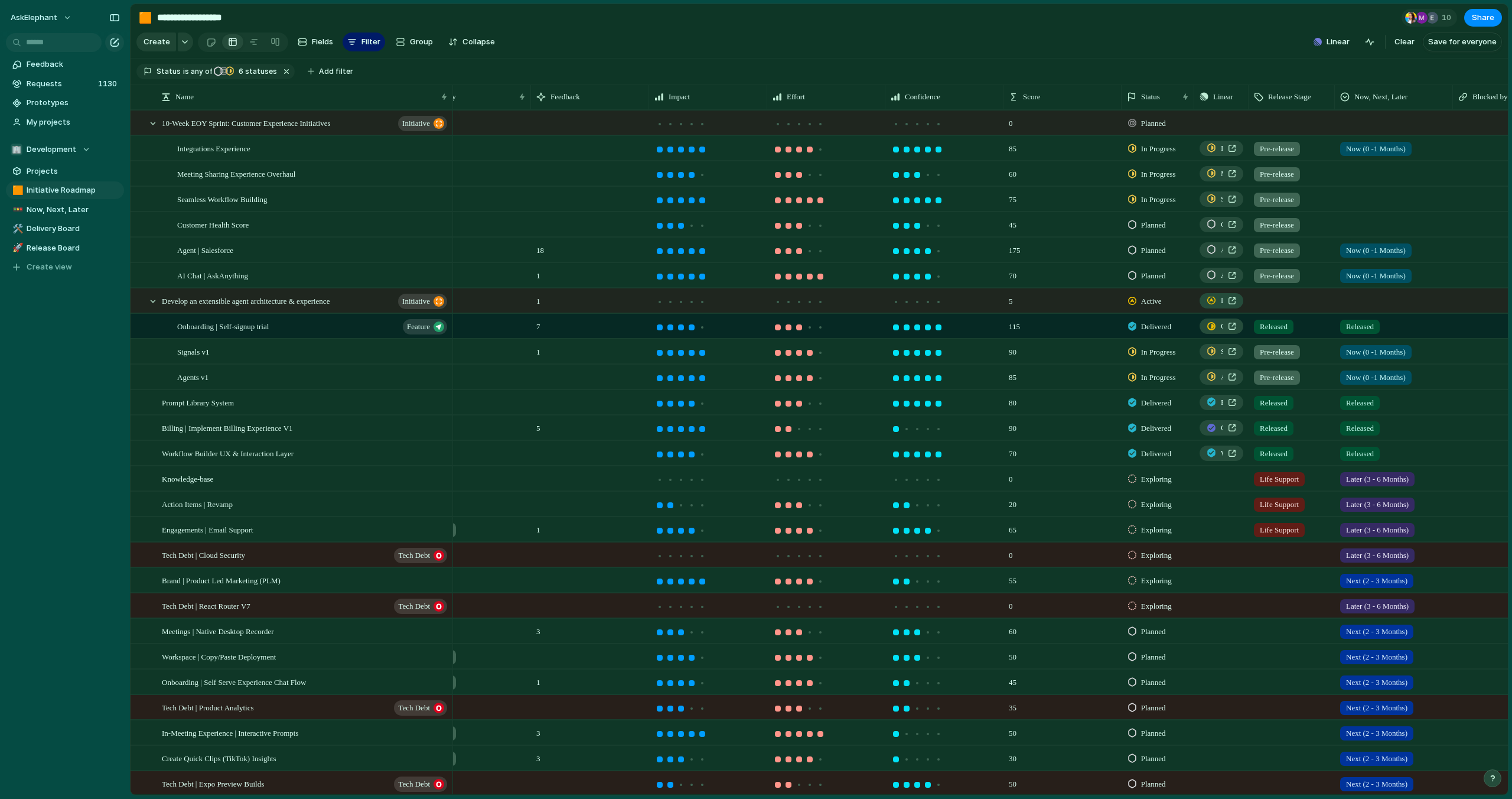
click at [1360, 173] on div at bounding box center [1394, 171] width 117 height 19
click at [1370, 238] on span "Now (0 -1 Months)" at bounding box center [1382, 242] width 67 height 12
click at [1370, 201] on div at bounding box center [1394, 197] width 117 height 19
click at [1371, 264] on span "Now (0 -1 Months)" at bounding box center [1382, 268] width 67 height 12
click at [1365, 224] on div at bounding box center [1394, 222] width 117 height 19
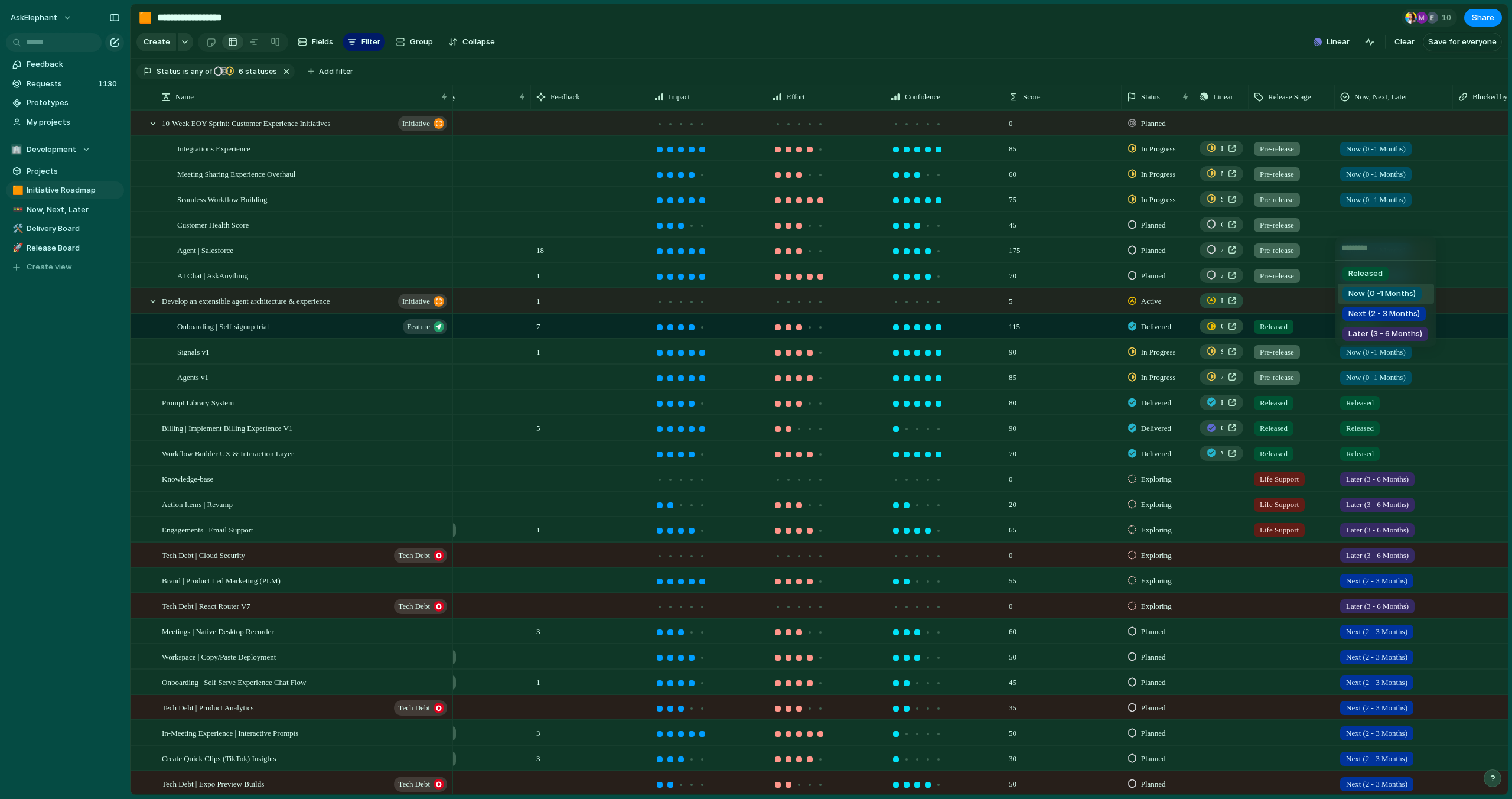
click at [1373, 289] on span "Now (0 -1 Months)" at bounding box center [1382, 293] width 67 height 12
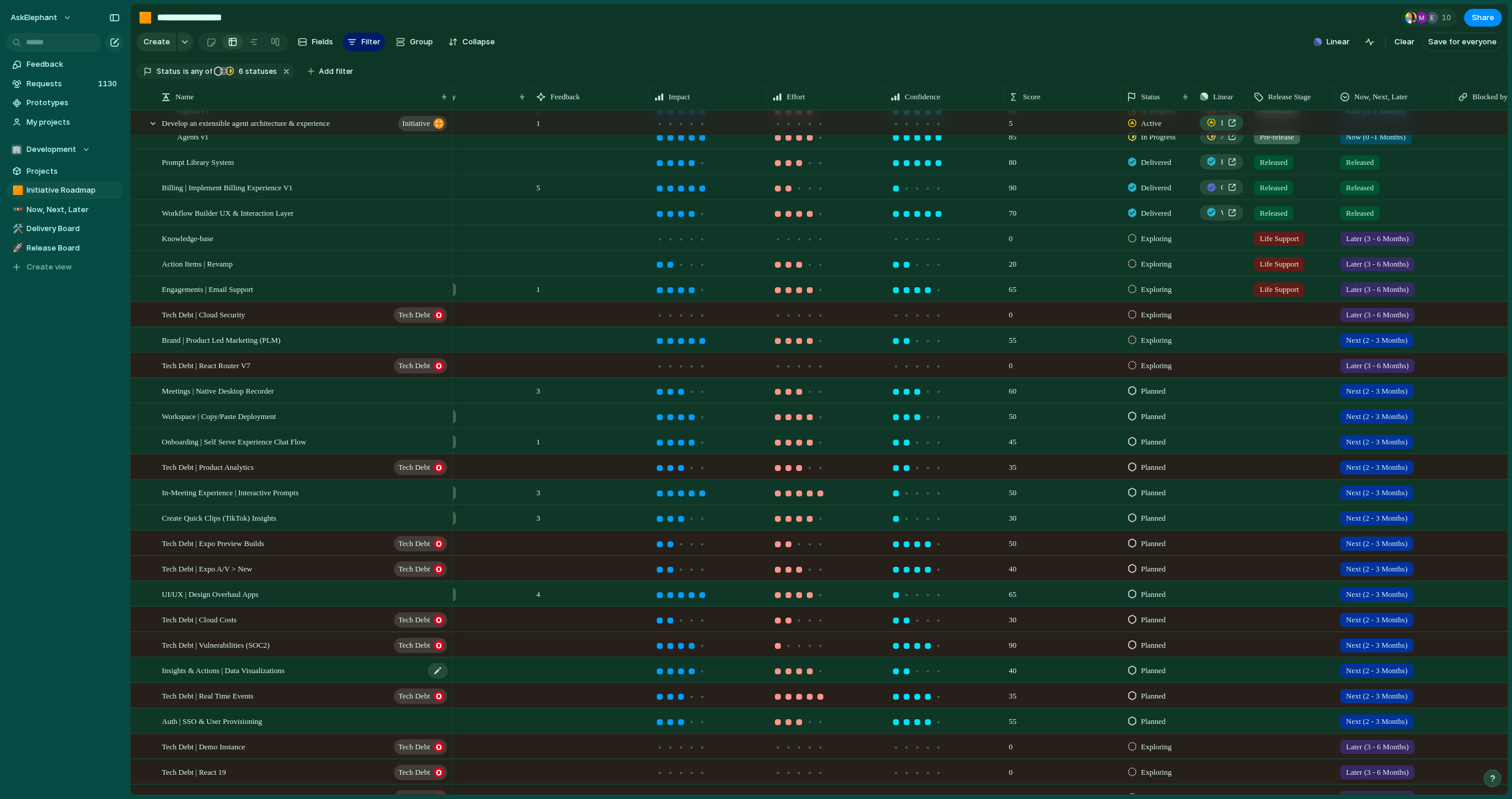
scroll to position [234, 0]
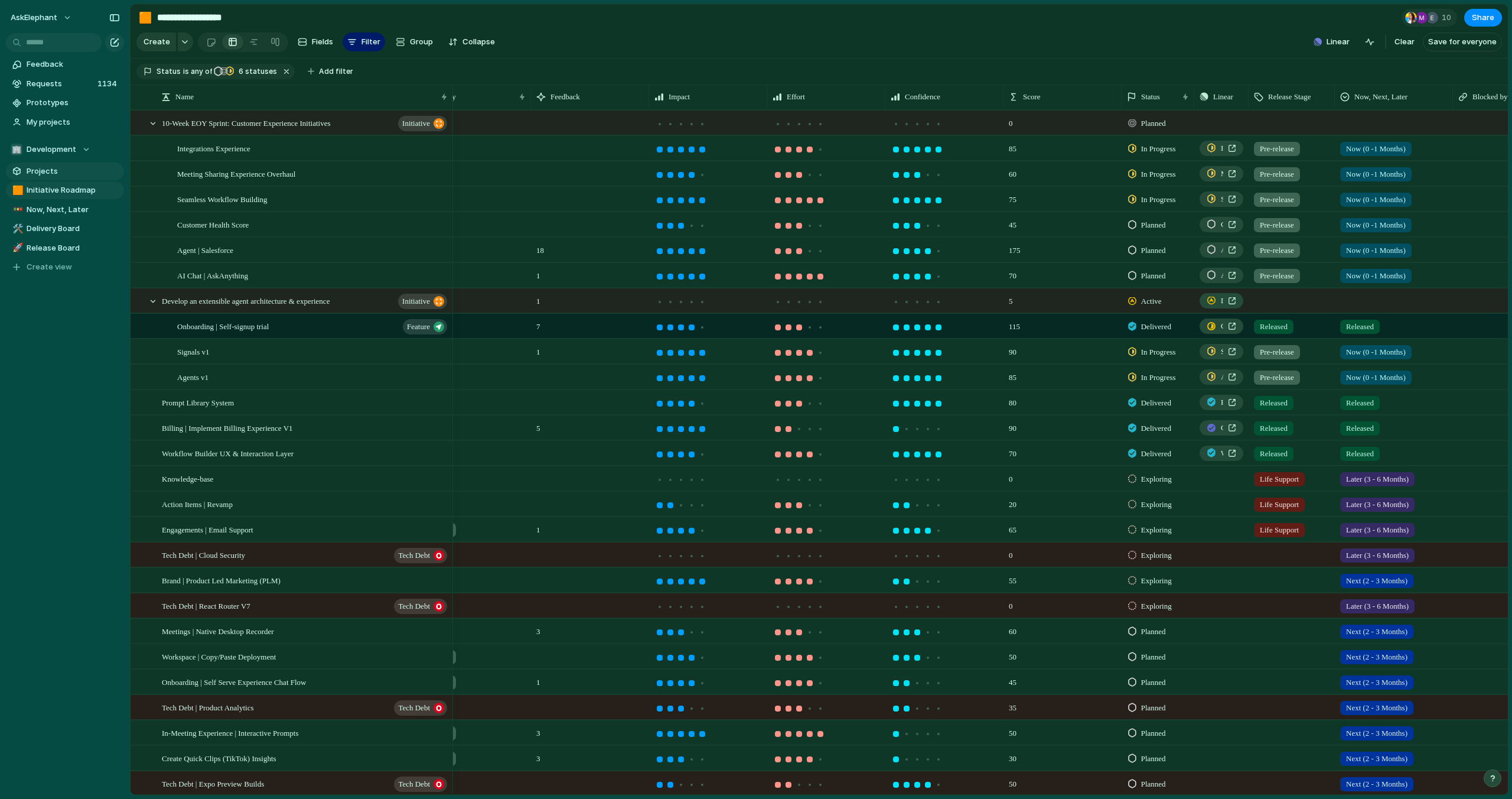
click at [56, 173] on span "Projects" at bounding box center [73, 172] width 93 height 12
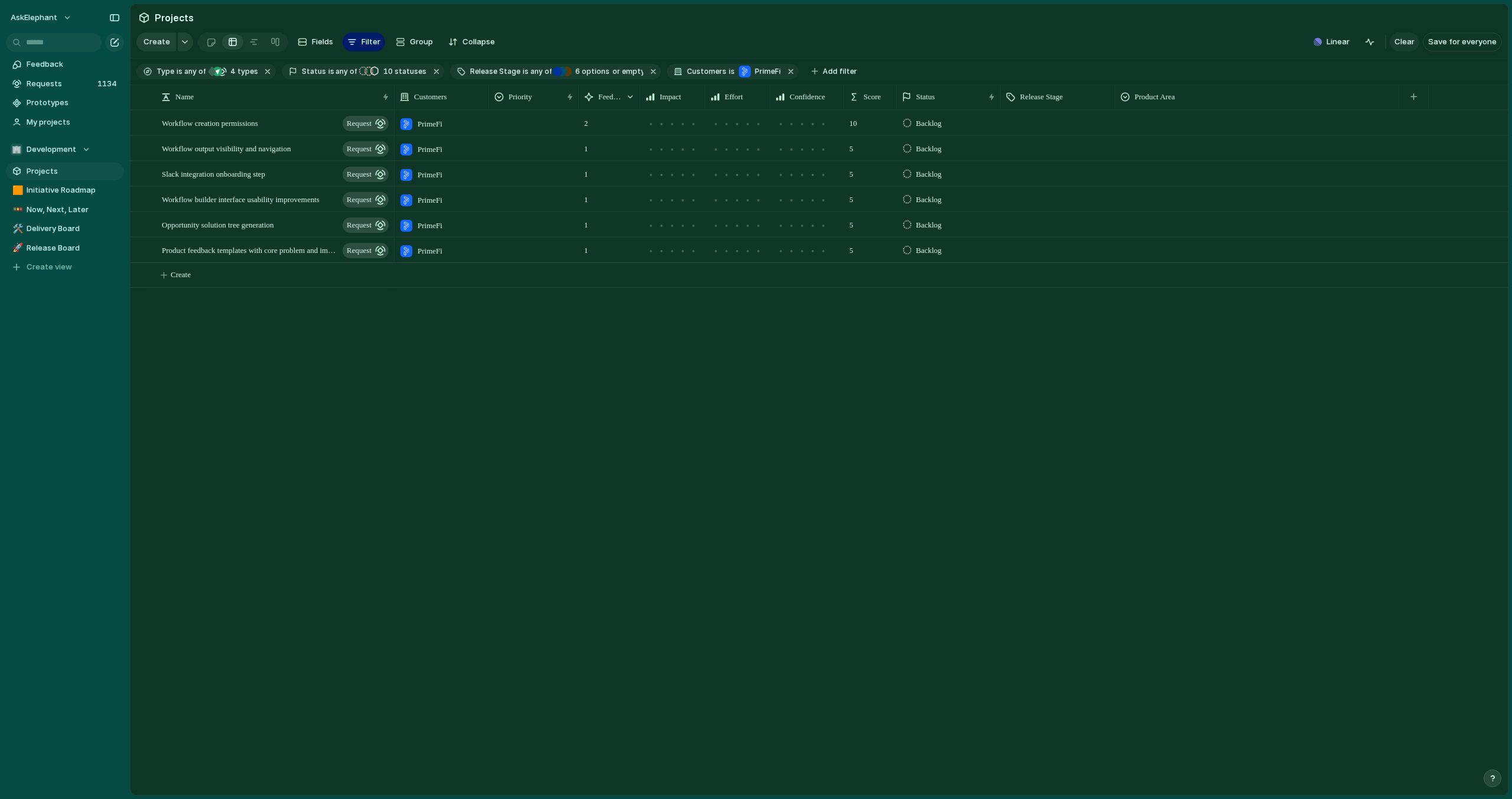
click at [1400, 43] on span "Clear" at bounding box center [1405, 42] width 20 height 12
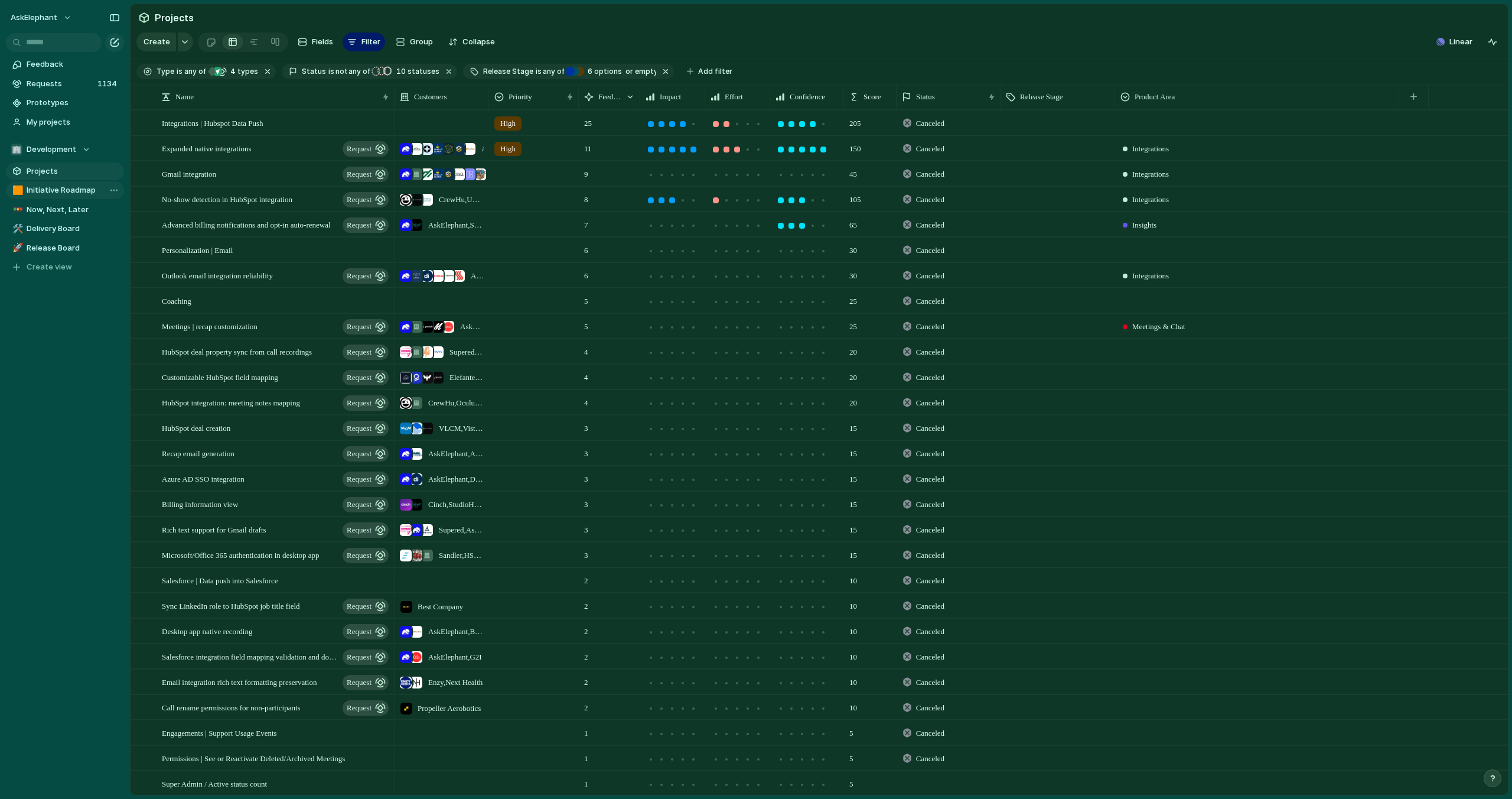
click at [37, 192] on span "Initiative Roadmap" at bounding box center [73, 190] width 93 height 12
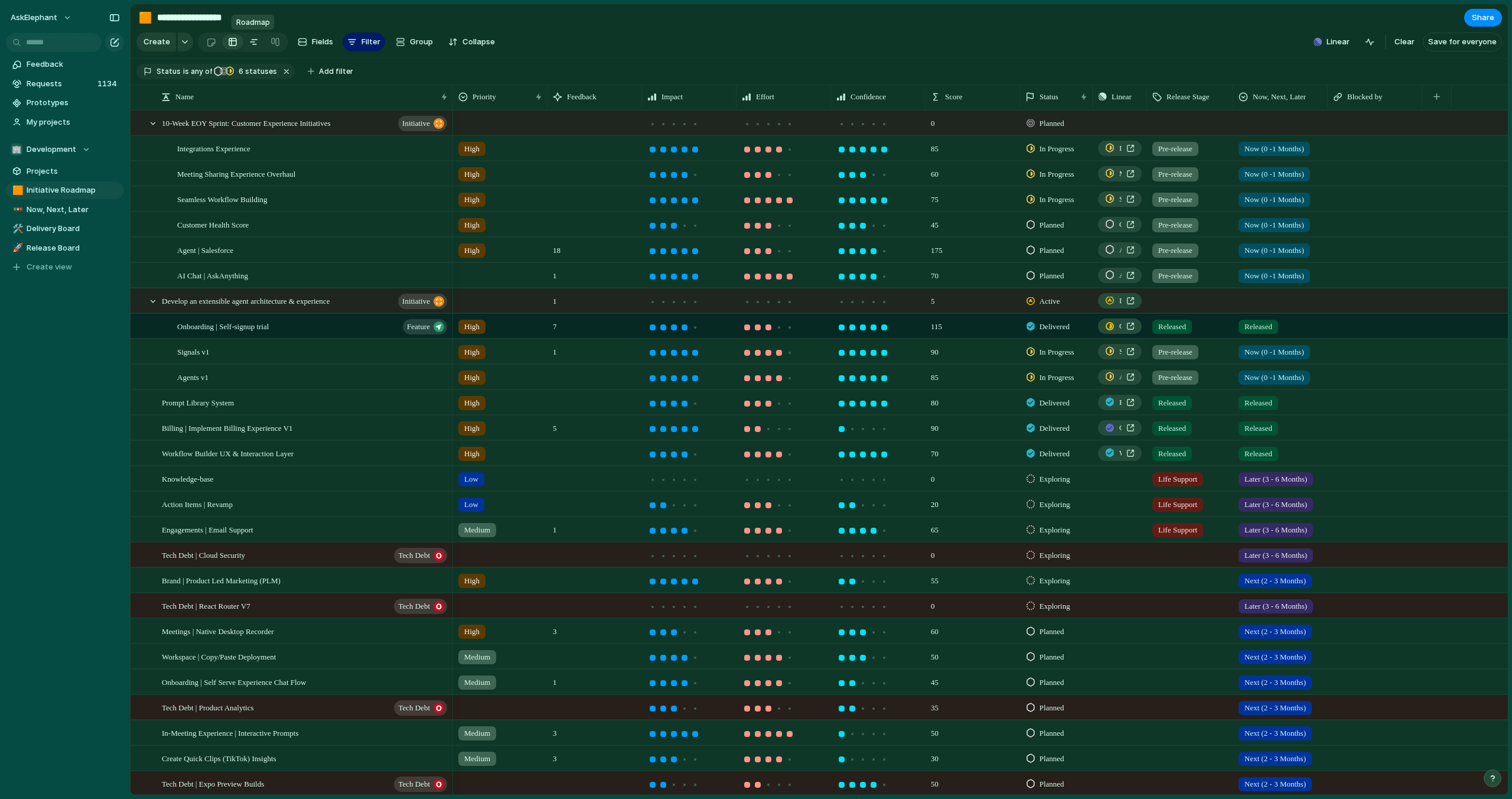
click at [255, 42] on div at bounding box center [253, 42] width 9 height 19
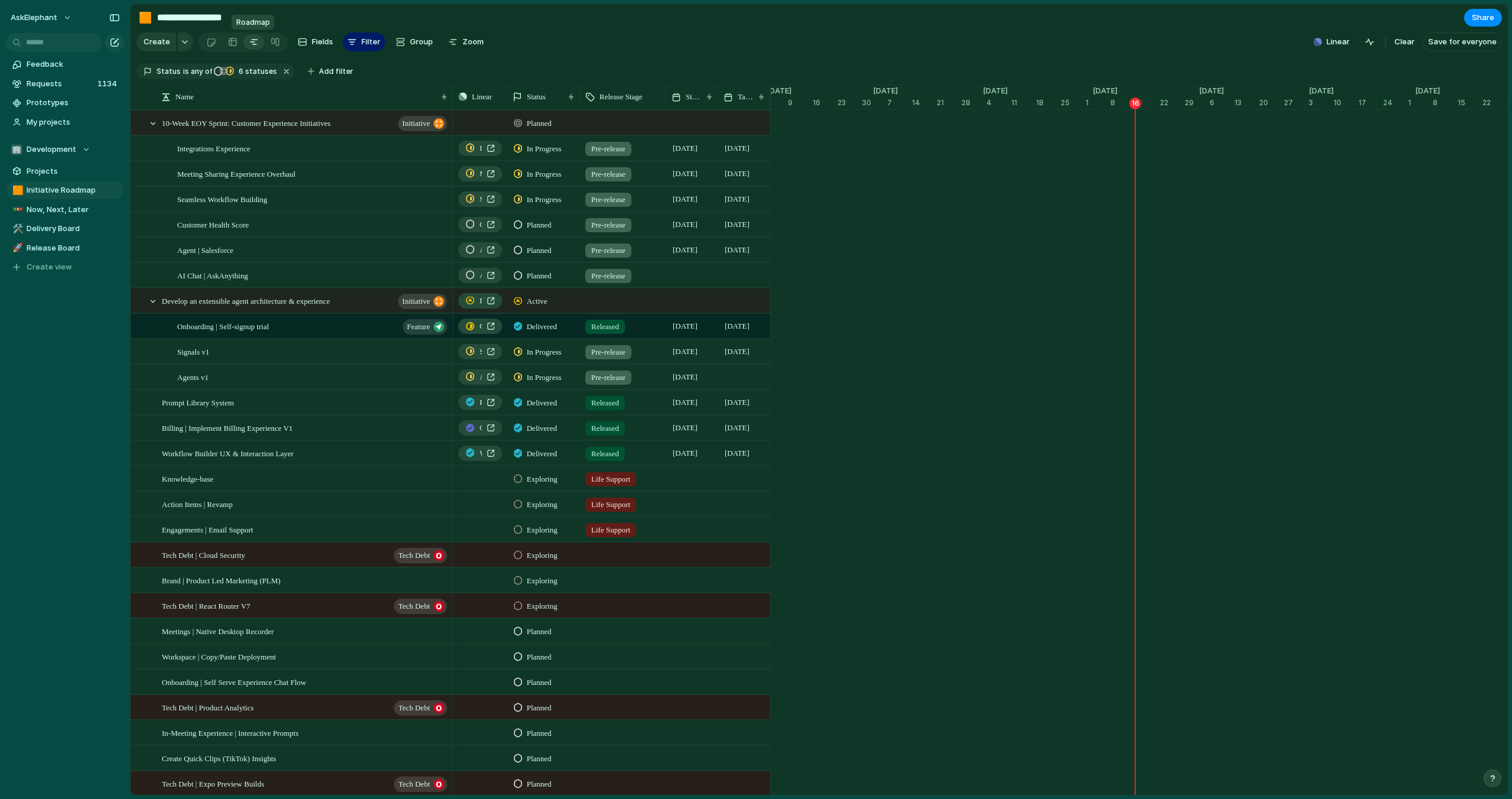
scroll to position [0, 3570]
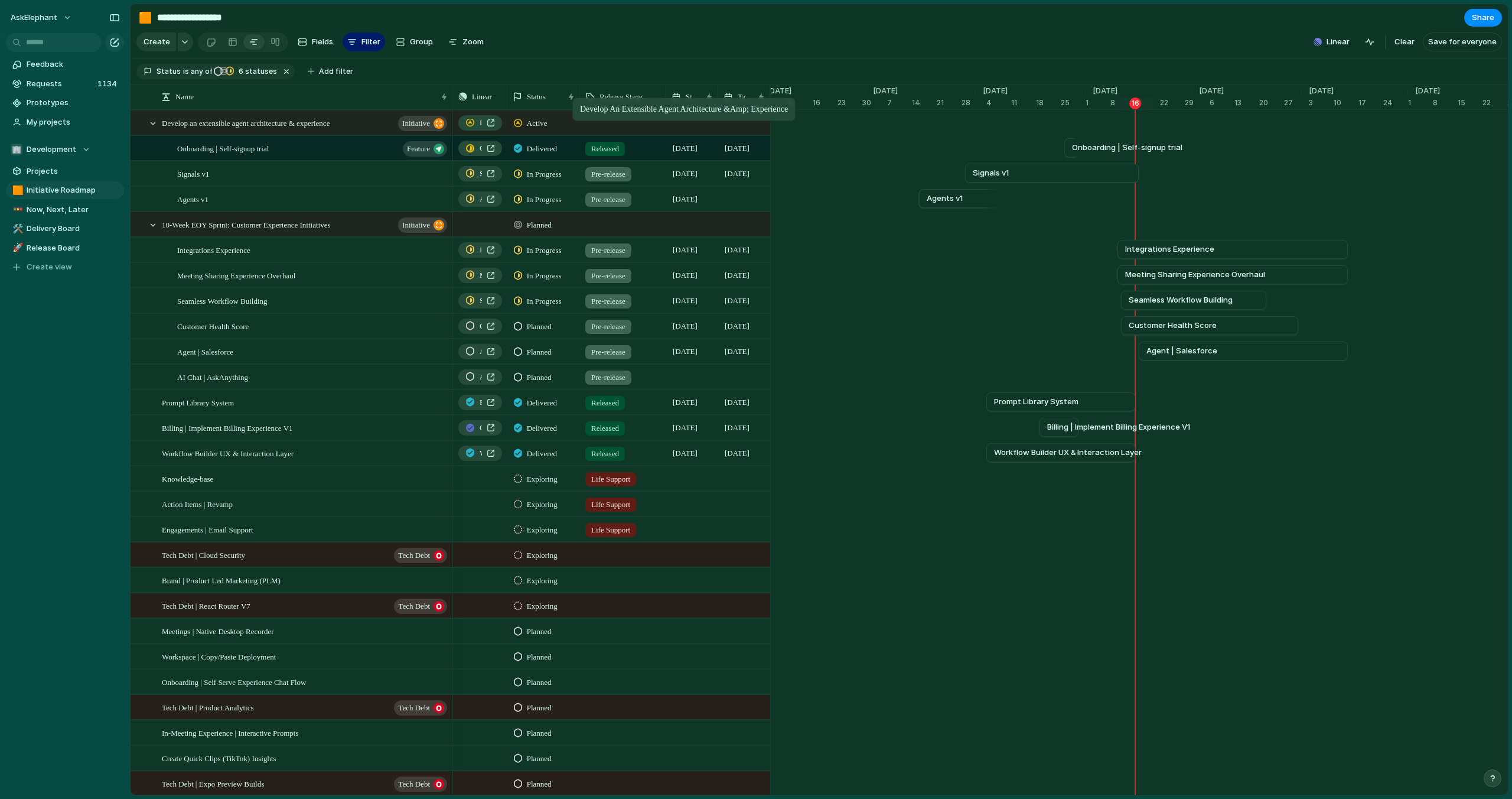
drag, startPoint x: 622, startPoint y: 305, endPoint x: 578, endPoint y: 101, distance: 208.7
click at [253, 72] on span "6 statuses" at bounding box center [256, 71] width 42 height 11
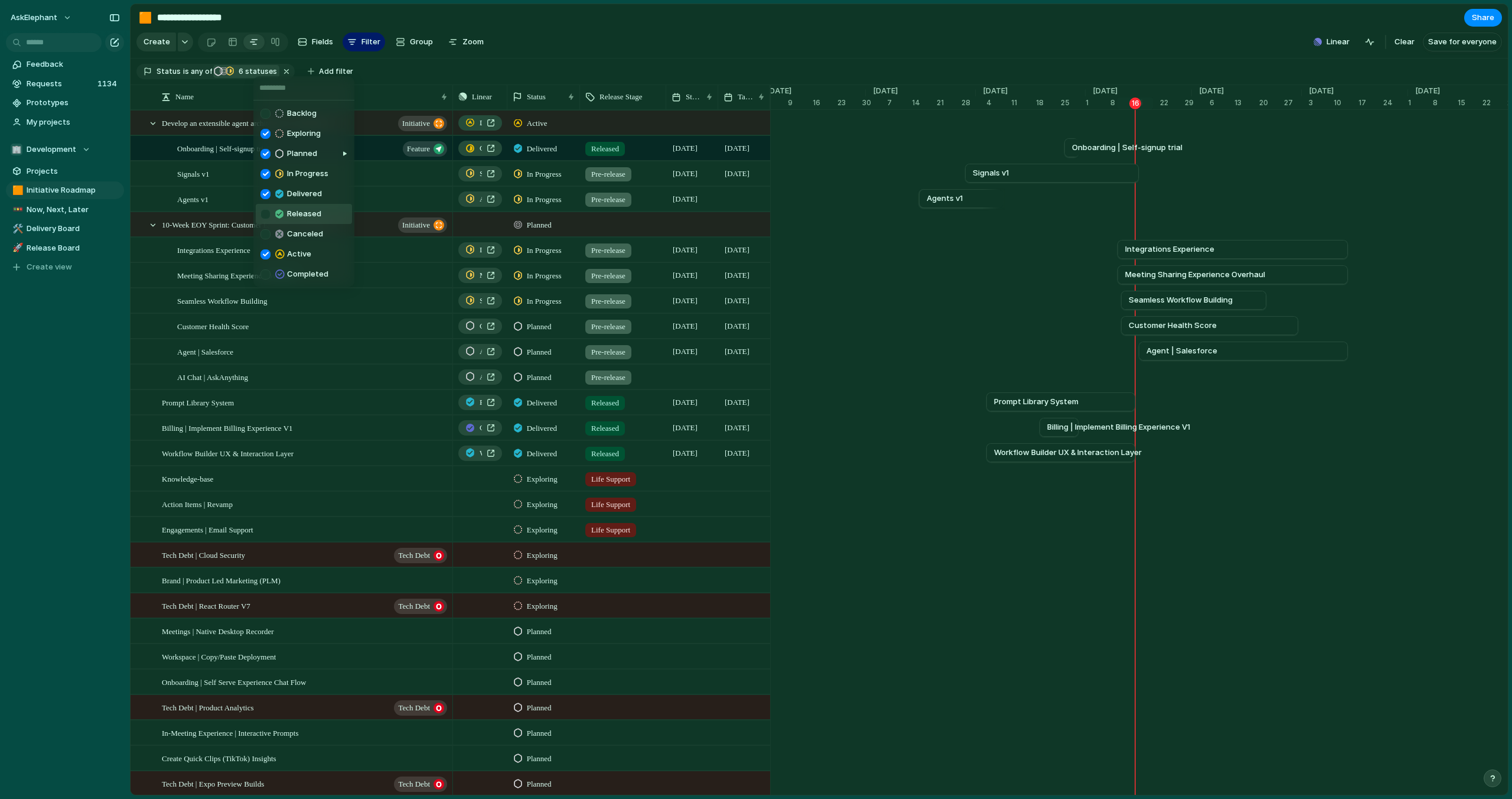
click at [267, 217] on div at bounding box center [266, 214] width 10 height 10
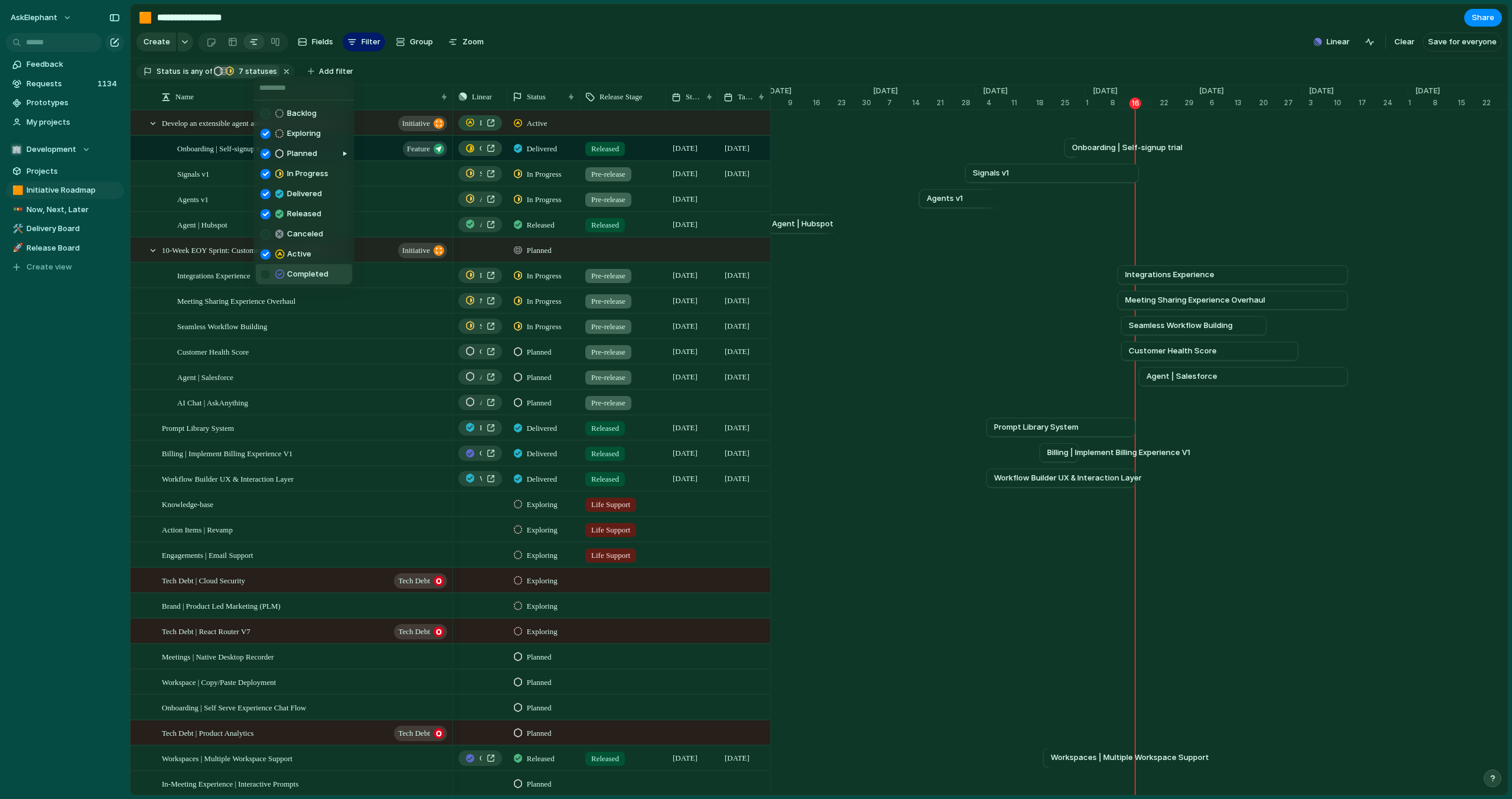
click at [270, 274] on div at bounding box center [266, 274] width 10 height 10
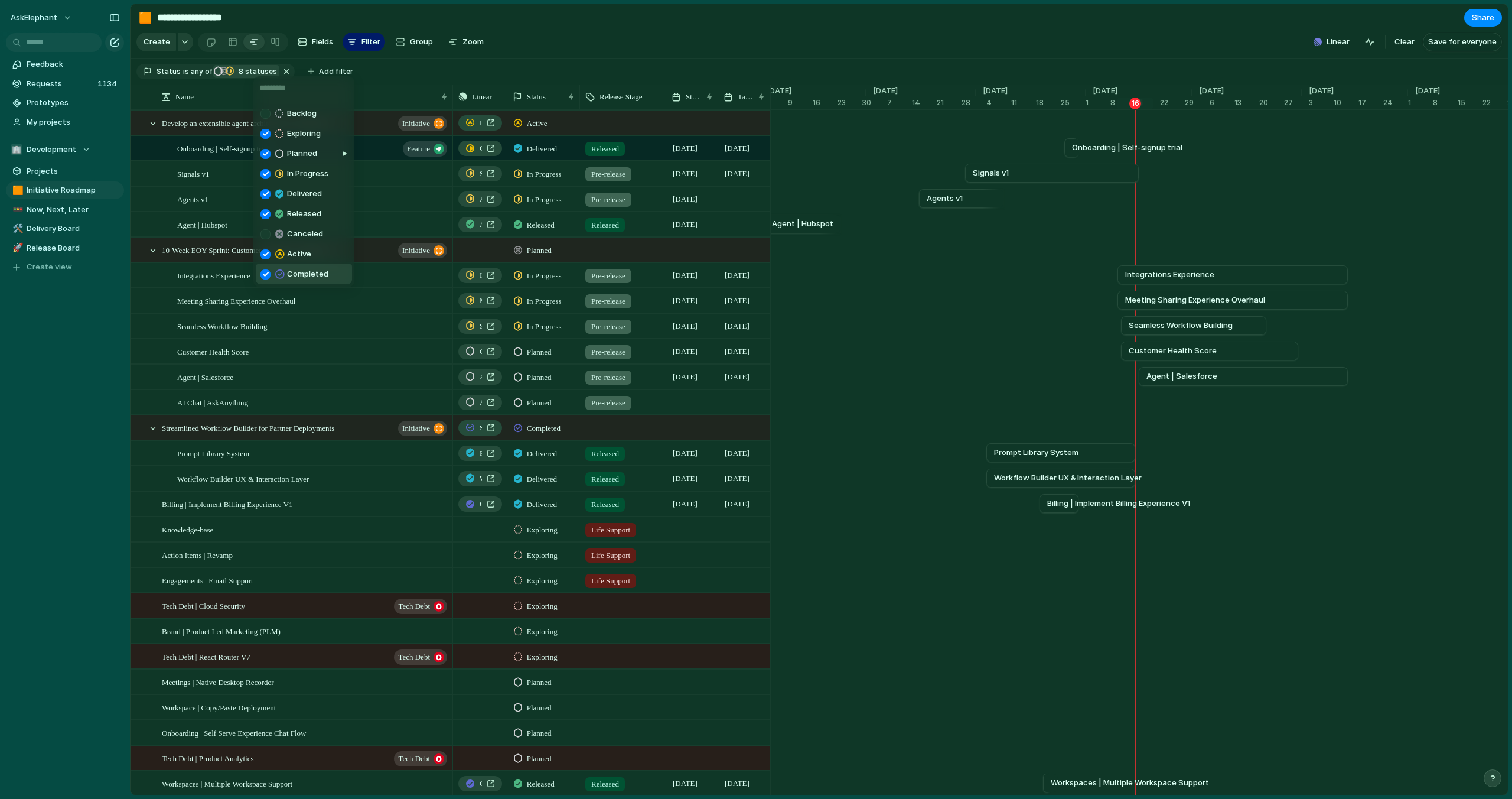
click at [631, 29] on div "Backlog Exploring Planned In Progress Delivered Released Canceled Active Comple…" at bounding box center [756, 399] width 1512 height 799
click at [1486, 44] on span "Save for everyone" at bounding box center [1463, 42] width 68 height 12
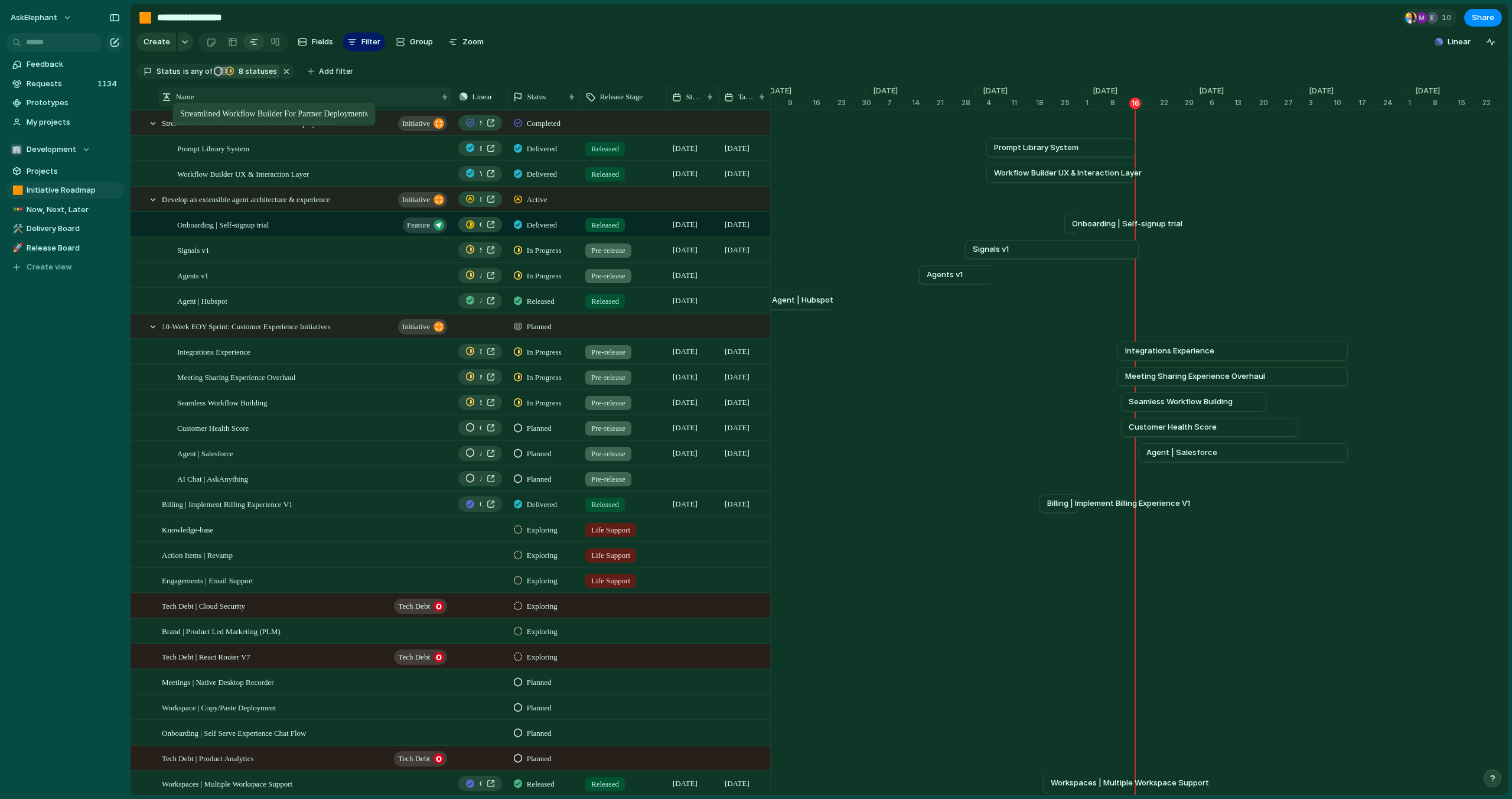
drag, startPoint x: 197, startPoint y: 436, endPoint x: 177, endPoint y: 105, distance: 331.6
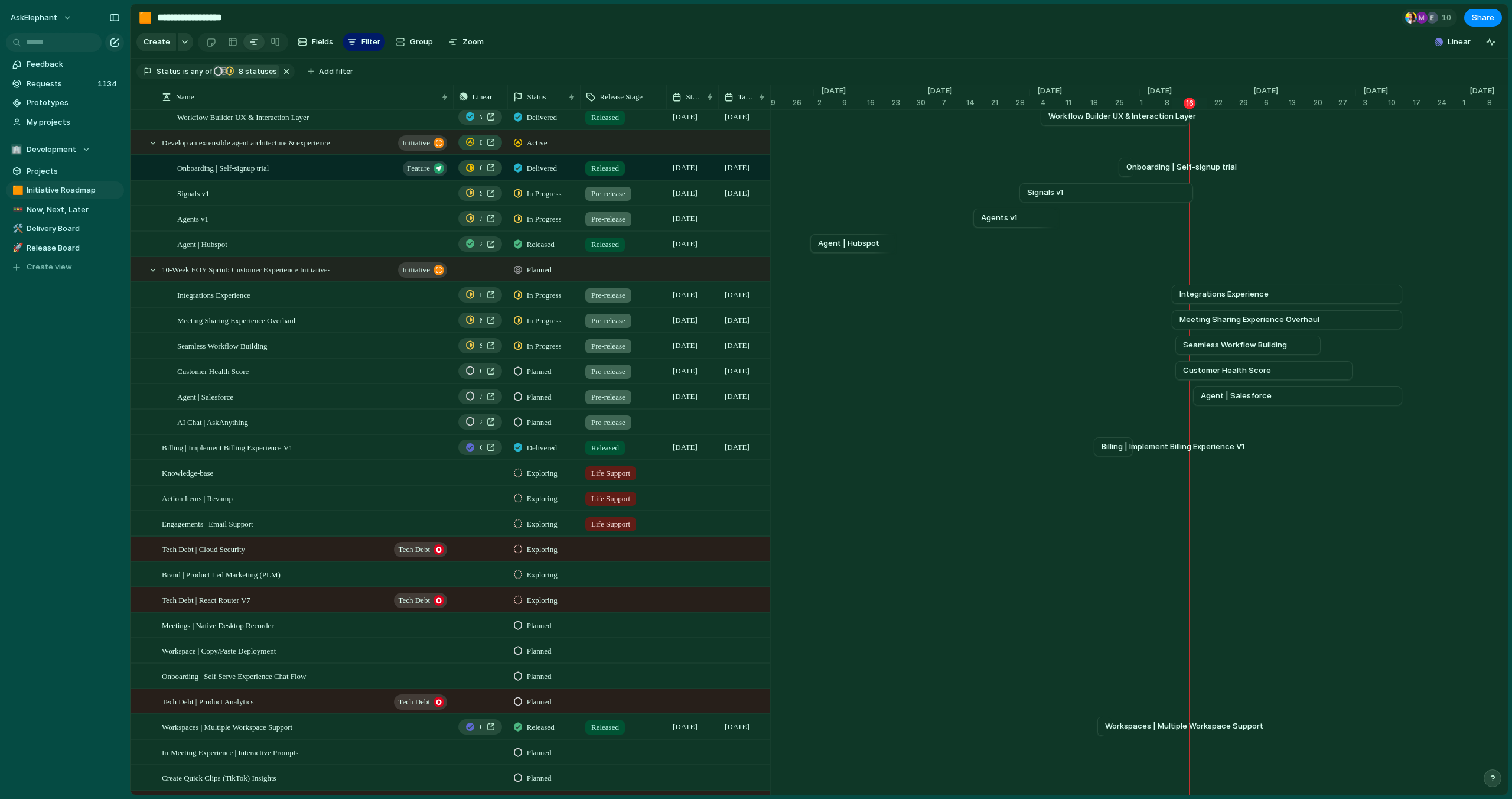
scroll to position [61, 0]
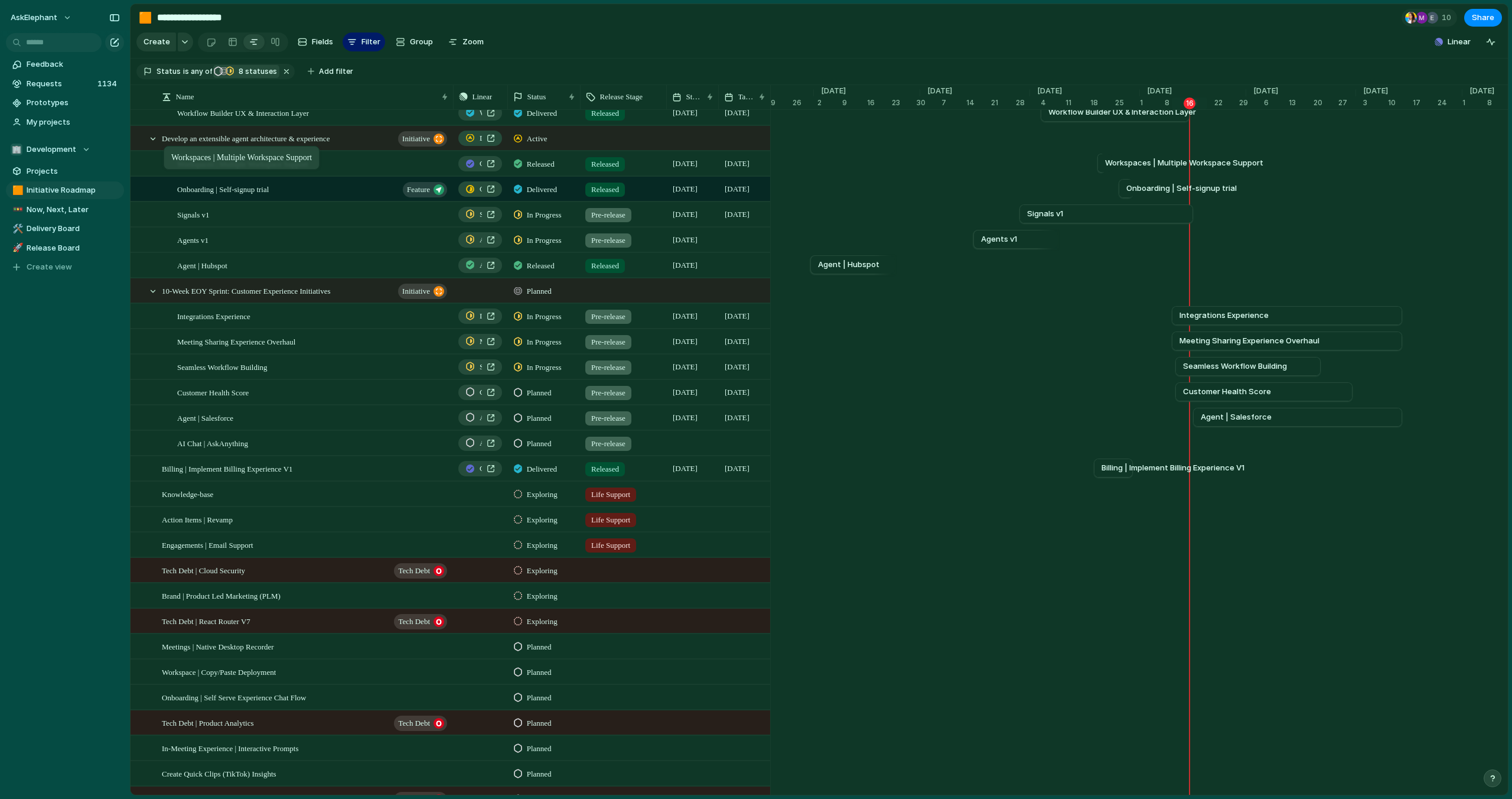
drag, startPoint x: 328, startPoint y: 725, endPoint x: 170, endPoint y: 148, distance: 598.2
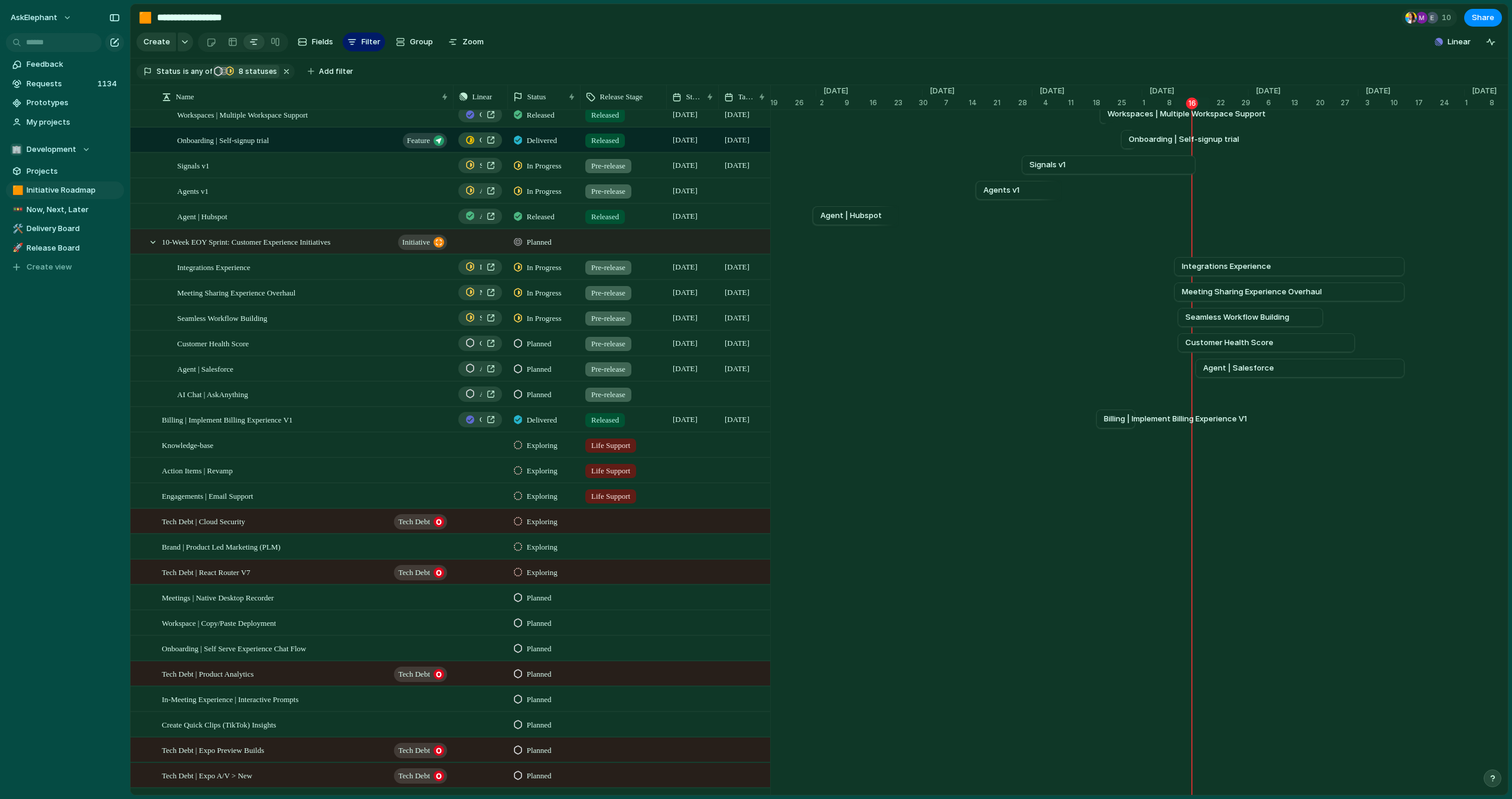
scroll to position [0, 0]
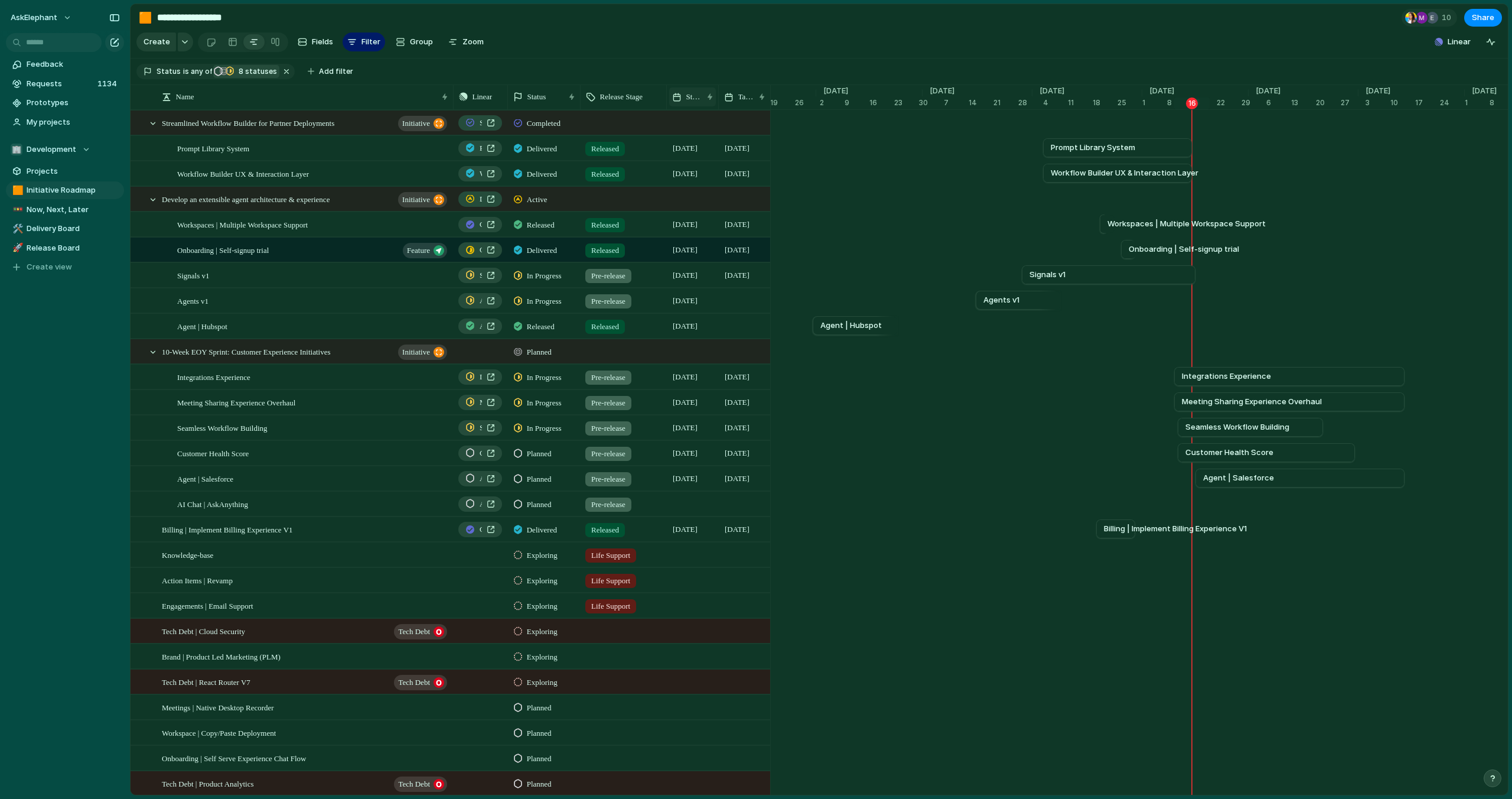
click at [696, 98] on span "Start date" at bounding box center [694, 97] width 16 height 12
click at [702, 177] on span "Sort descending" at bounding box center [722, 180] width 62 height 12
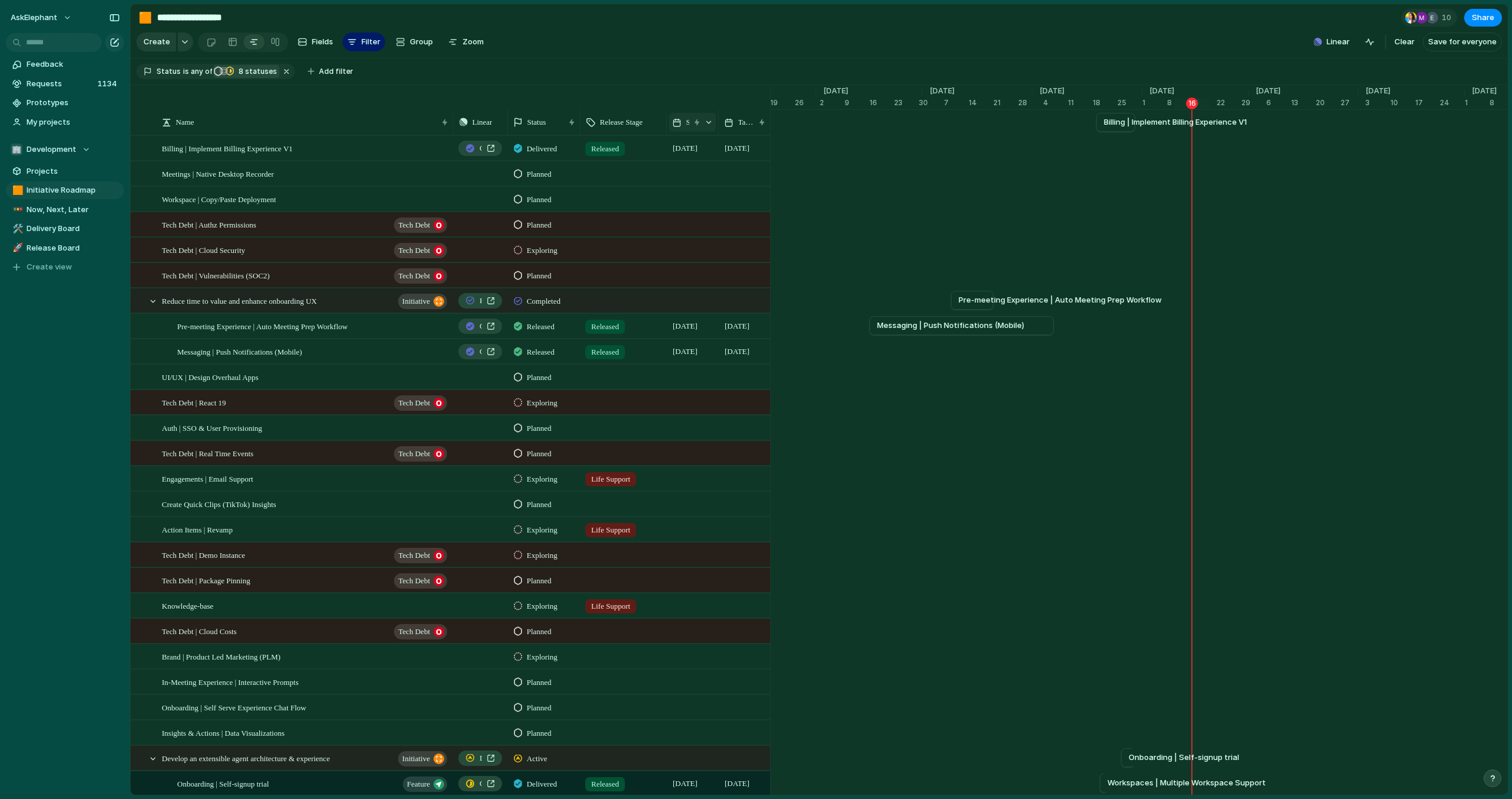
click at [692, 123] on div "Start date" at bounding box center [693, 122] width 47 height 19
click at [694, 186] on span "Sort ascending" at bounding box center [720, 187] width 57 height 12
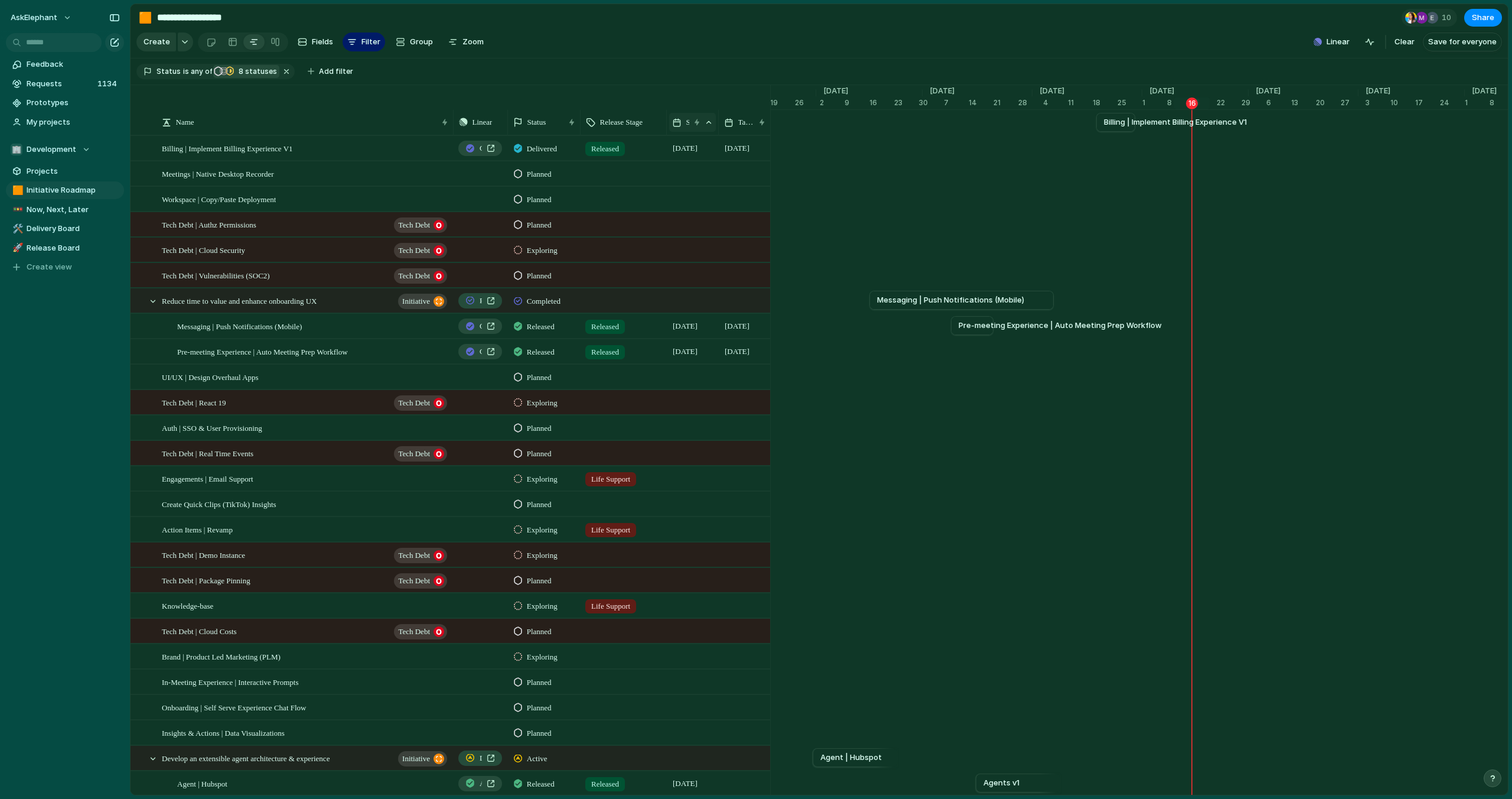
click at [695, 122] on div at bounding box center [696, 122] width 6 height 9
click at [702, 183] on span "Clear sort" at bounding box center [710, 187] width 37 height 12
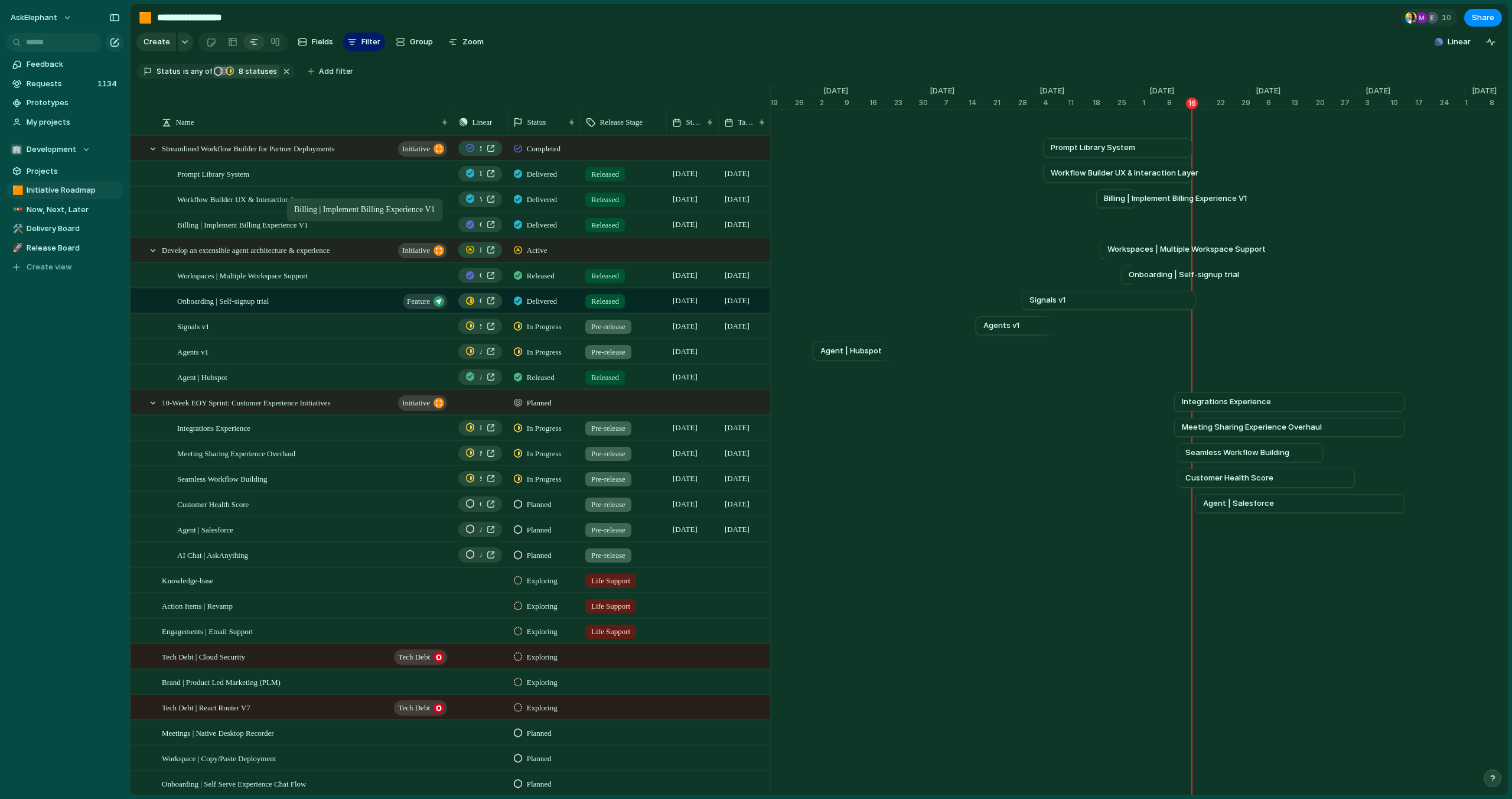
drag, startPoint x: 340, startPoint y: 554, endPoint x: 292, endPoint y: 200, distance: 357.2
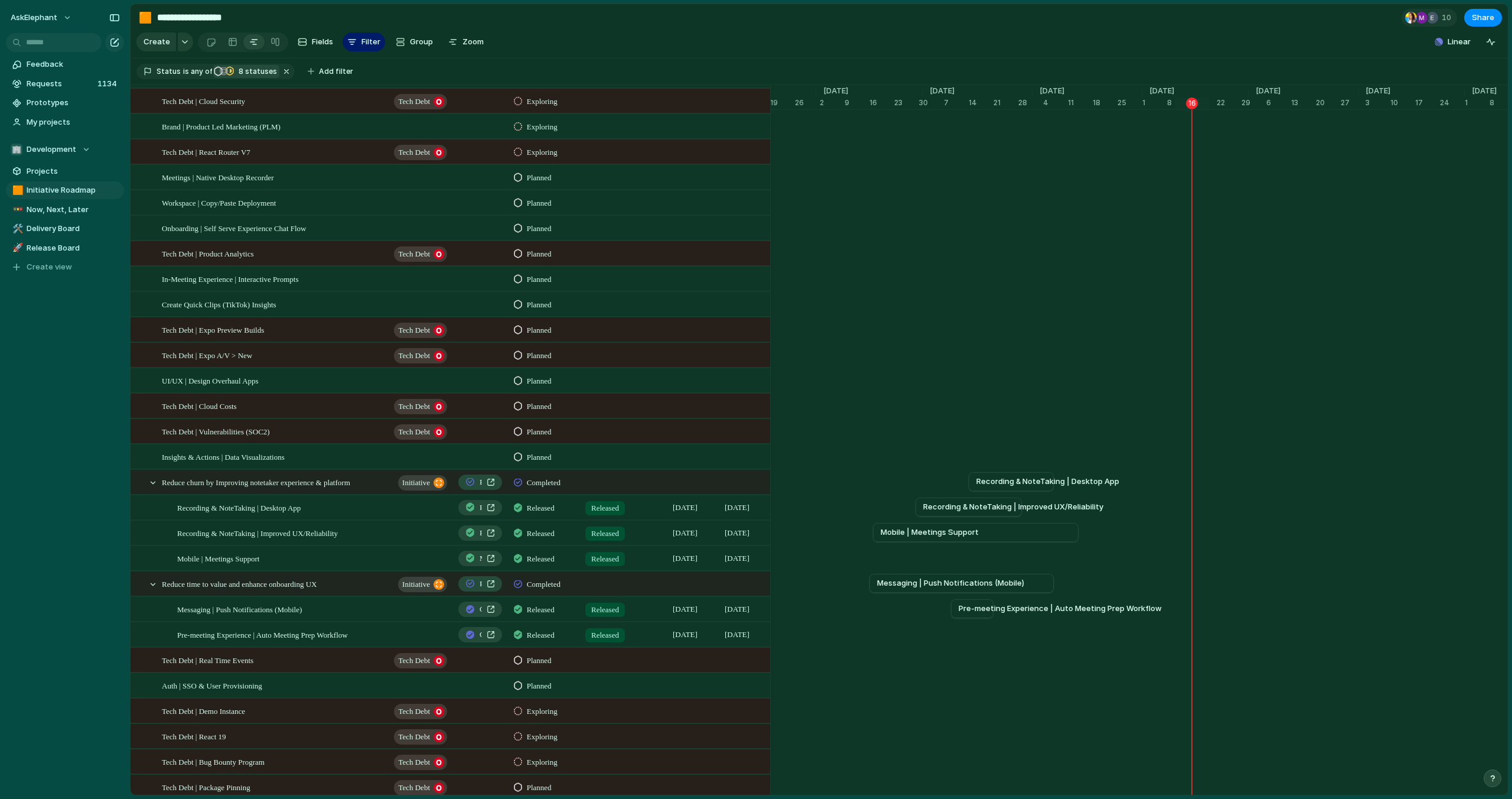
scroll to position [557, 0]
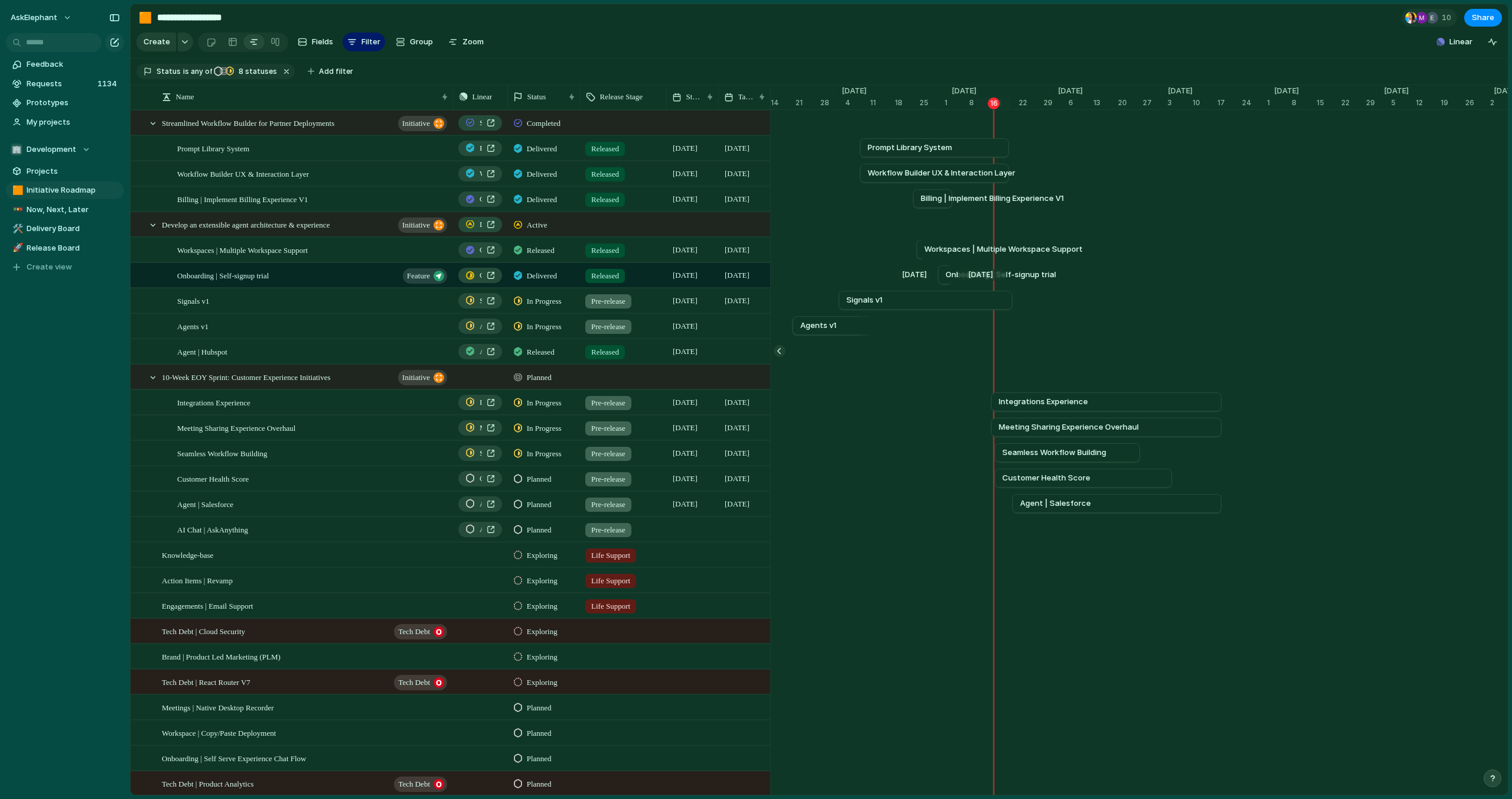
scroll to position [0, 3711]
click at [60, 251] on span "Release Board" at bounding box center [73, 248] width 93 height 12
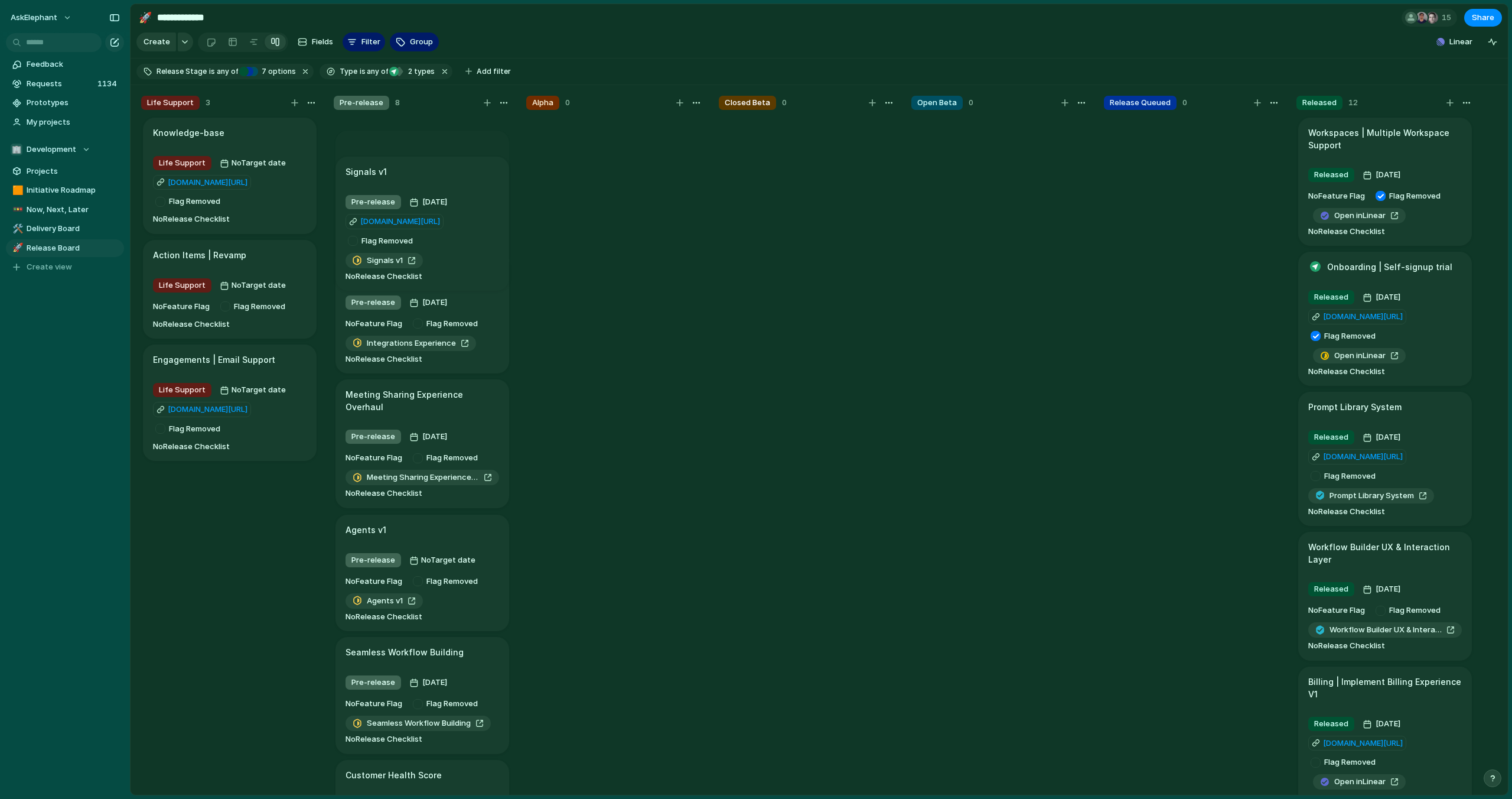
drag, startPoint x: 432, startPoint y: 375, endPoint x: 432, endPoint y: 179, distance: 196.0
click at [432, 179] on body "**********" at bounding box center [756, 399] width 1512 height 799
click at [60, 15] on button "AskElephant" at bounding box center [41, 17] width 72 height 19
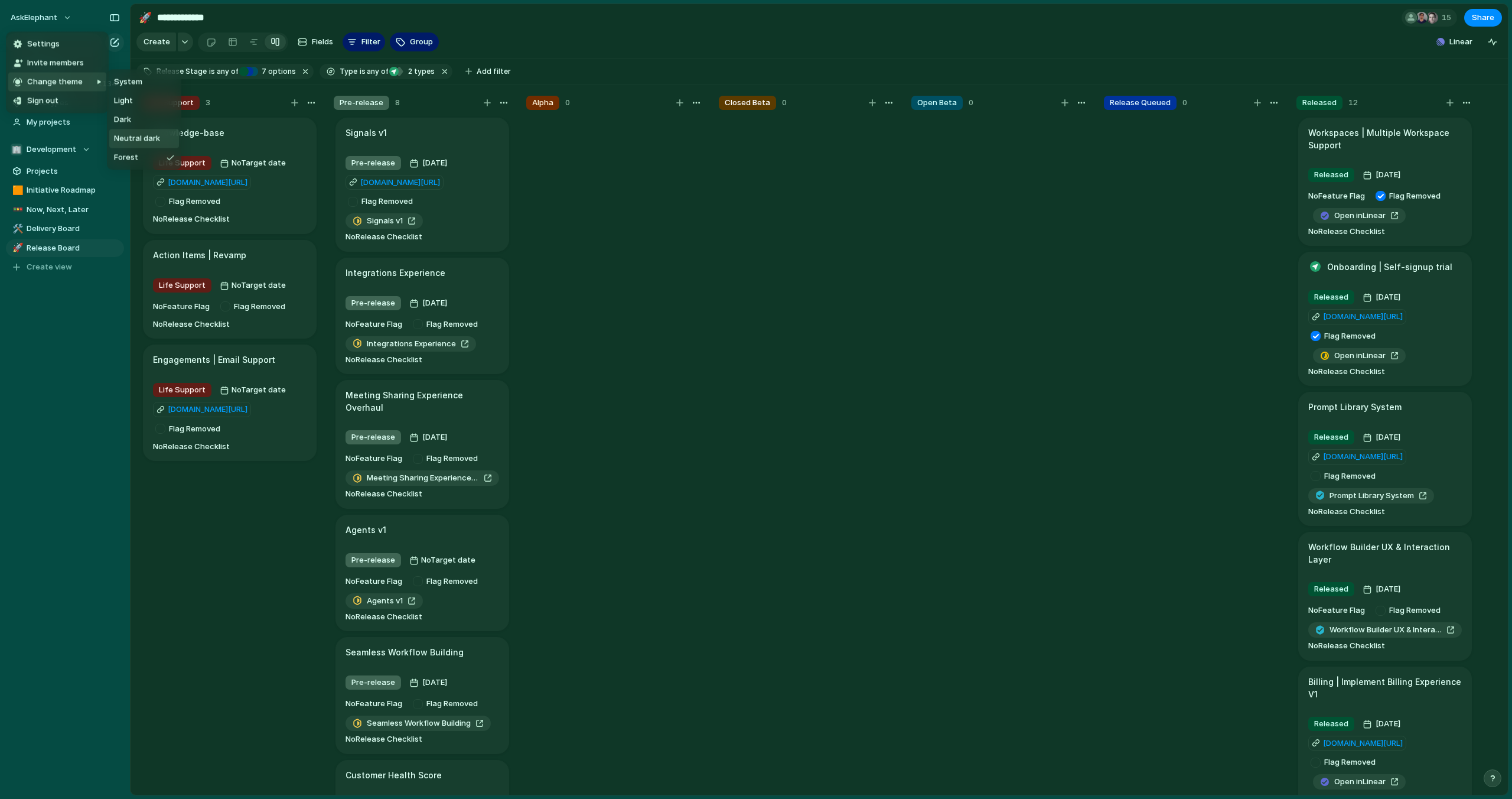
click at [131, 142] on span "Neutral dark" at bounding box center [137, 139] width 46 height 12
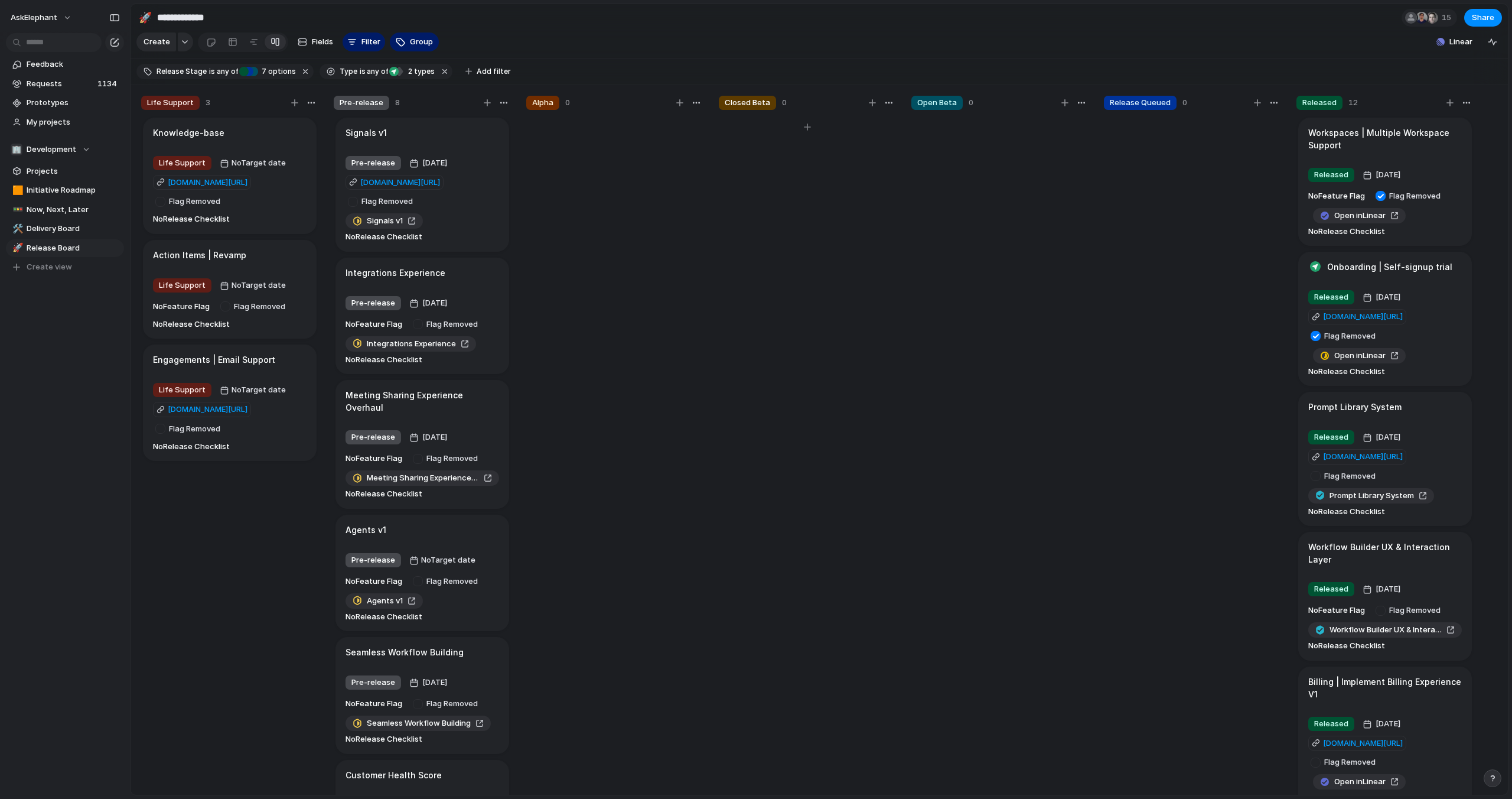
click at [846, 362] on div at bounding box center [807, 461] width 177 height 690
click at [56, 192] on span "Initiative Roadmap" at bounding box center [73, 190] width 93 height 12
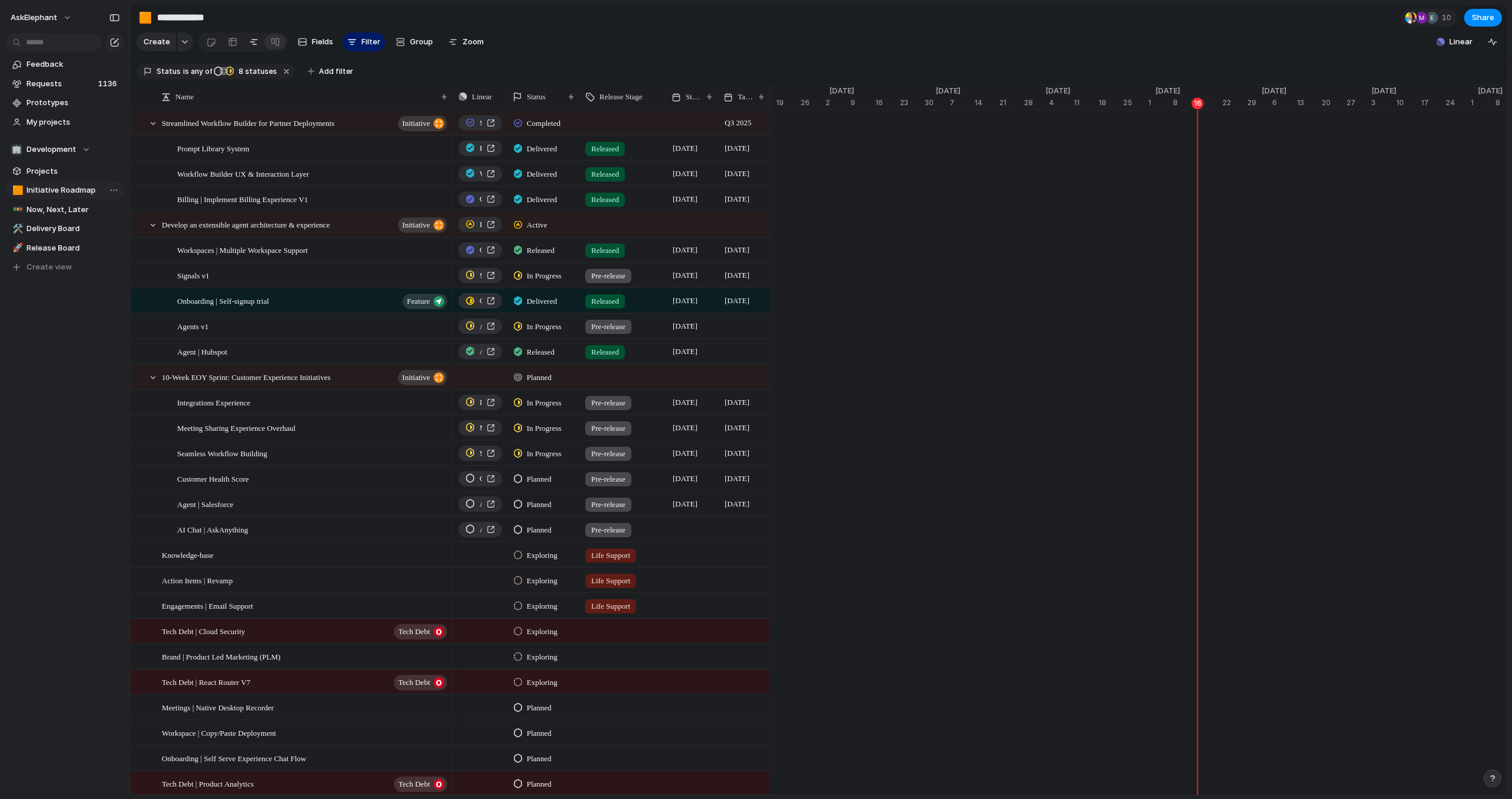
type input "**********"
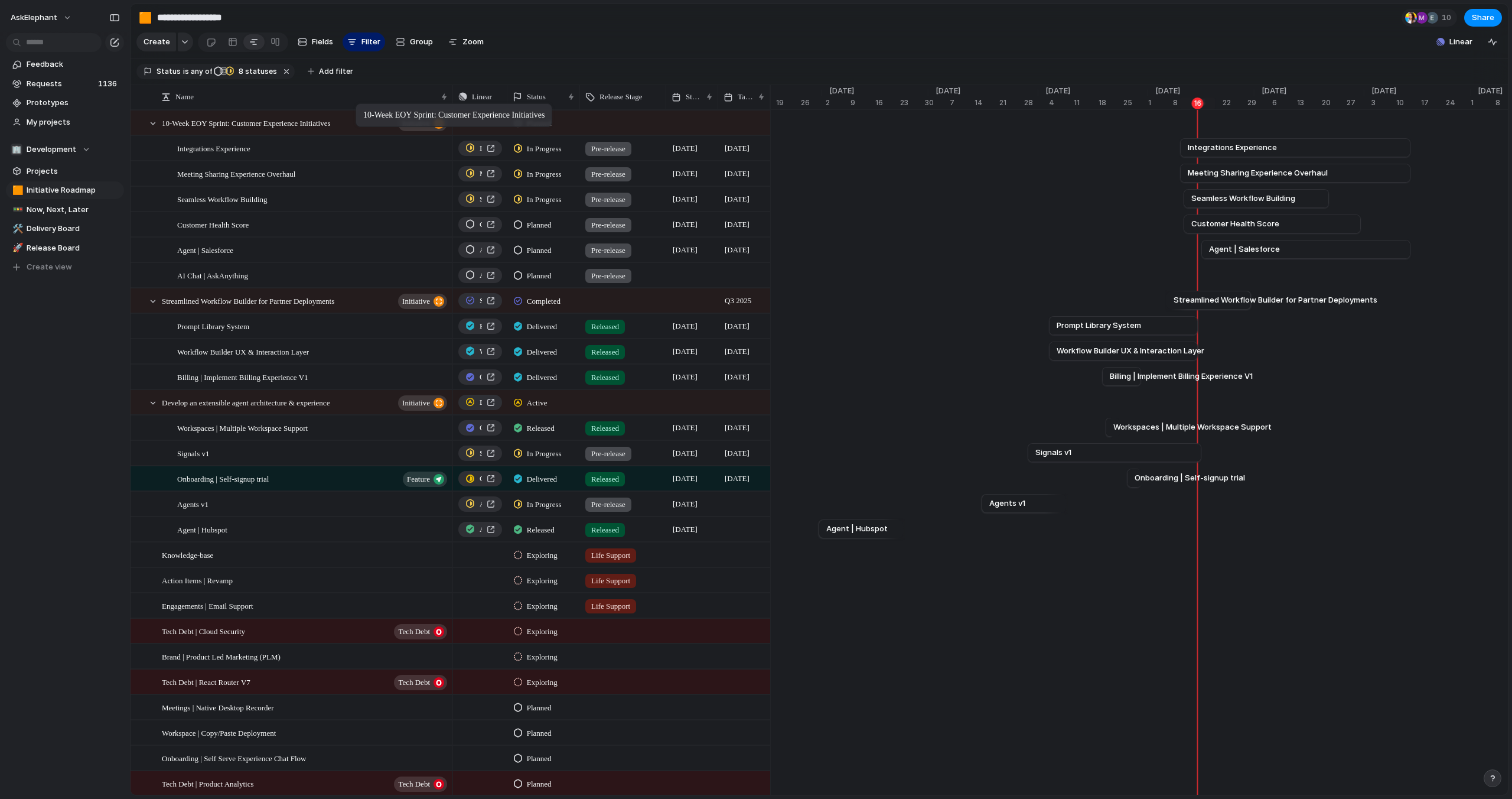
drag, startPoint x: 365, startPoint y: 380, endPoint x: 362, endPoint y: 106, distance: 274.0
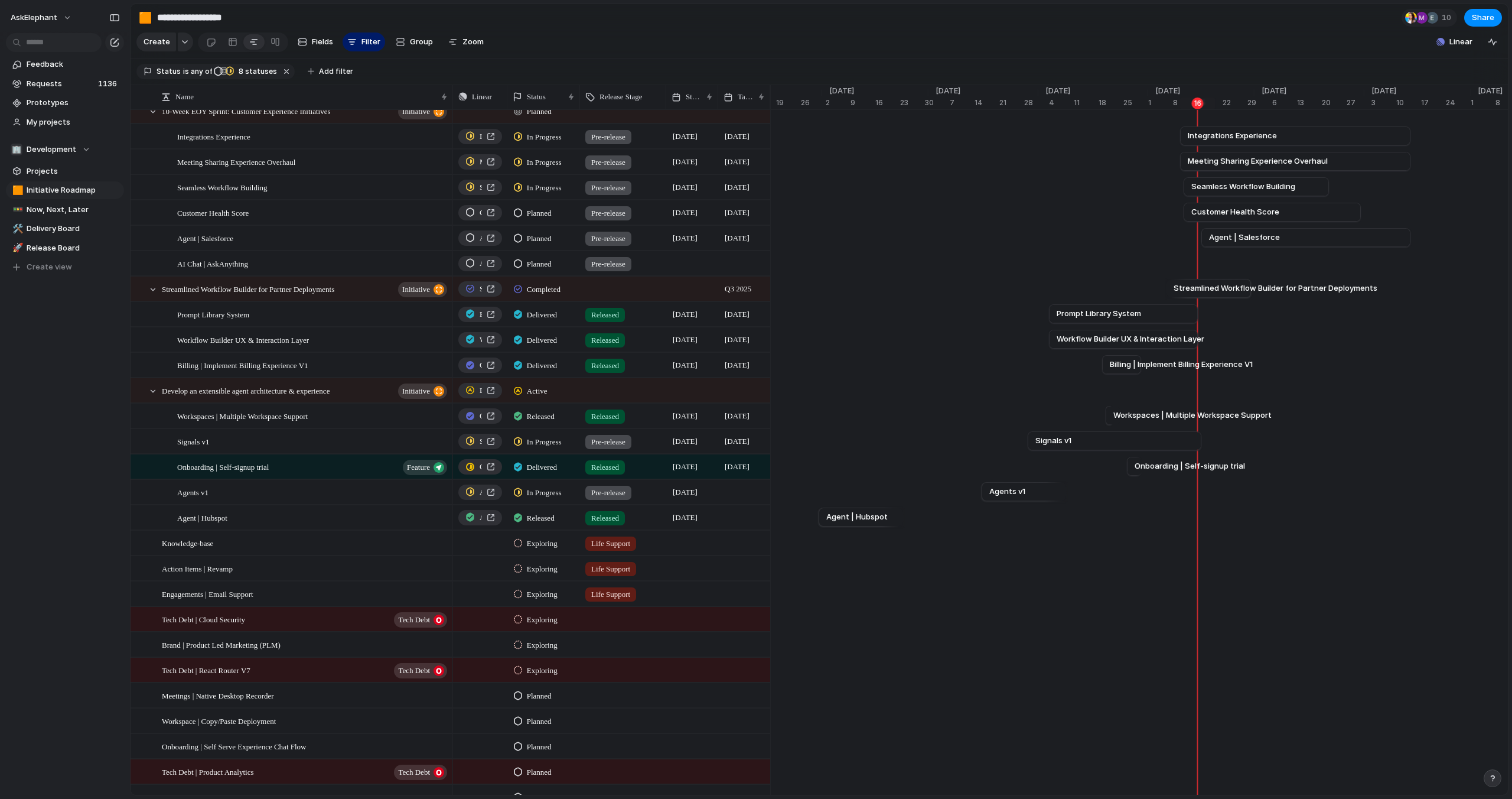
scroll to position [0, 0]
